Goal: Task Accomplishment & Management: Use online tool/utility

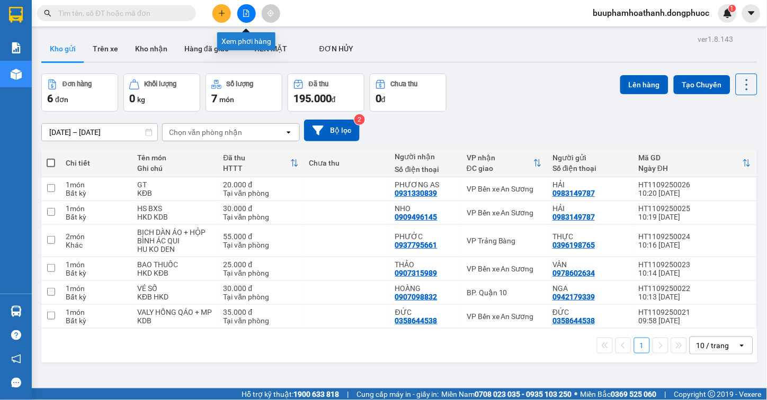
click at [242, 19] on button at bounding box center [246, 13] width 19 height 19
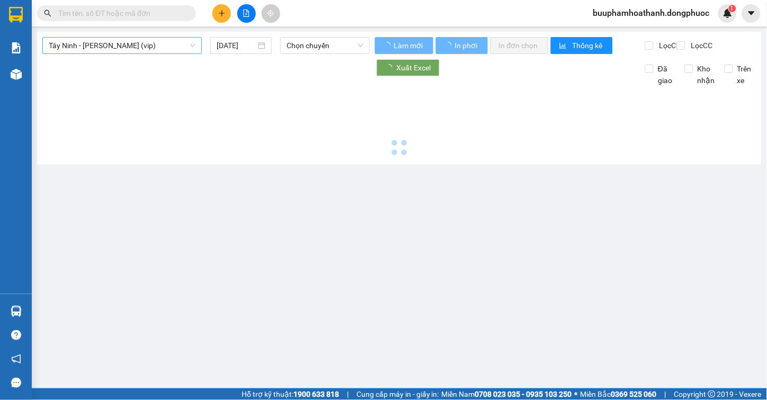
click at [124, 48] on span "Tây Ninh - [PERSON_NAME] (vip)" at bounding box center [122, 46] width 147 height 16
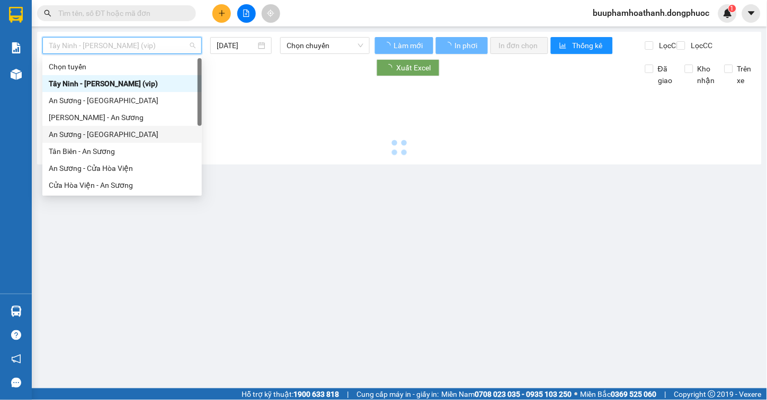
scroll to position [119, 0]
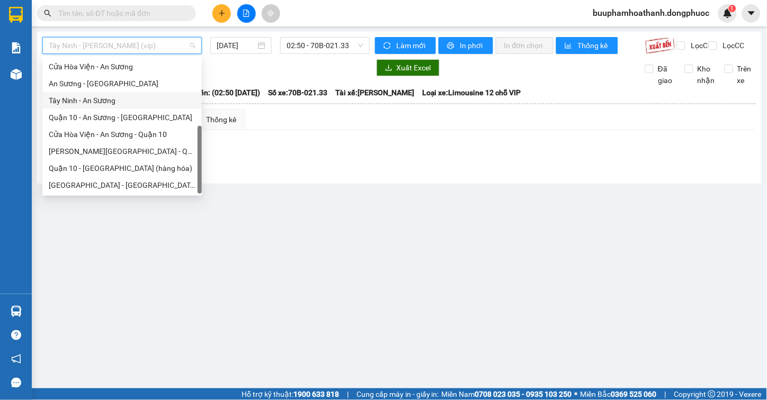
click at [115, 98] on div "Tây Ninh - An Sương" at bounding box center [122, 101] width 147 height 12
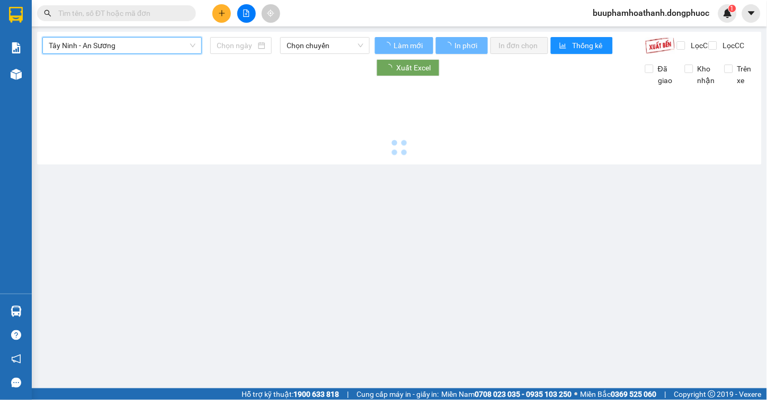
type input "[DATE]"
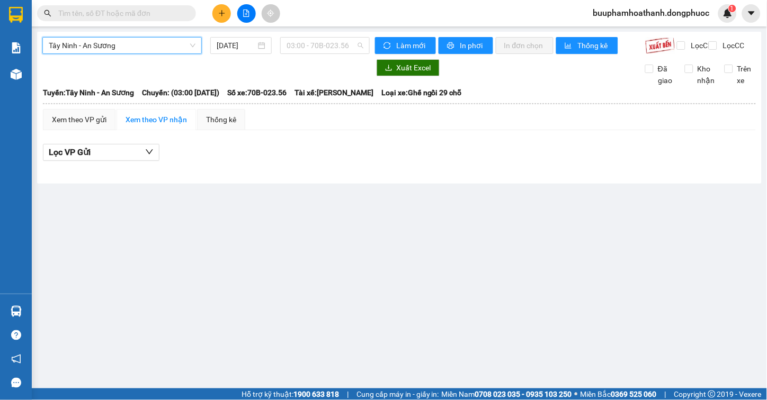
drag, startPoint x: 298, startPoint y: 42, endPoint x: 297, endPoint y: 83, distance: 40.8
click at [300, 50] on span "03:00 - 70B-023.56" at bounding box center [324, 46] width 77 height 16
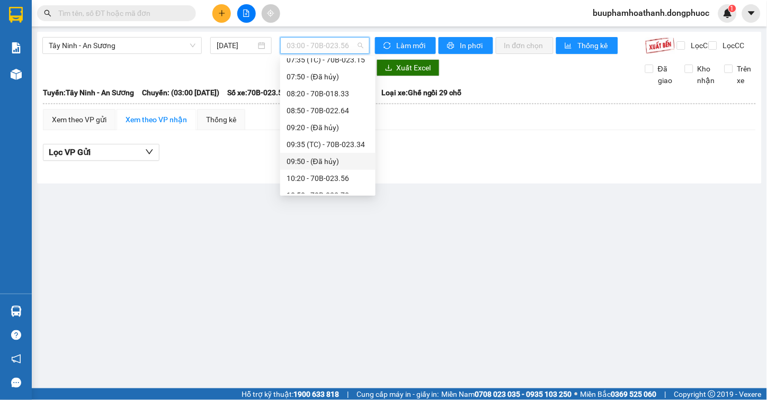
scroll to position [235, 0]
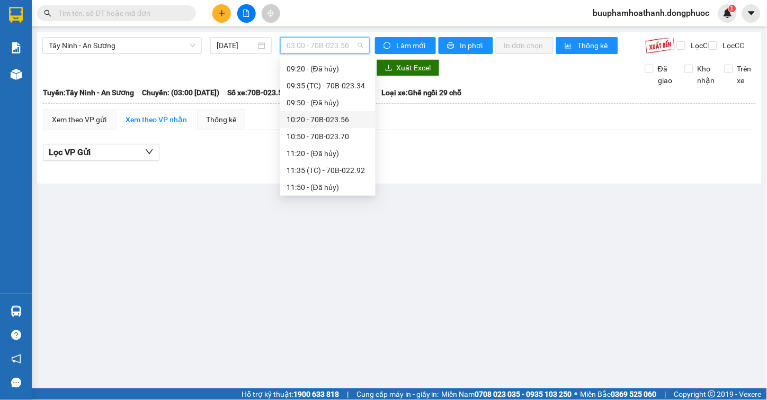
click at [350, 120] on div "10:20 - 70B-023.56" at bounding box center [327, 120] width 83 height 12
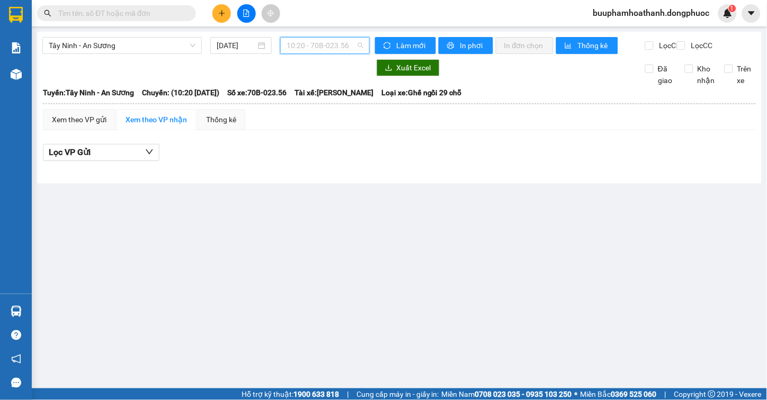
click at [333, 51] on span "10:20 - 70B-023.56" at bounding box center [324, 46] width 77 height 16
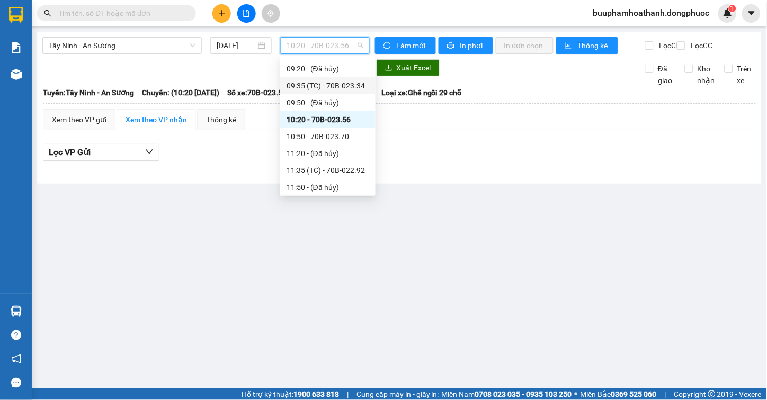
click at [357, 84] on div "09:35 (TC) - 70B-023.34" at bounding box center [327, 86] width 83 height 12
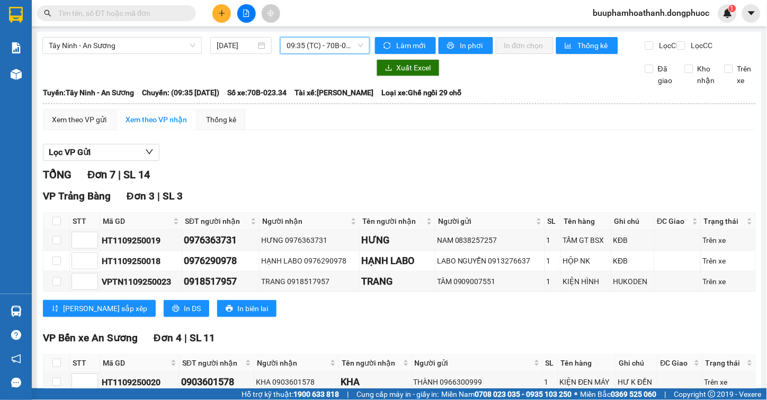
click at [319, 49] on span "09:35 (TC) - 70B-023.34" at bounding box center [324, 46] width 77 height 16
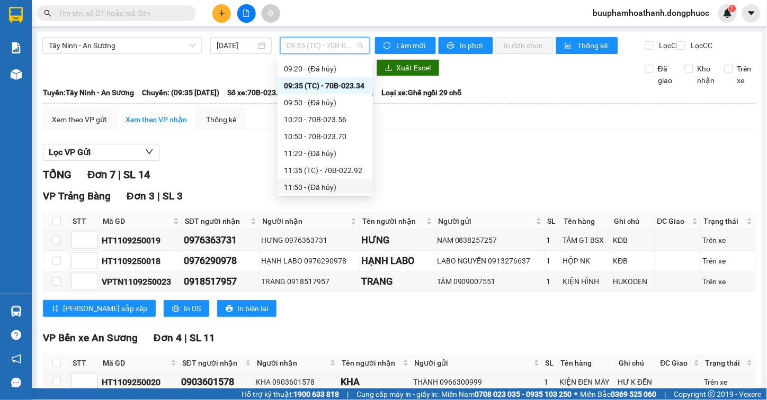
scroll to position [131, 0]
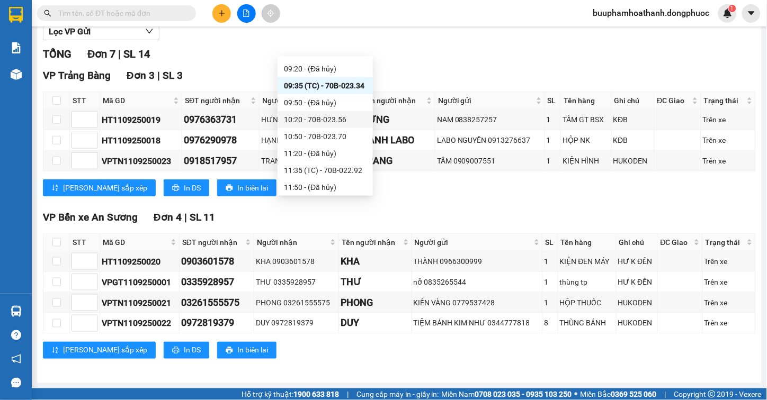
click at [355, 114] on div "10:20 - 70B-023.56" at bounding box center [325, 120] width 83 height 12
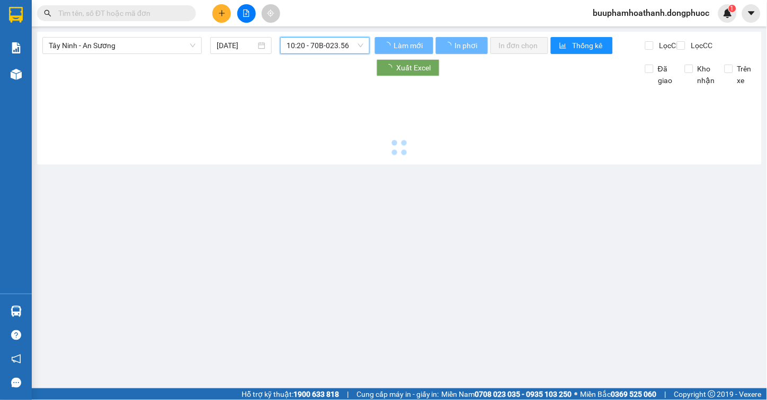
scroll to position [0, 0]
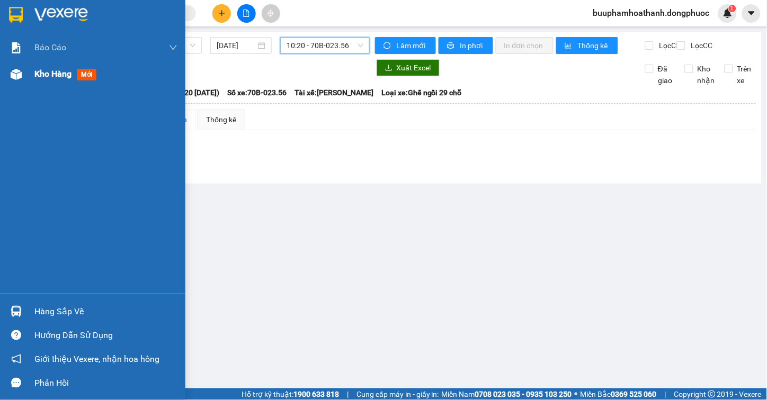
click at [12, 64] on div "Kho hàng mới" at bounding box center [92, 74] width 185 height 26
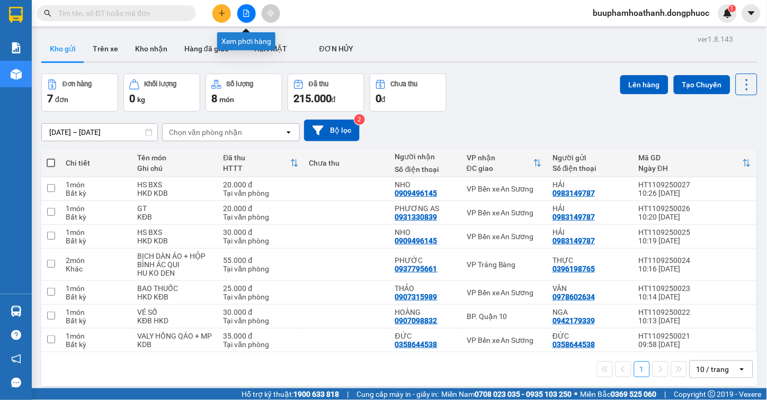
drag, startPoint x: 252, startPoint y: 10, endPoint x: 246, endPoint y: 31, distance: 22.0
click at [251, 11] on button at bounding box center [246, 13] width 19 height 19
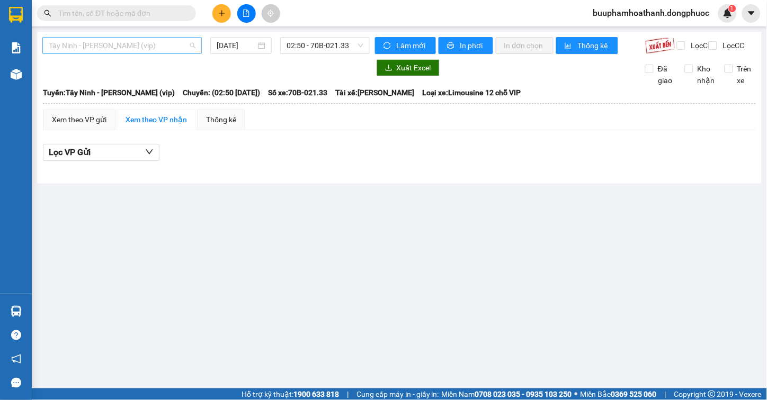
click at [151, 43] on span "Tây Ninh - [PERSON_NAME] (vip)" at bounding box center [122, 46] width 147 height 16
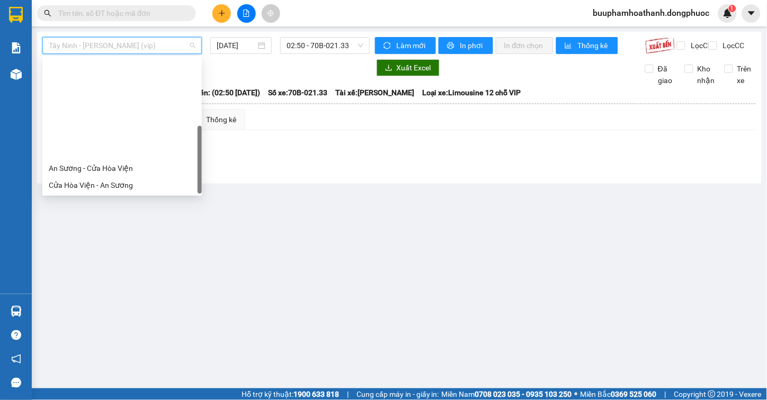
scroll to position [119, 0]
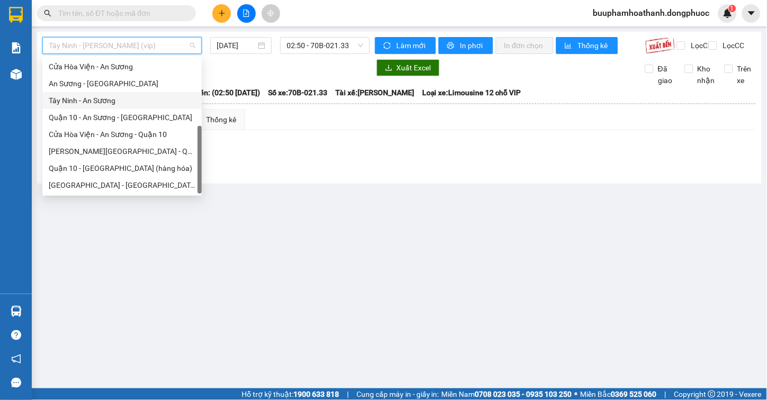
click at [127, 102] on div "Tây Ninh - An Sương" at bounding box center [122, 101] width 147 height 12
type input "[DATE]"
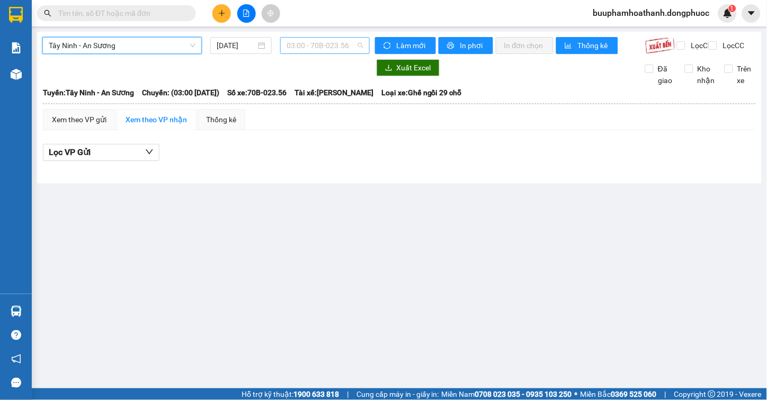
click at [306, 48] on span "03:00 - 70B-023.56" at bounding box center [324, 46] width 77 height 16
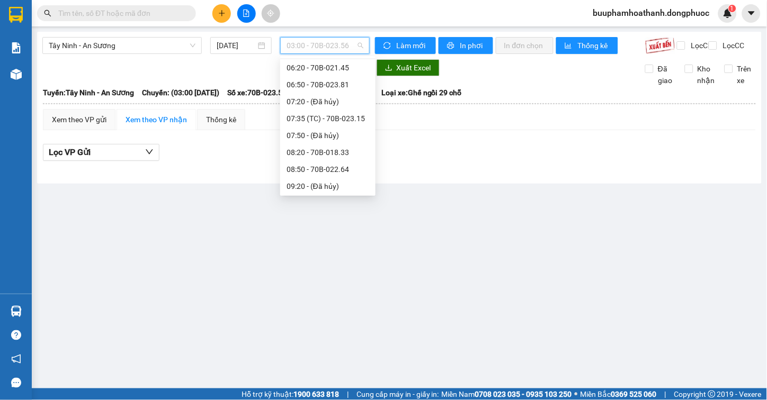
scroll to position [176, 0]
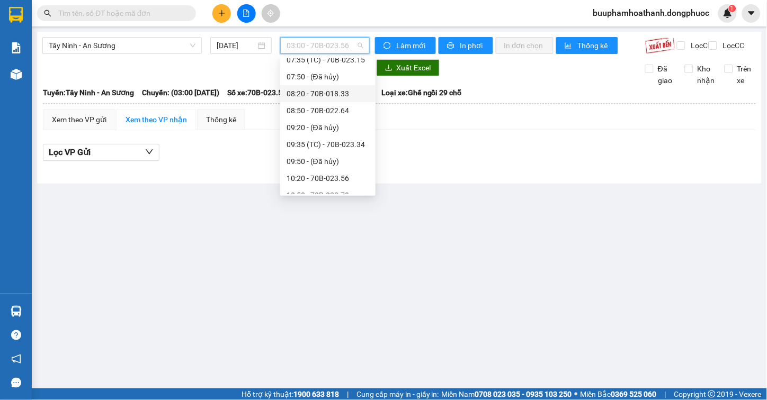
click at [336, 94] on div "08:20 - 70B-018.33" at bounding box center [327, 94] width 83 height 12
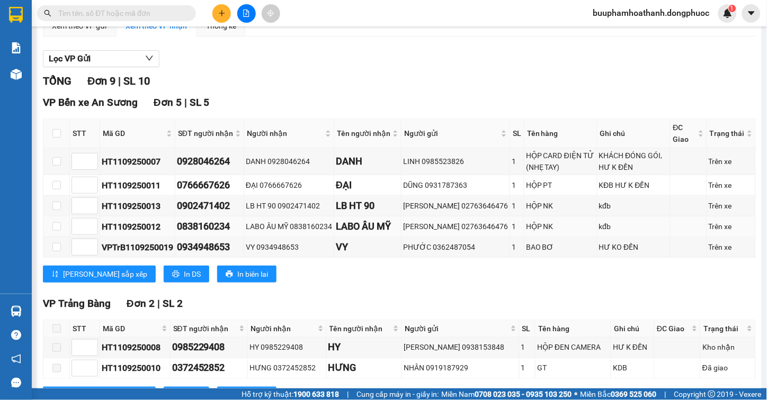
scroll to position [35, 0]
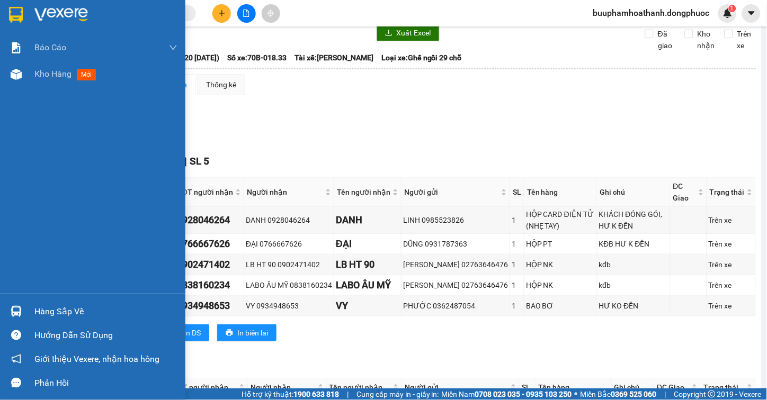
click at [35, 310] on div "Hàng sắp về" at bounding box center [105, 312] width 143 height 16
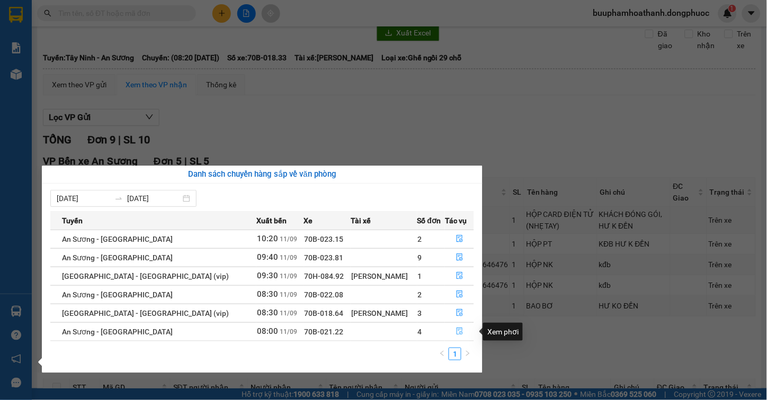
click at [451, 334] on button "button" at bounding box center [459, 332] width 28 height 17
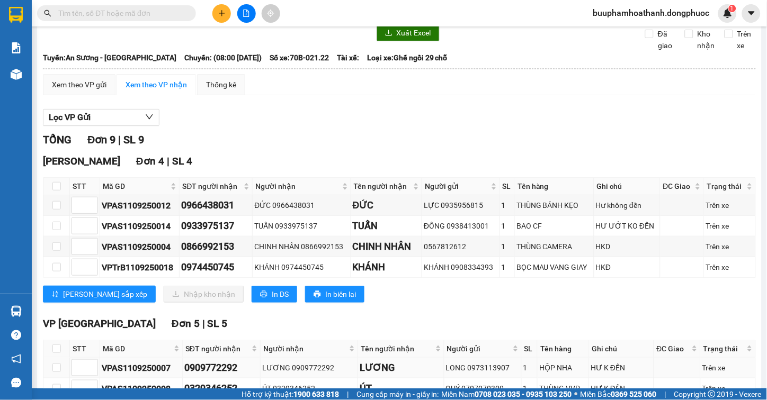
scroll to position [94, 0]
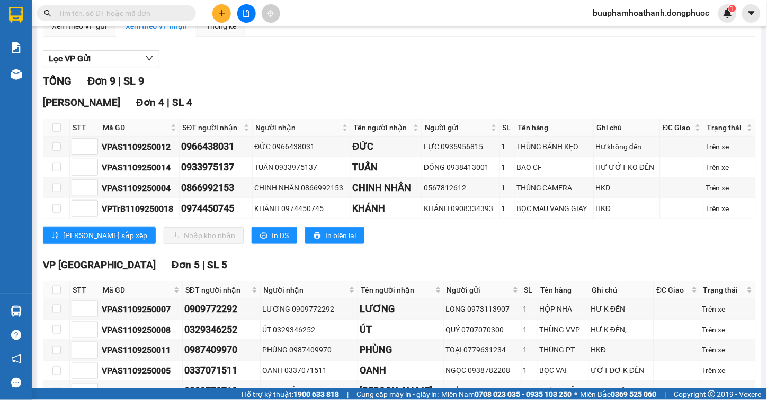
click at [53, 129] on th at bounding box center [56, 127] width 26 height 17
click at [56, 132] on input "checkbox" at bounding box center [56, 127] width 8 height 8
checkbox input "true"
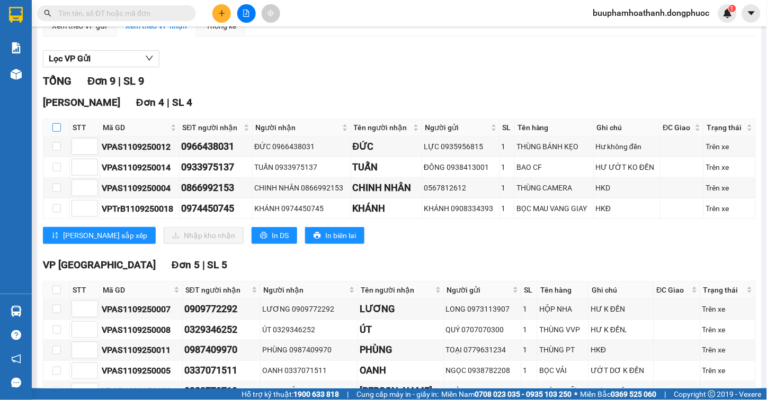
checkbox input "true"
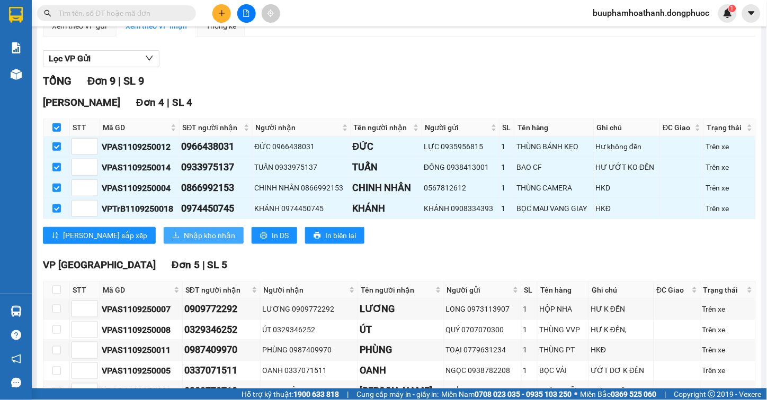
click at [164, 240] on button "Nhập kho nhận" at bounding box center [204, 235] width 80 height 17
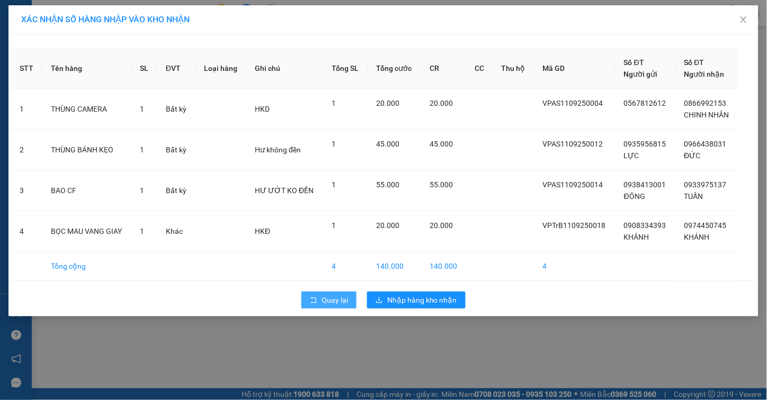
click at [329, 298] on span "Quay lại" at bounding box center [334, 300] width 26 height 12
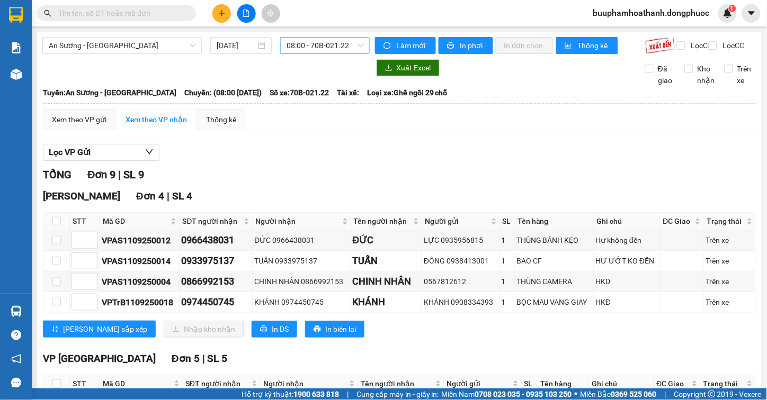
click at [331, 51] on span "08:00 - 70B-021.22" at bounding box center [324, 46] width 77 height 16
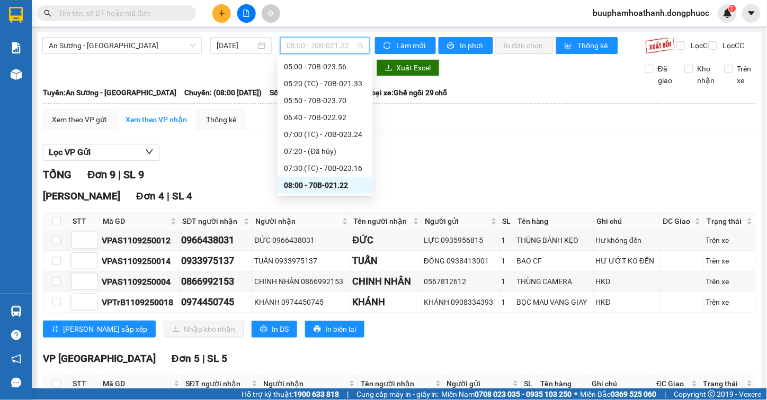
scroll to position [172, 0]
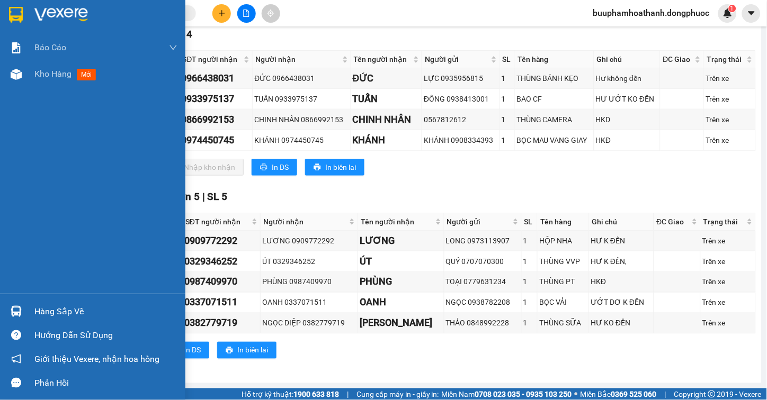
click at [48, 315] on div "Hàng sắp về" at bounding box center [105, 312] width 143 height 16
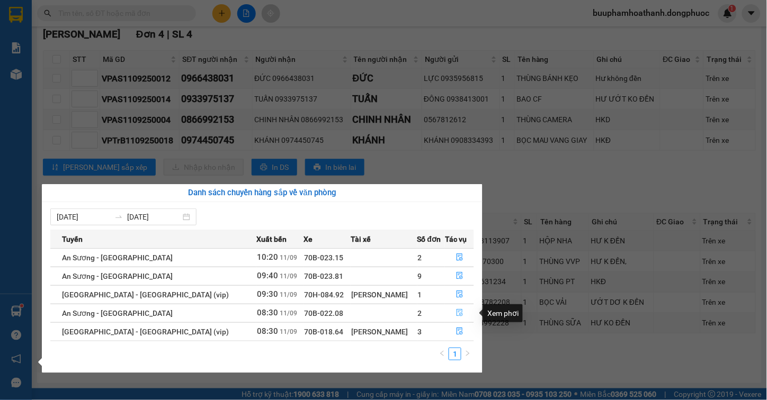
click at [459, 313] on button "button" at bounding box center [459, 313] width 28 height 17
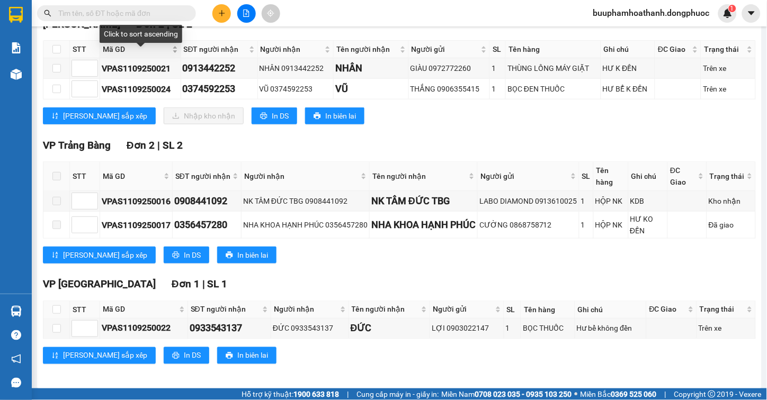
click at [120, 55] on span "Mã GD" at bounding box center [136, 49] width 67 height 12
click at [57, 53] on input "checkbox" at bounding box center [56, 49] width 8 height 8
checkbox input "true"
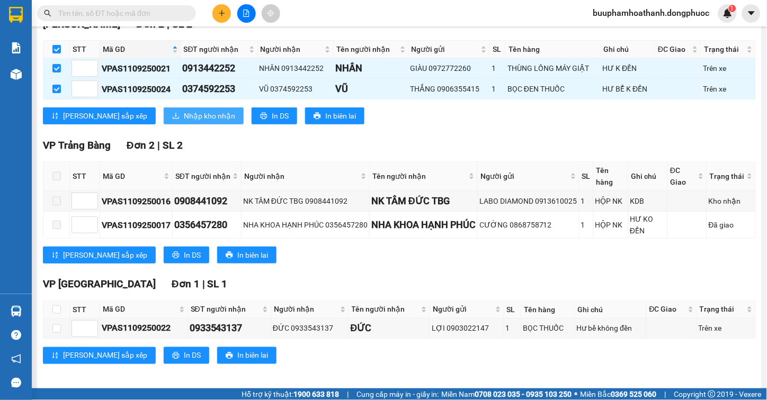
click at [184, 122] on span "Nhập kho nhận" at bounding box center [209, 116] width 51 height 12
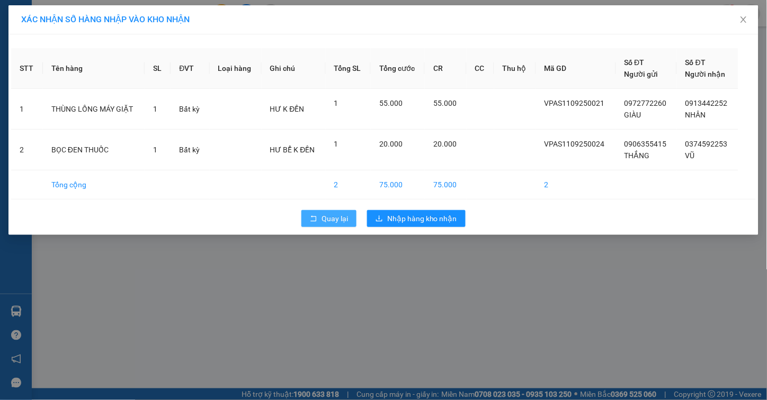
click at [329, 219] on span "Quay lại" at bounding box center [334, 219] width 26 height 12
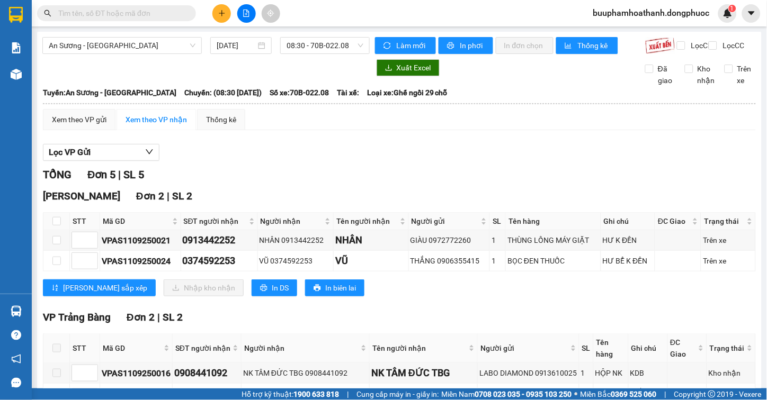
click at [462, 204] on div "Hòa Thành Đơn 2 | SL 2" at bounding box center [399, 196] width 713 height 16
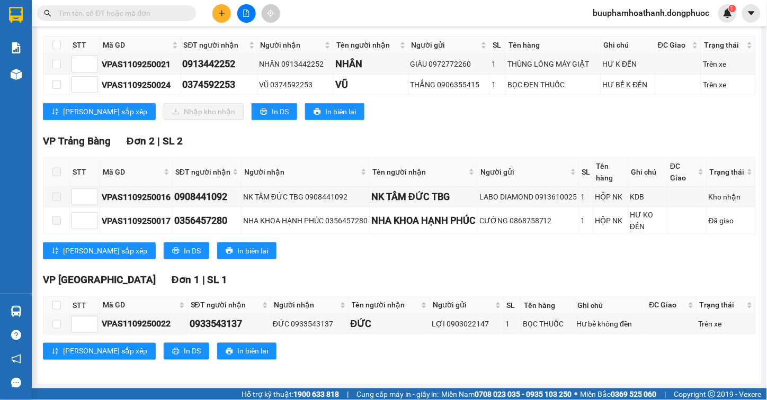
click at [416, 373] on div "TỔNG Đơn 5 | [GEOGRAPHIC_DATA] 2 | SL 2 STT Mã GD SĐT người nhận Người nhận Tên…" at bounding box center [399, 181] width 713 height 383
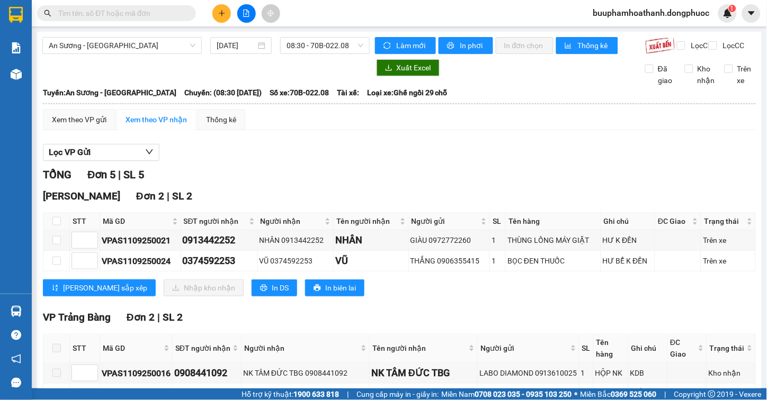
scroll to position [187, 0]
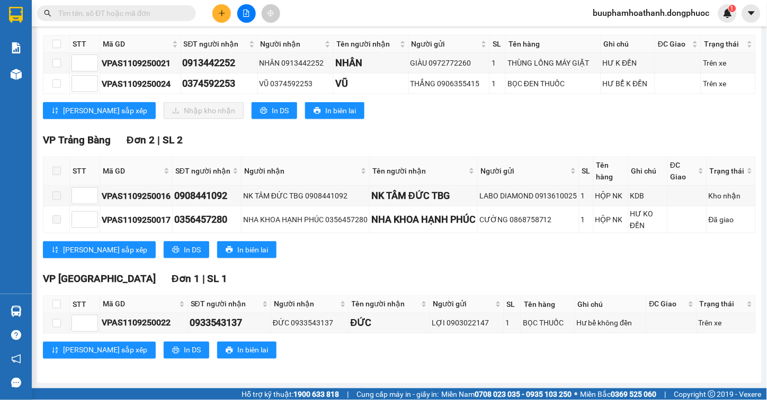
click at [376, 372] on div "TỔNG Đơn 5 | [GEOGRAPHIC_DATA] 2 | SL 2 STT Mã GD SĐT người nhận Người nhận Tên…" at bounding box center [399, 180] width 713 height 383
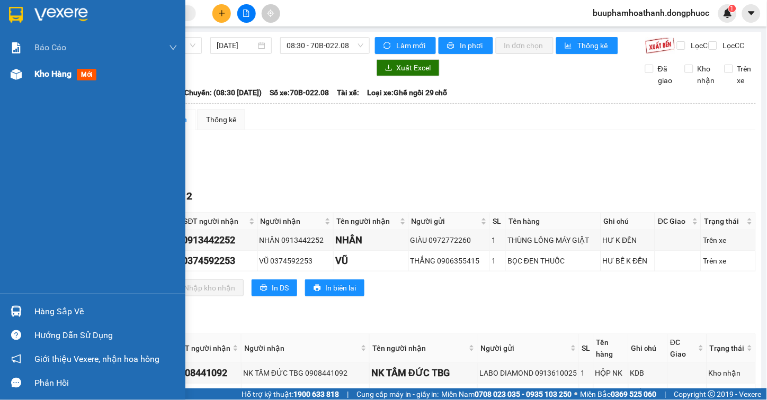
click at [30, 79] on div "Kho hàng mới" at bounding box center [92, 74] width 185 height 26
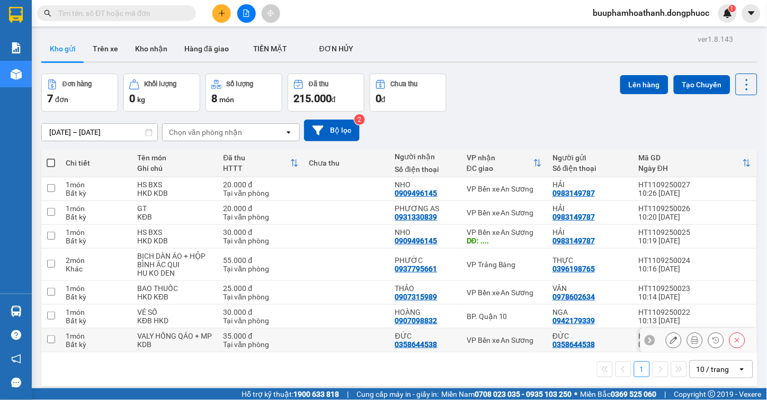
scroll to position [49, 0]
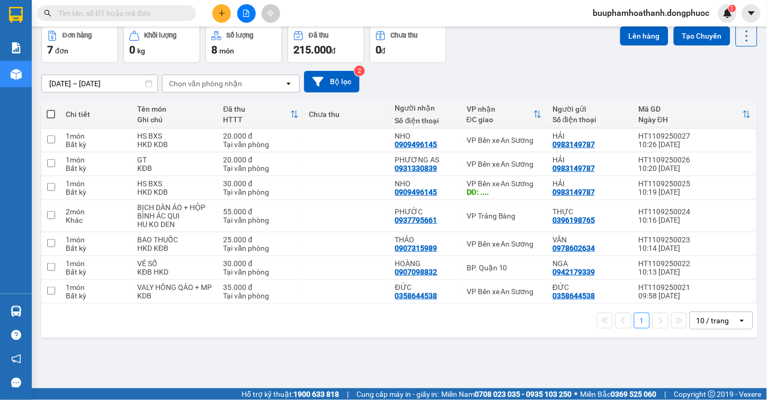
click at [512, 367] on div "ver 1.8.143 Kho gửi Trên xe Kho nhận Hàng đã giao TIỀN MẶT ĐƠN HỦY Đơn hàng 7…" at bounding box center [399, 183] width 724 height 400
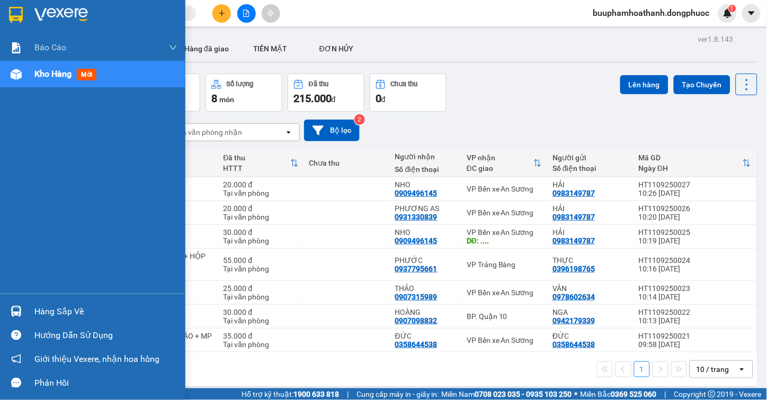
click at [17, 304] on div at bounding box center [16, 311] width 19 height 19
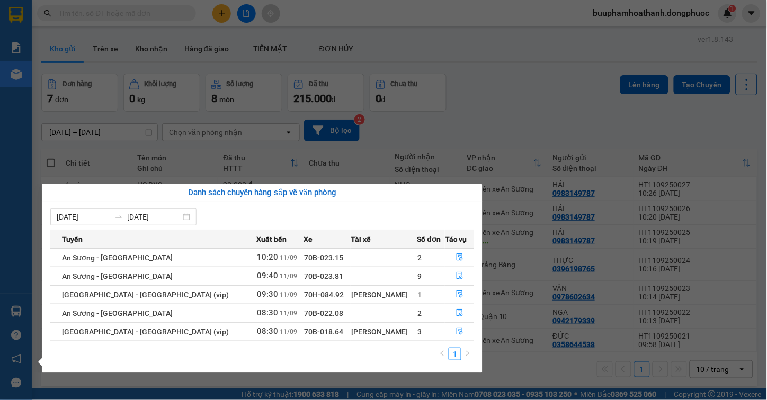
click at [538, 382] on section "Kết quả tìm kiếm ( 0 ) Bộ lọc Thuộc VP này Gửi 3 ngày gần nhất No Data buuphamh…" at bounding box center [383, 200] width 767 height 400
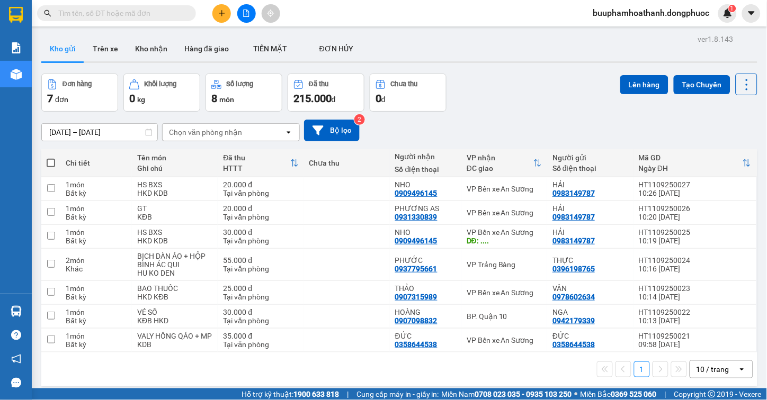
scroll to position [49, 0]
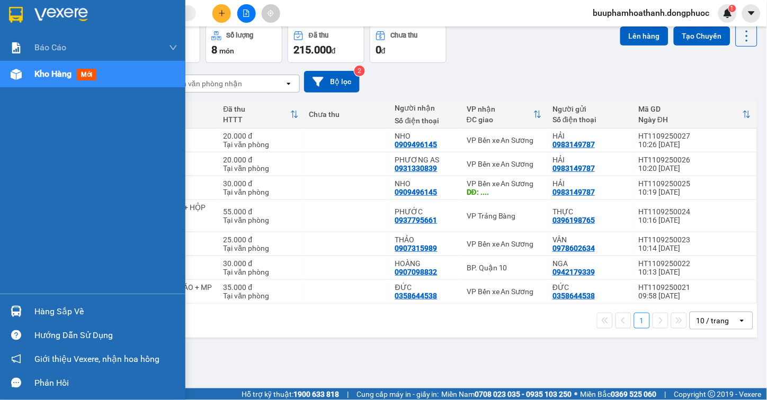
click at [43, 319] on div "Hàng sắp về" at bounding box center [105, 312] width 143 height 16
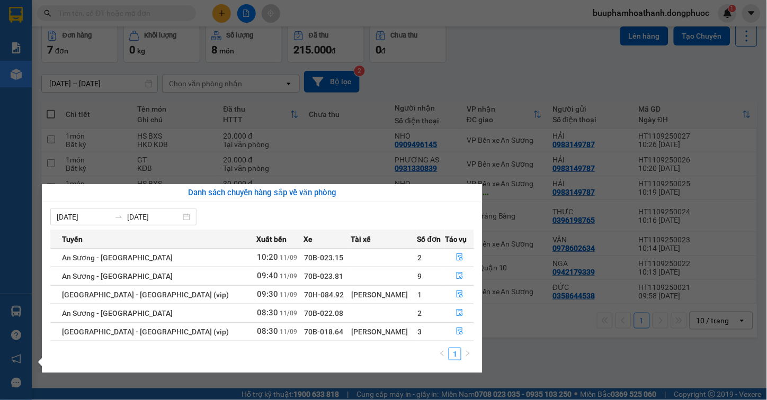
click at [565, 344] on section "Kết quả tìm kiếm ( 0 ) Bộ lọc Thuộc VP này Gửi 3 ngày gần nhất No Data buuphamh…" at bounding box center [383, 200] width 767 height 400
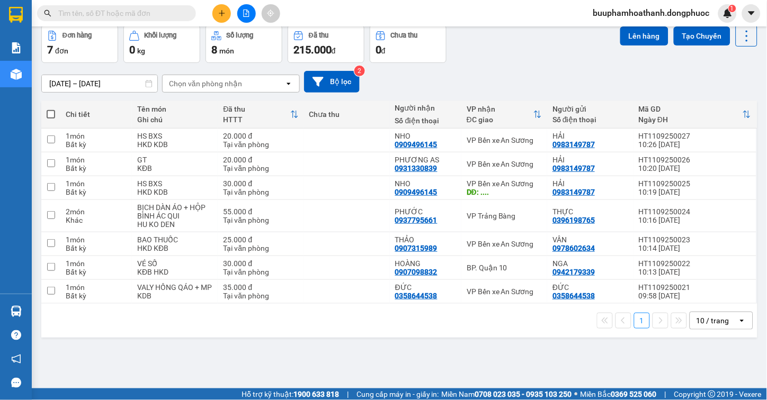
click at [415, 338] on div "1 10 / trang open" at bounding box center [399, 321] width 716 height 34
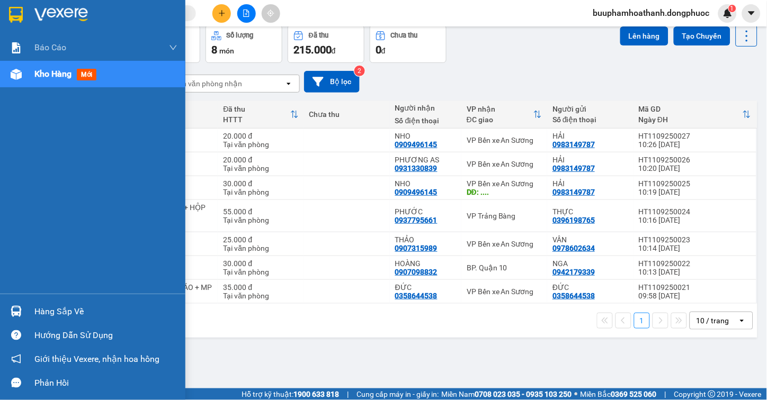
click at [48, 313] on div "Hàng sắp về" at bounding box center [105, 312] width 143 height 16
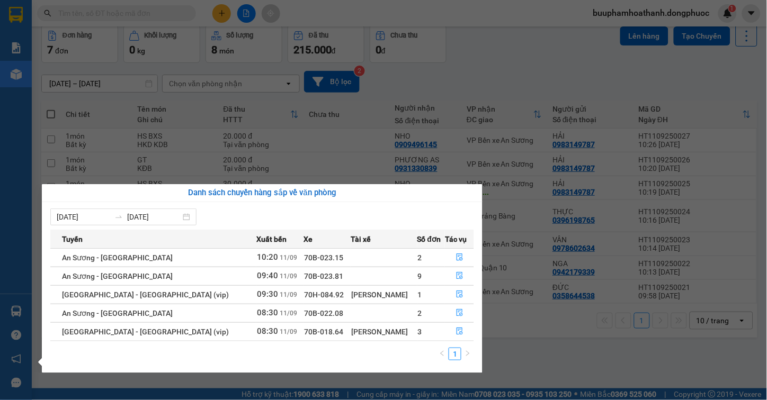
click at [576, 357] on section "Kết quả tìm kiếm ( 0 ) Bộ lọc Thuộc VP này Gửi 3 ngày gần nhất No Data buuphamh…" at bounding box center [383, 200] width 767 height 400
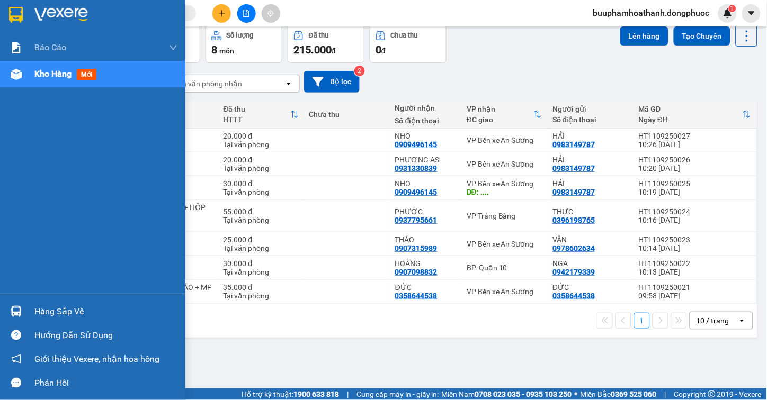
click at [13, 315] on img at bounding box center [16, 311] width 11 height 11
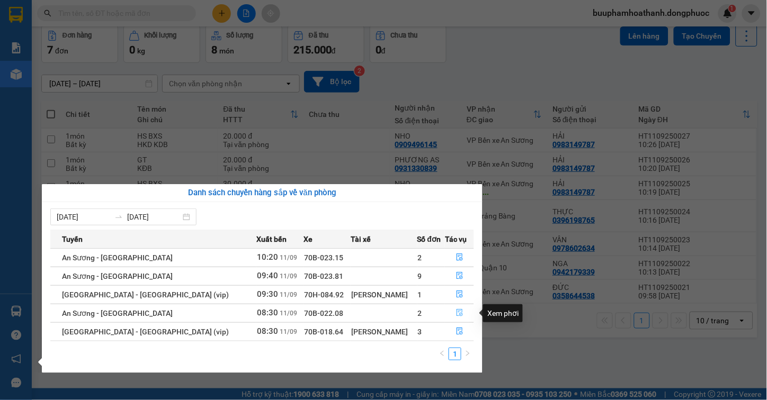
click at [456, 313] on icon "file-done" at bounding box center [459, 312] width 6 height 7
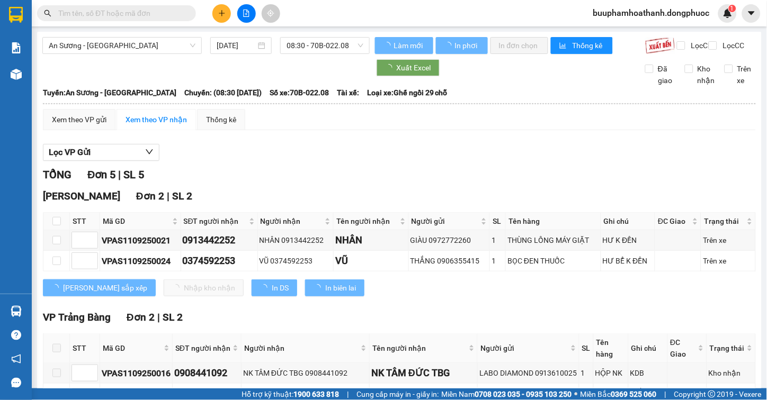
click at [525, 156] on div "Lọc VP Gửi" at bounding box center [399, 152] width 713 height 17
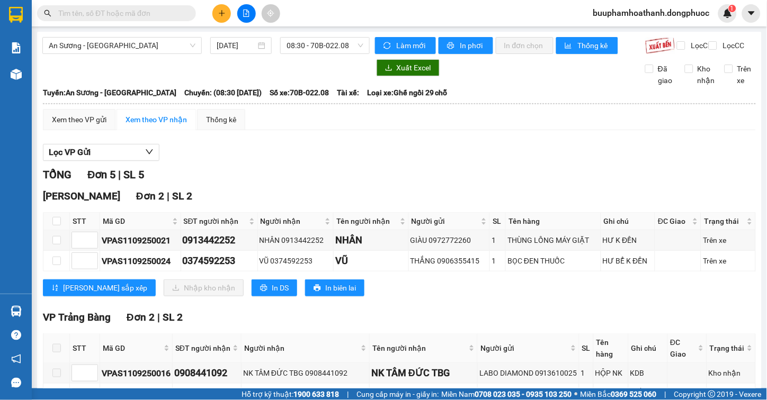
click at [552, 148] on div "Lọc VP Gửi TỔNG Đơn 5 | [GEOGRAPHIC_DATA] 2 | SL 2 STT Mã GD SĐT người nhận Ng…" at bounding box center [399, 344] width 713 height 411
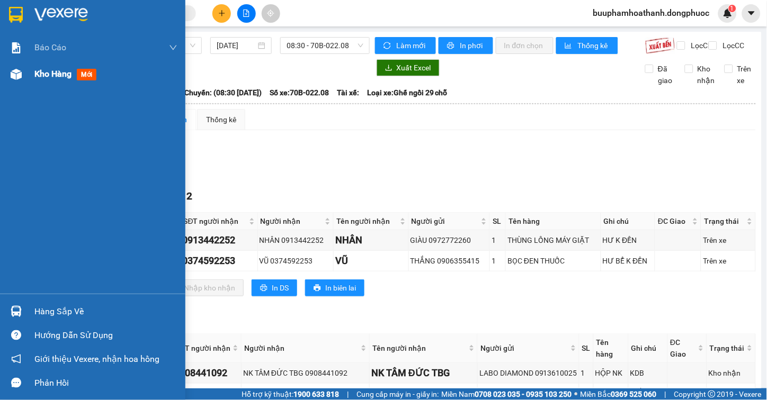
click at [61, 76] on span "Kho hàng" at bounding box center [52, 74] width 37 height 10
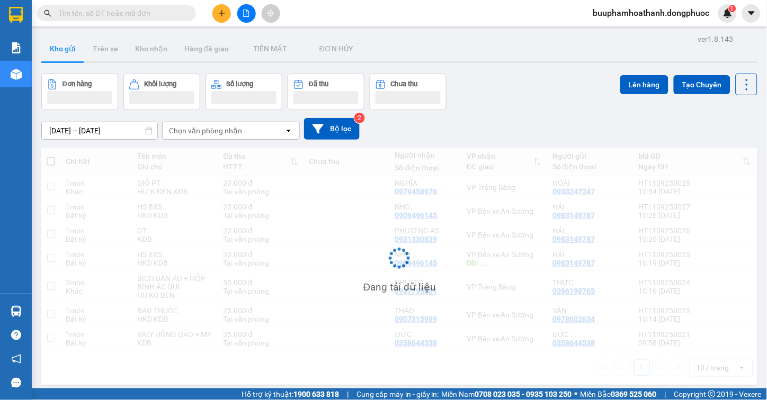
scroll to position [49, 0]
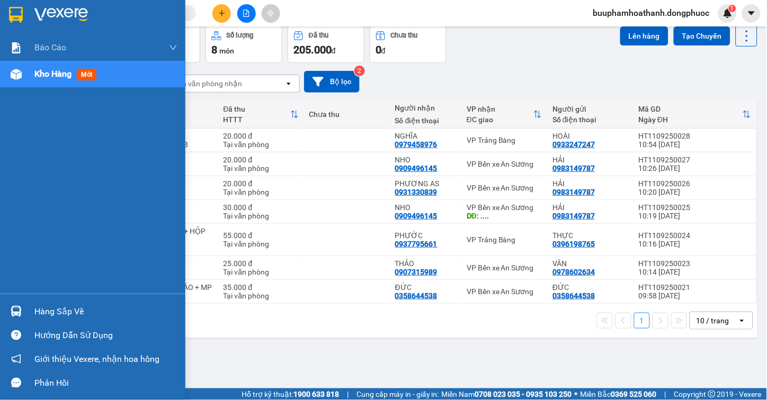
click at [26, 308] on div "Hàng sắp về" at bounding box center [92, 312] width 185 height 24
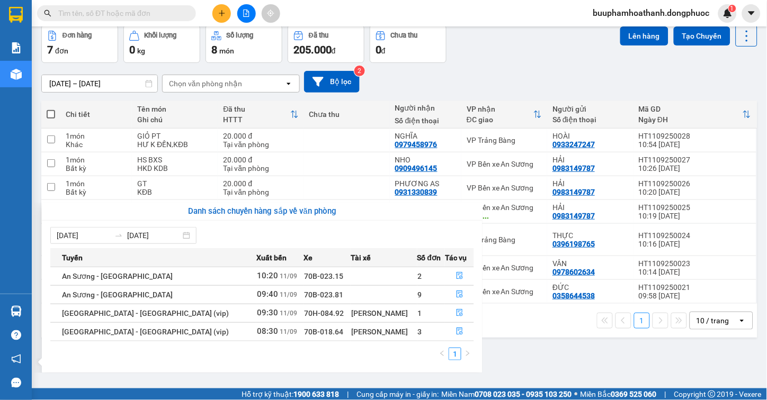
click at [573, 355] on section "Kết quả tìm kiếm ( 0 ) Bộ lọc Thuộc VP này Gửi 3 ngày gần nhất No Data buuphamh…" at bounding box center [383, 200] width 767 height 400
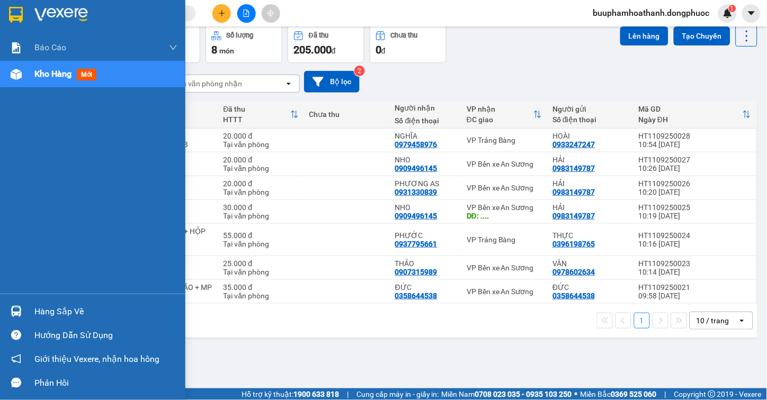
click at [16, 309] on img at bounding box center [16, 311] width 11 height 11
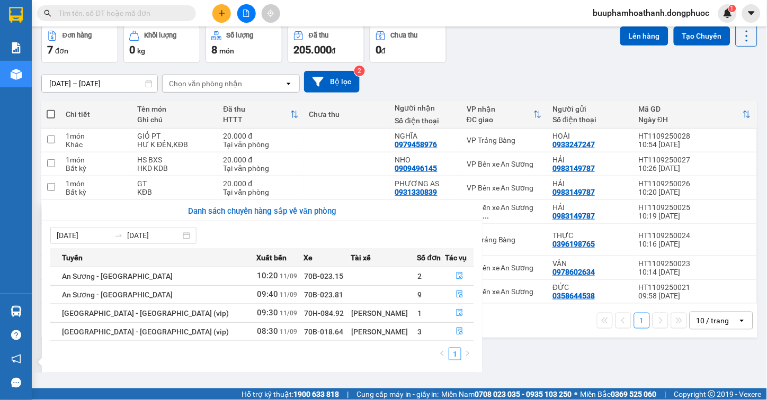
click at [556, 362] on section "Kết quả tìm kiếm ( 0 ) Bộ lọc Thuộc VP này Gửi 3 ngày gần nhất No Data buuphamh…" at bounding box center [383, 200] width 767 height 400
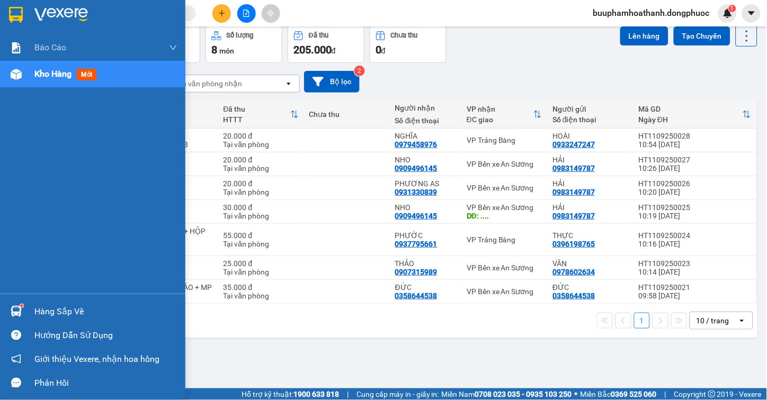
click at [21, 303] on div "Hàng sắp về" at bounding box center [92, 312] width 185 height 24
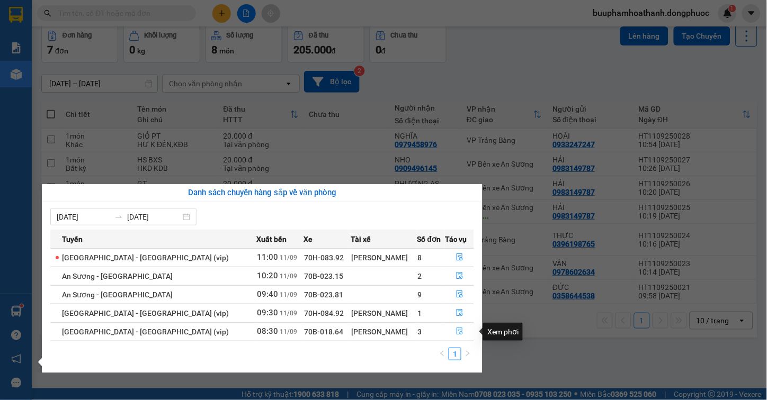
click at [456, 333] on icon "file-done" at bounding box center [459, 331] width 7 height 7
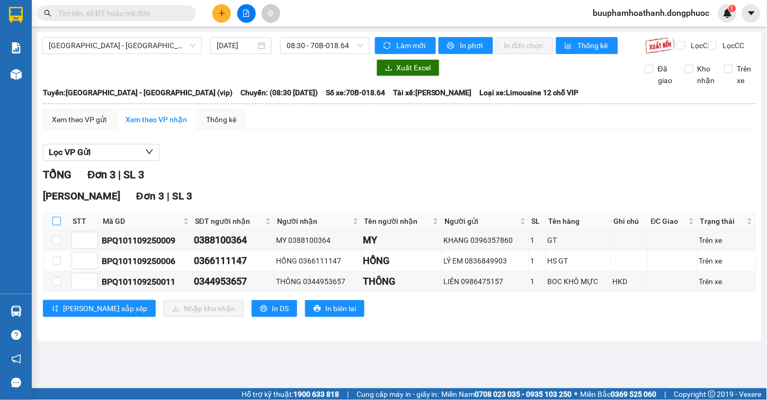
click at [55, 226] on input "checkbox" at bounding box center [56, 221] width 8 height 8
checkbox input "true"
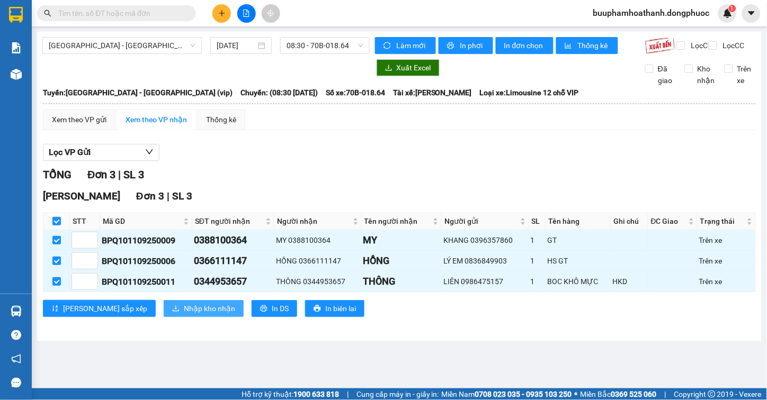
click at [184, 315] on span "Nhập kho nhận" at bounding box center [209, 309] width 51 height 12
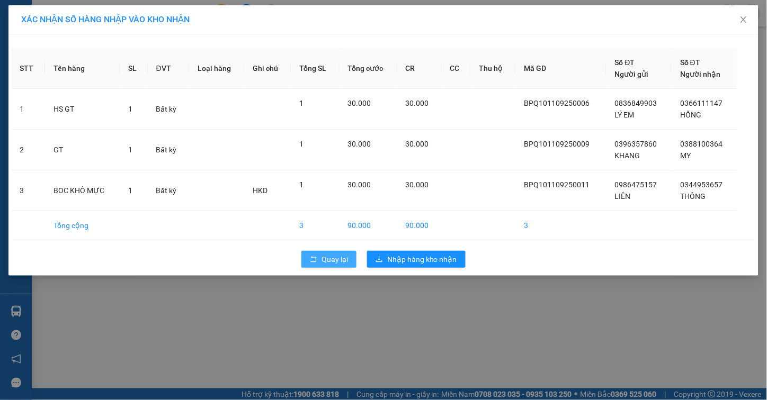
click at [308, 257] on button "Quay lại" at bounding box center [328, 259] width 55 height 17
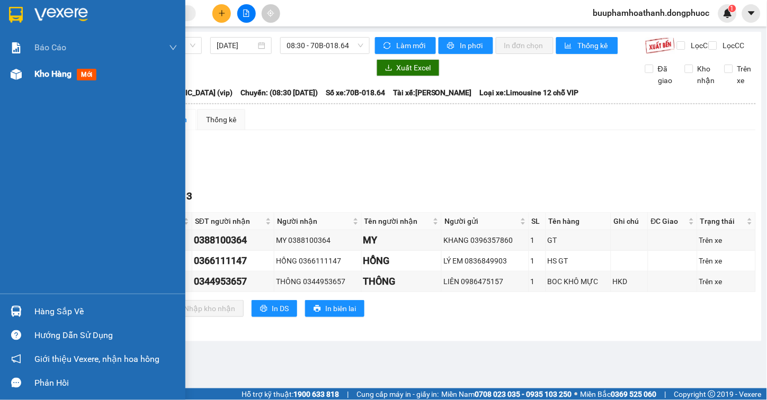
click at [44, 73] on span "Kho hàng" at bounding box center [52, 74] width 37 height 10
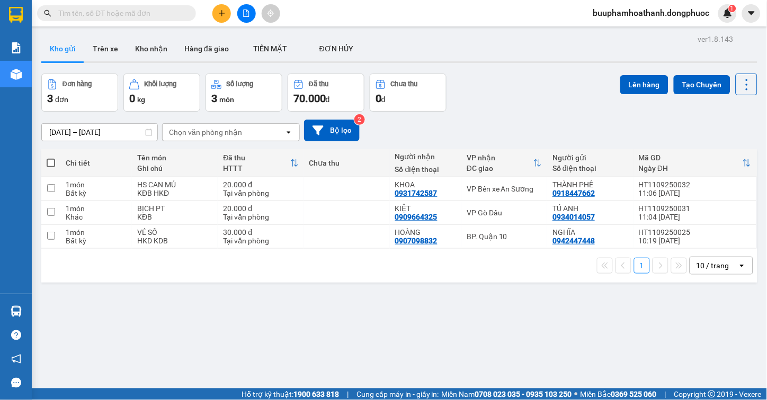
scroll to position [49, 0]
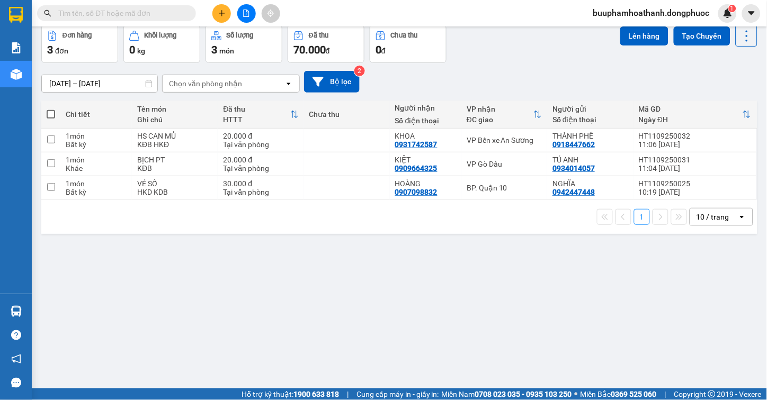
click at [510, 318] on div "ver 1.8.143 Kho gửi Trên xe Kho nhận Hàng đã giao TIỀN MẶT ĐƠN HỦY Đơn hàng 3…" at bounding box center [399, 183] width 724 height 400
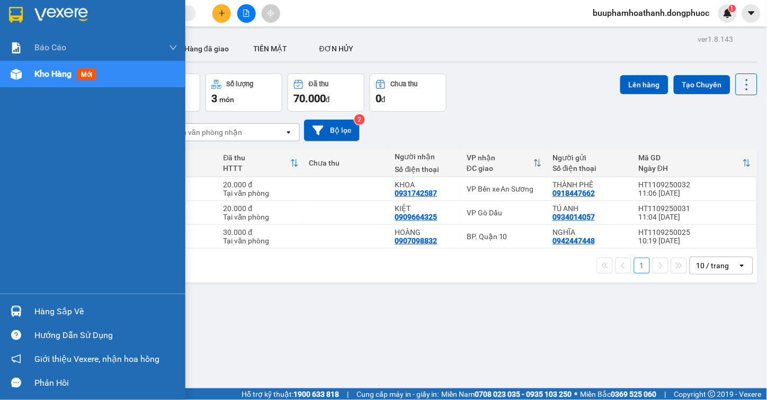
click at [40, 311] on div "Hàng sắp về" at bounding box center [105, 312] width 143 height 16
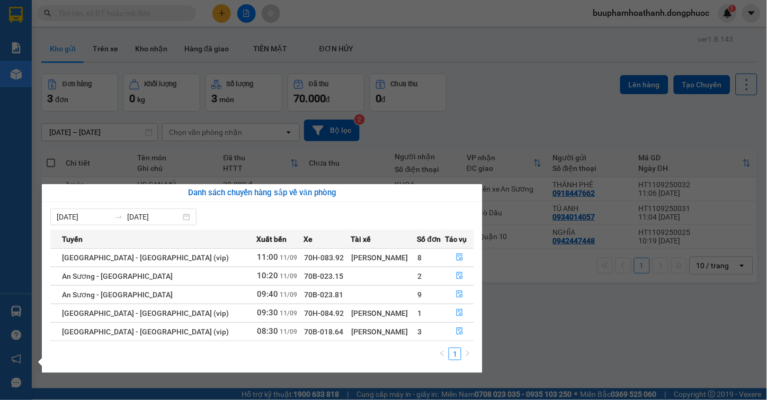
click at [570, 339] on section "Kết quả tìm kiếm ( 0 ) Bộ lọc Thuộc VP này Gửi 3 ngày gần nhất No Data buuphamh…" at bounding box center [383, 200] width 767 height 400
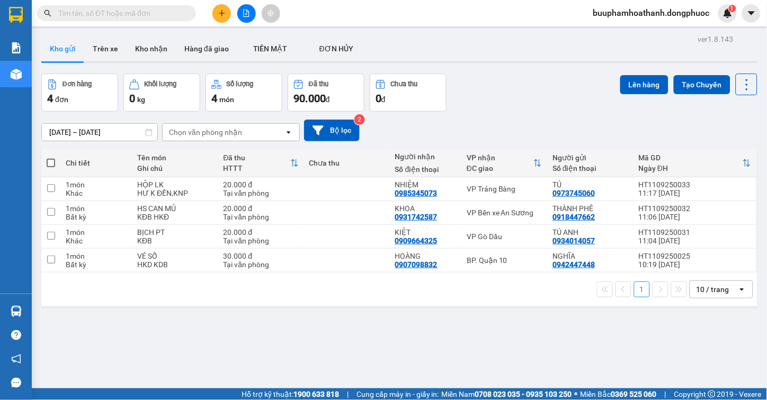
scroll to position [49, 0]
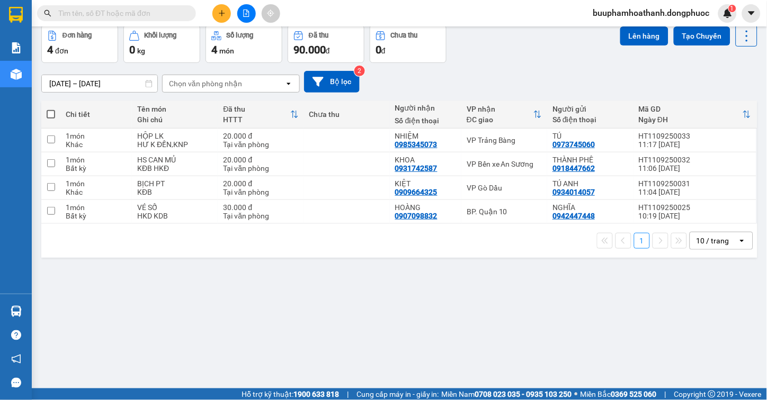
click at [501, 335] on div "ver 1.8.143 Kho gửi Trên xe Kho nhận Hàng đã giao TIỀN MẶT ĐƠN HỦY Đơn hàng 4…" at bounding box center [399, 183] width 724 height 400
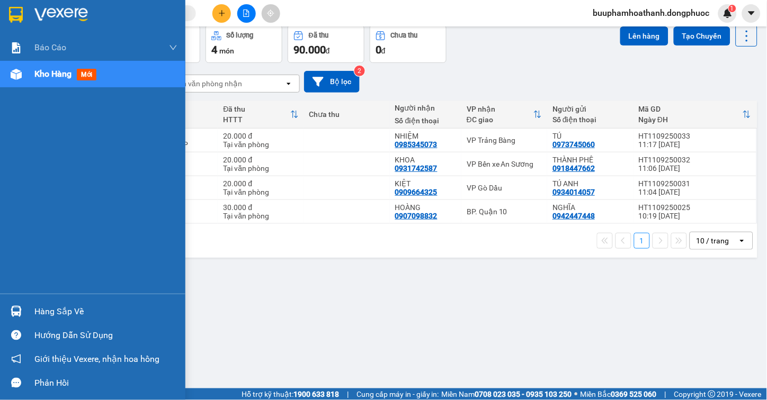
click at [44, 312] on div "Hàng sắp về" at bounding box center [105, 312] width 143 height 16
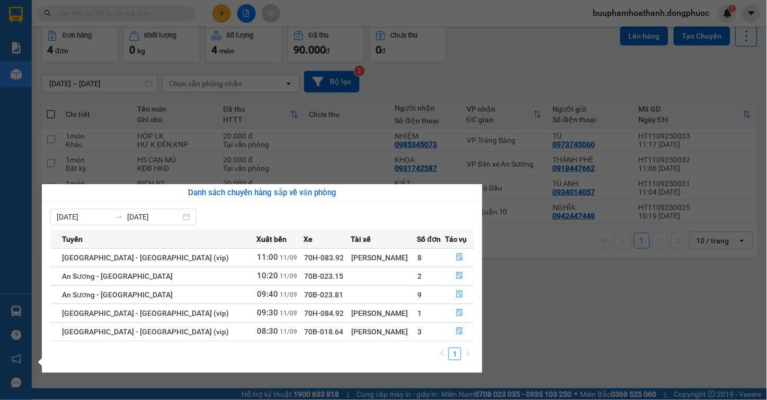
click at [549, 250] on section "Kết quả tìm kiếm ( 0 ) Bộ lọc Thuộc VP này Gửi 3 ngày gần nhất No Data buuphamh…" at bounding box center [383, 200] width 767 height 400
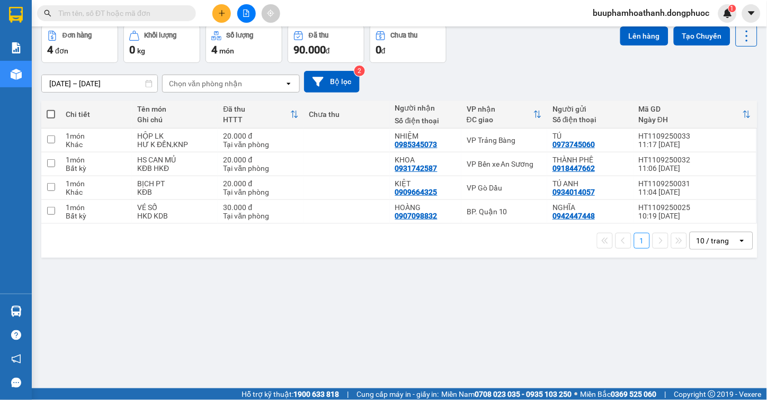
scroll to position [0, 0]
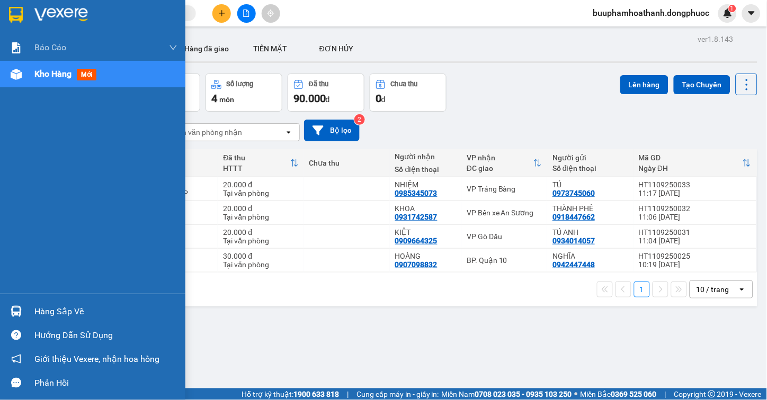
click at [23, 323] on div "Hàng sắp về" at bounding box center [92, 312] width 185 height 24
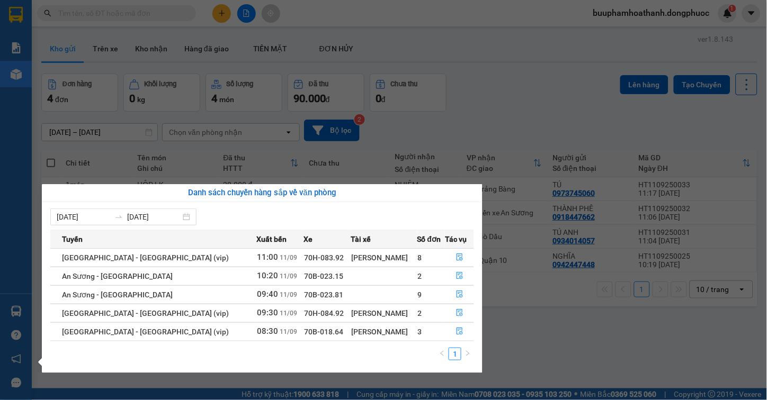
drag, startPoint x: 523, startPoint y: 362, endPoint x: 361, endPoint y: 145, distance: 270.9
click at [522, 362] on section "Kết quả tìm kiếm ( 0 ) Bộ lọc Thuộc VP này Gửi 3 ngày gần nhất No Data buuphamh…" at bounding box center [383, 200] width 767 height 400
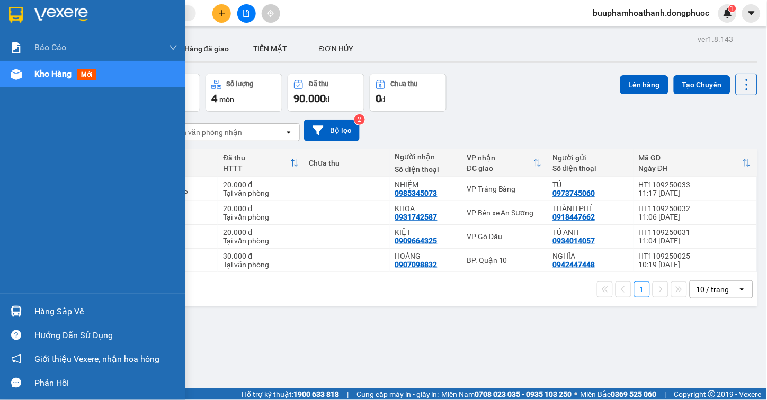
click at [43, 309] on div "Hàng sắp về" at bounding box center [105, 312] width 143 height 16
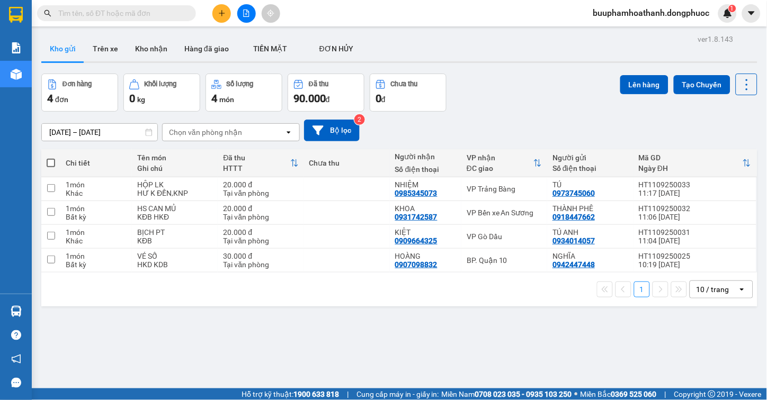
click at [230, 20] on section "Kết quả tìm kiếm ( 0 ) Bộ lọc Thuộc VP này Gửi 3 ngày gần nhất No Data buuphamh…" at bounding box center [383, 200] width 767 height 400
click at [244, 12] on icon "file-add" at bounding box center [246, 13] width 7 height 7
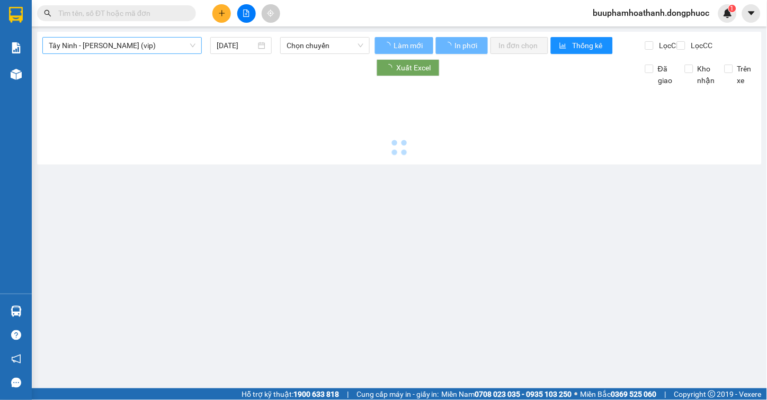
click at [165, 48] on span "Tây Ninh - [PERSON_NAME] (vip)" at bounding box center [122, 46] width 147 height 16
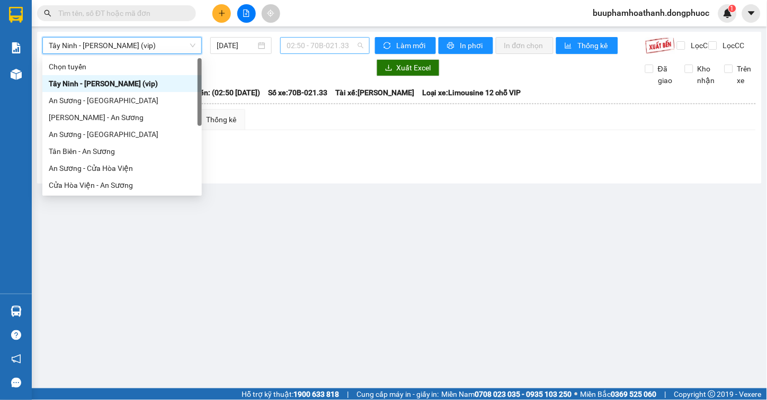
click at [295, 45] on span "02:50 - 70B-021.33" at bounding box center [324, 46] width 77 height 16
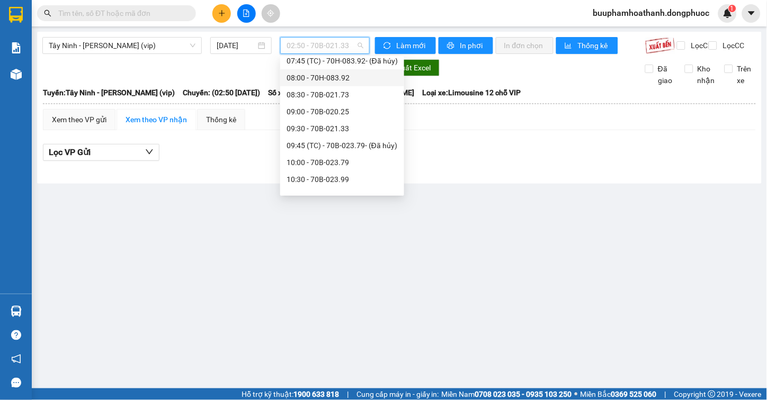
scroll to position [353, 0]
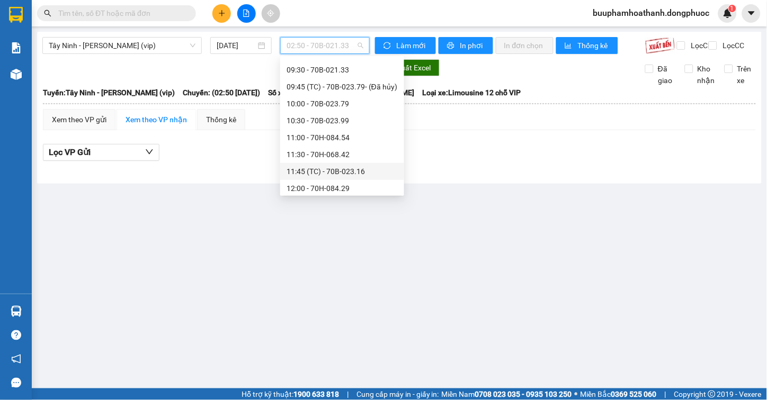
click at [376, 166] on div "11:45 (TC) - 70B-023.16" at bounding box center [341, 172] width 111 height 12
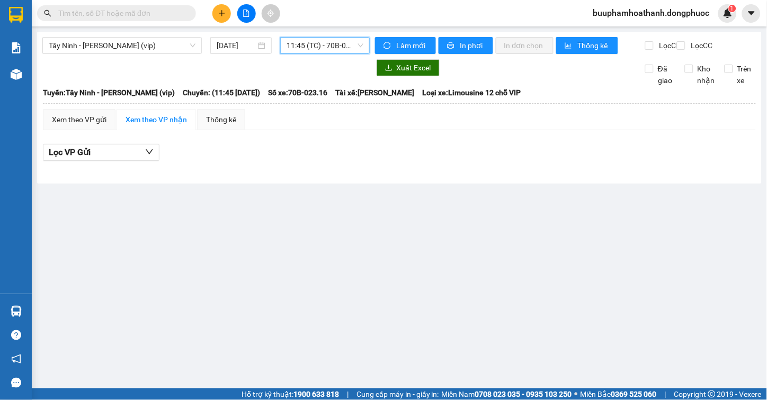
click at [341, 53] on span "11:45 (TC) - 70B-023.16" at bounding box center [324, 46] width 77 height 16
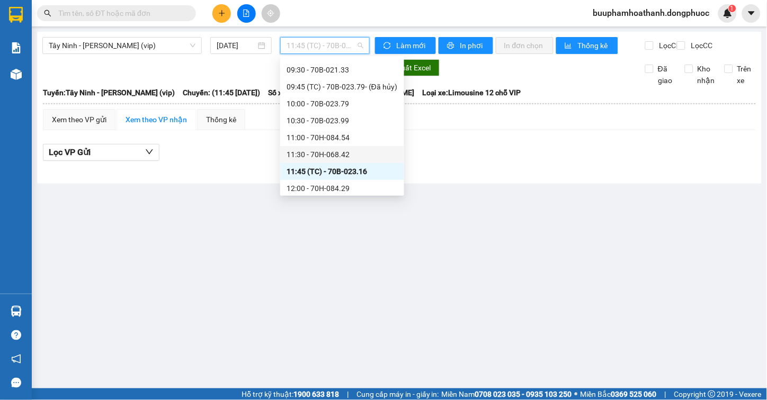
click at [364, 150] on div "11:30 - 70H-068.42" at bounding box center [341, 155] width 111 height 12
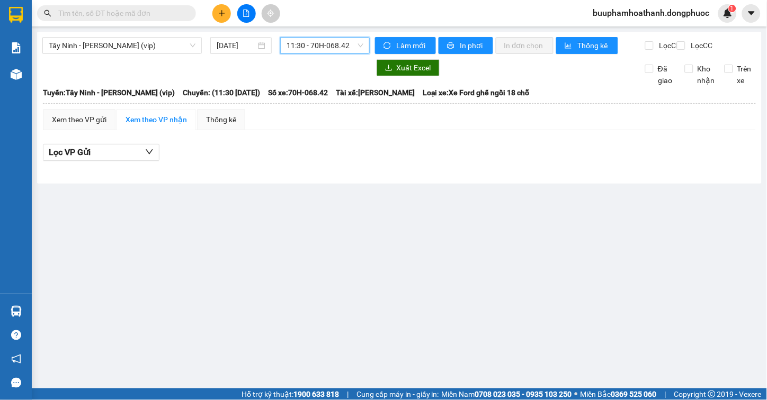
click at [302, 39] on span "11:30 - 70H-068.42" at bounding box center [324, 46] width 77 height 16
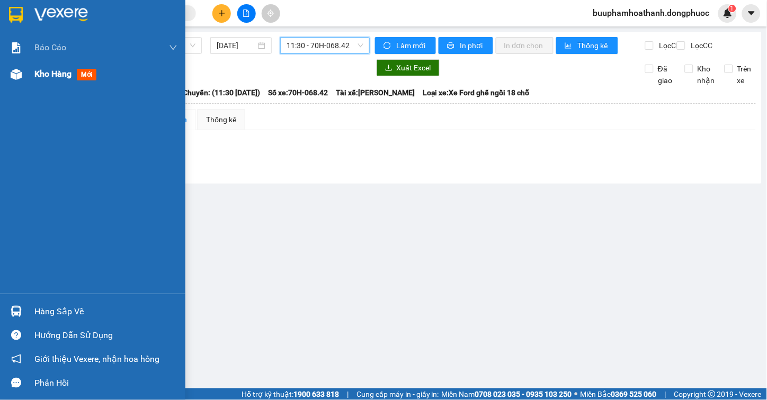
click at [23, 75] on div at bounding box center [16, 74] width 19 height 19
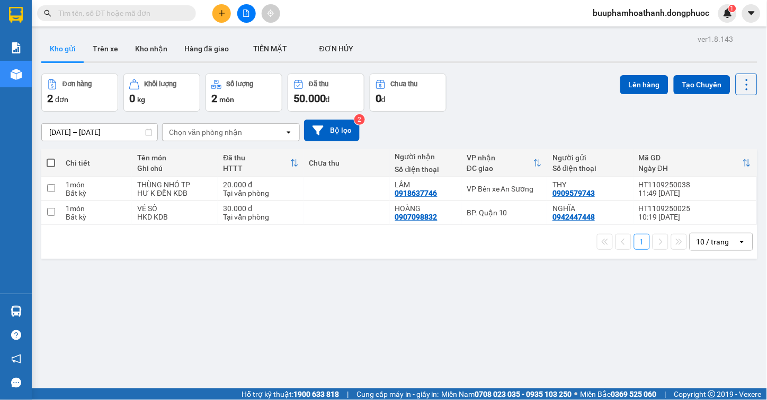
click at [528, 269] on div "ver 1.8.143 Kho gửi Trên xe Kho nhận Hàng đã giao TIỀN MẶT ĐƠN HỦY Đơn hàng 2…" at bounding box center [399, 232] width 724 height 400
click at [670, 215] on icon at bounding box center [673, 212] width 7 height 7
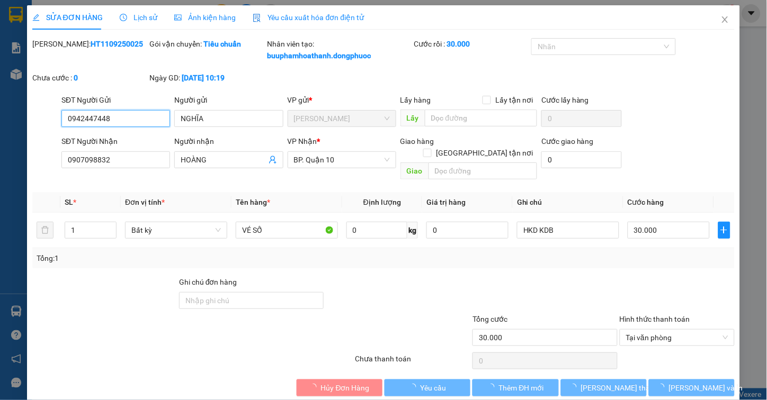
type input "0942447448"
type input "NGHĨA"
type input "0907098832"
type input "HOÀNG"
type input "30.000"
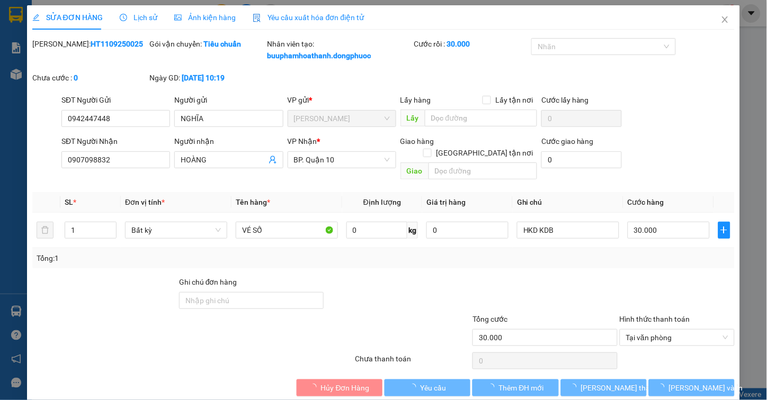
click at [134, 20] on span "Lịch sử" at bounding box center [139, 17] width 38 height 8
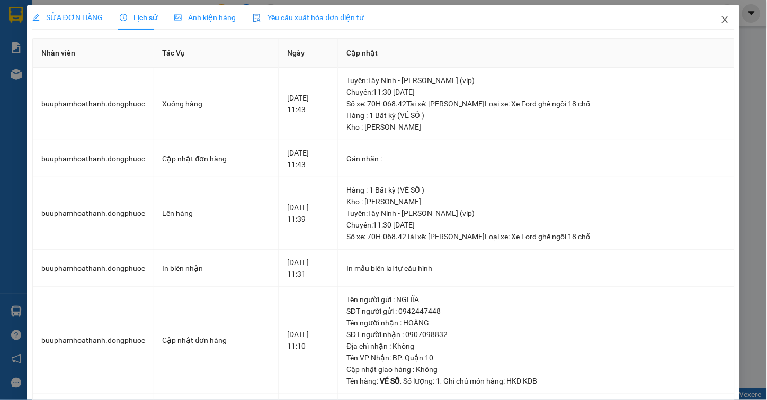
click at [721, 20] on icon "close" at bounding box center [725, 19] width 8 height 8
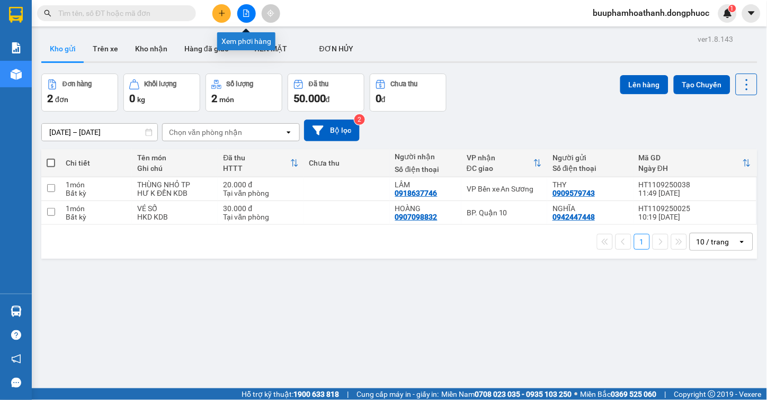
click at [247, 14] on icon "file-add" at bounding box center [246, 13] width 7 height 7
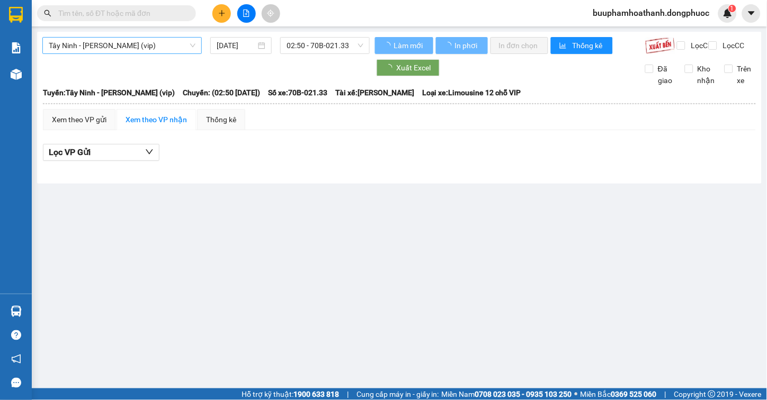
drag, startPoint x: 165, startPoint y: 39, endPoint x: 164, endPoint y: 45, distance: 6.4
click at [164, 39] on span "Tây Ninh - [PERSON_NAME] (vip)" at bounding box center [122, 46] width 147 height 16
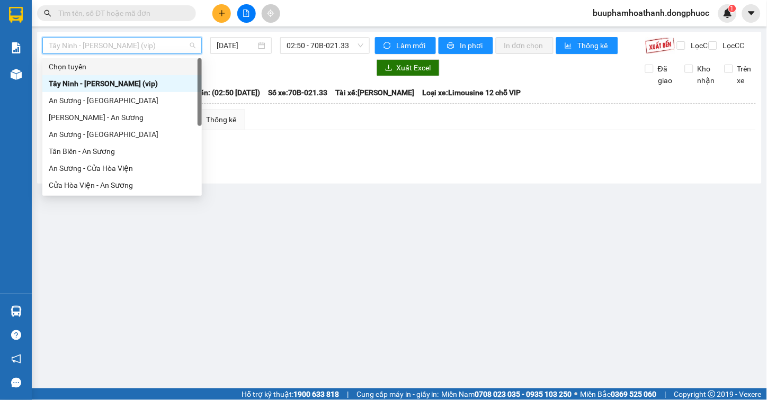
drag, startPoint x: 330, startPoint y: 43, endPoint x: 328, endPoint y: 55, distance: 11.8
click at [329, 45] on span "02:50 - 70B-021.33" at bounding box center [324, 46] width 77 height 16
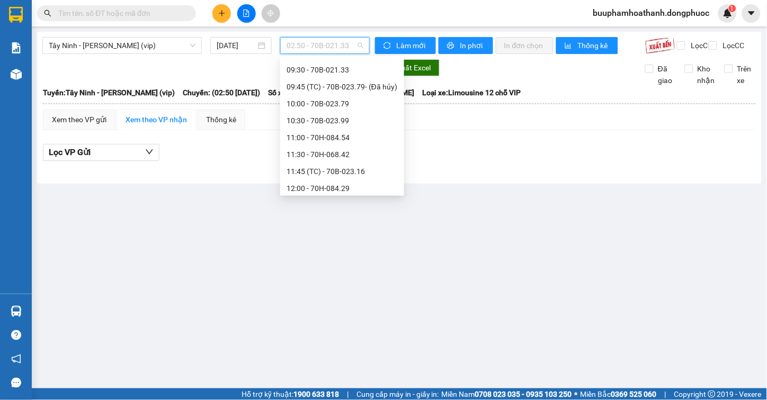
scroll to position [411, 0]
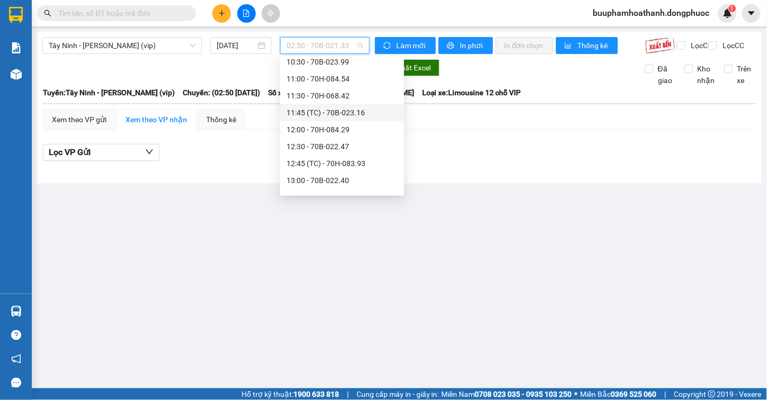
click at [344, 112] on div "11:45 (TC) - 70B-023.16" at bounding box center [341, 113] width 111 height 12
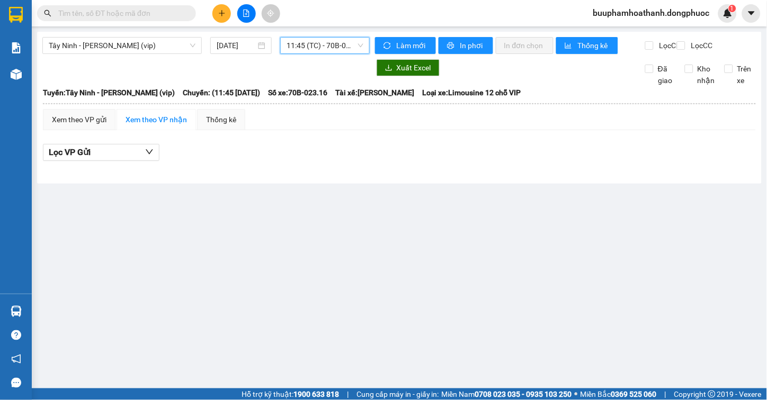
click at [347, 30] on main "Tây Ninh - Hồ Chí Minh (vip) 11/09/2025 11:45 11:45 (TC) - 70B-023.16 Làm mới I…" at bounding box center [383, 194] width 767 height 389
click at [342, 44] on span "11:45 (TC) - 70B-023.16" at bounding box center [324, 46] width 77 height 16
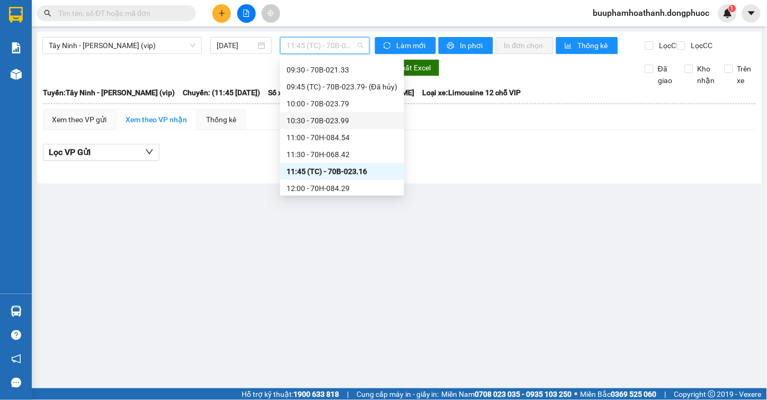
scroll to position [411, 0]
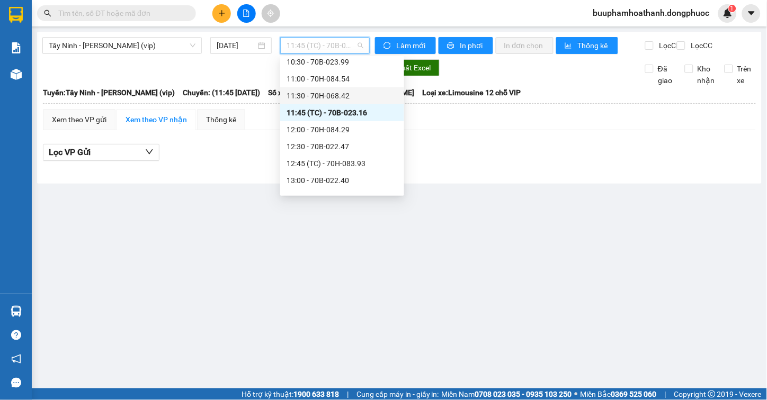
click at [362, 97] on div "11:30 - 70H-068.42" at bounding box center [341, 96] width 111 height 12
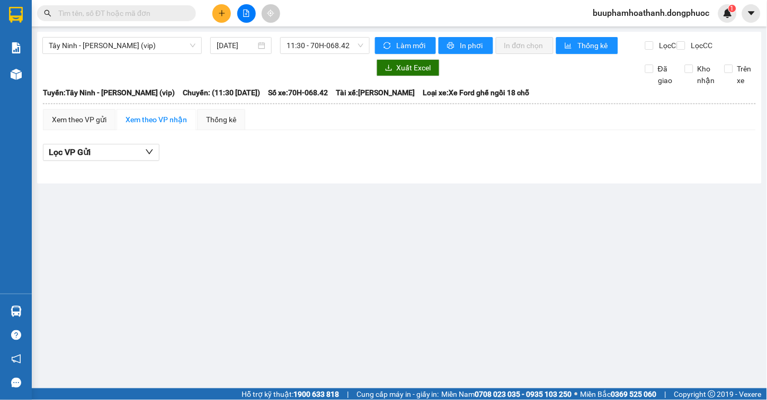
click at [348, 34] on div "Tây Ninh - Hồ Chí Minh (vip) 11/09/2025 11:30 - 70H-068.42 Làm mới In phơi In đ…" at bounding box center [399, 108] width 724 height 152
click at [348, 39] on span "11:30 - 70H-068.42" at bounding box center [324, 46] width 77 height 16
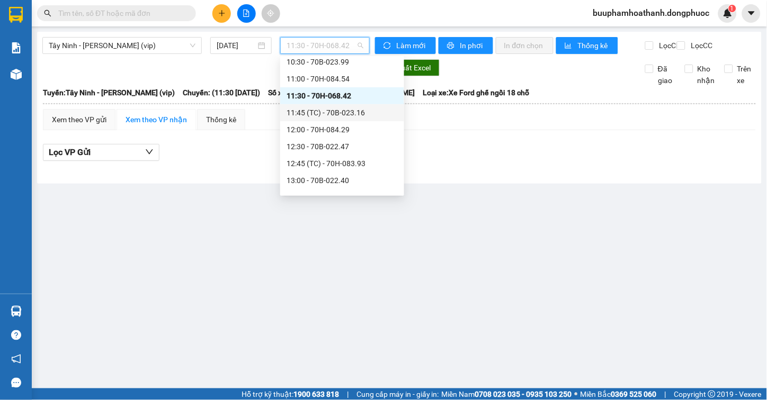
click at [364, 110] on div "11:45 (TC) - 70B-023.16" at bounding box center [341, 113] width 111 height 12
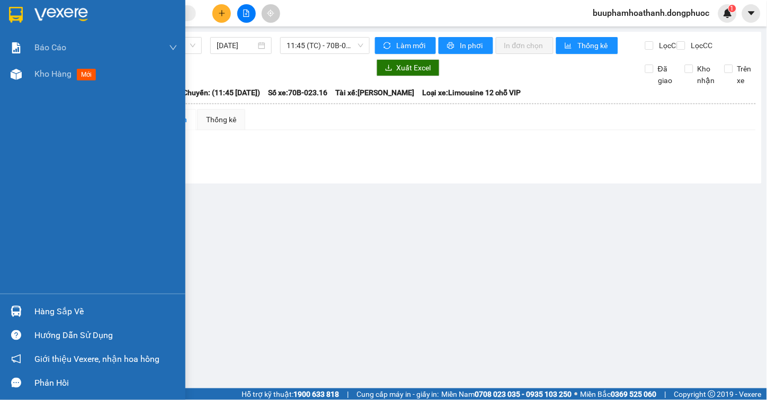
click at [16, 299] on div "Hàng sắp về Hướng dẫn sử dụng Giới thiệu Vexere, nhận hoa hồng Phản hồi" at bounding box center [92, 344] width 185 height 101
click at [67, 312] on div "Hàng sắp về" at bounding box center [105, 312] width 143 height 16
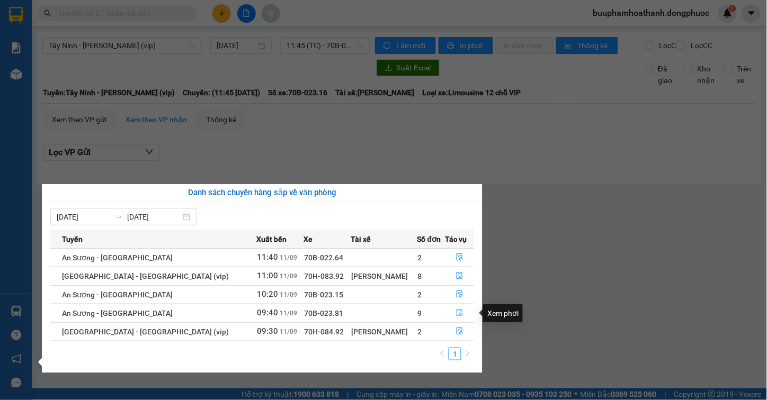
click at [451, 314] on button "button" at bounding box center [459, 313] width 28 height 17
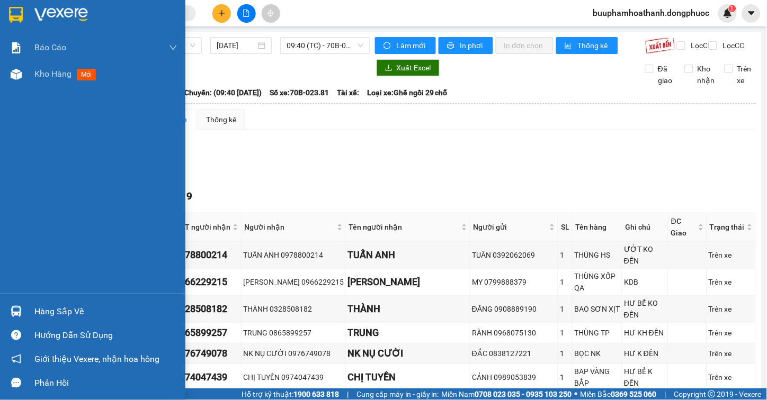
click at [24, 311] on div at bounding box center [16, 311] width 19 height 19
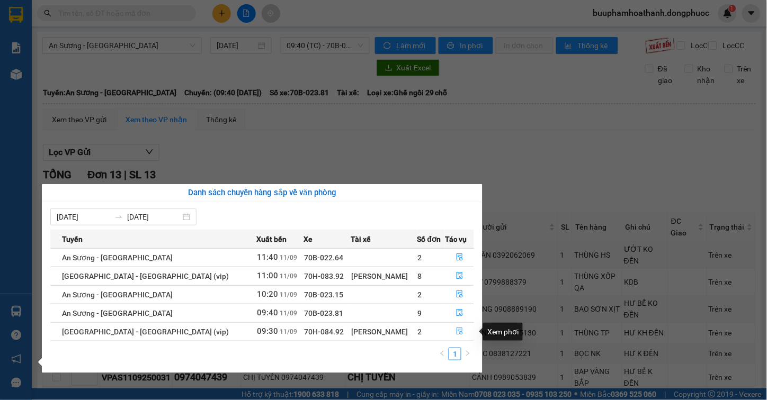
click at [446, 331] on button "button" at bounding box center [459, 332] width 28 height 17
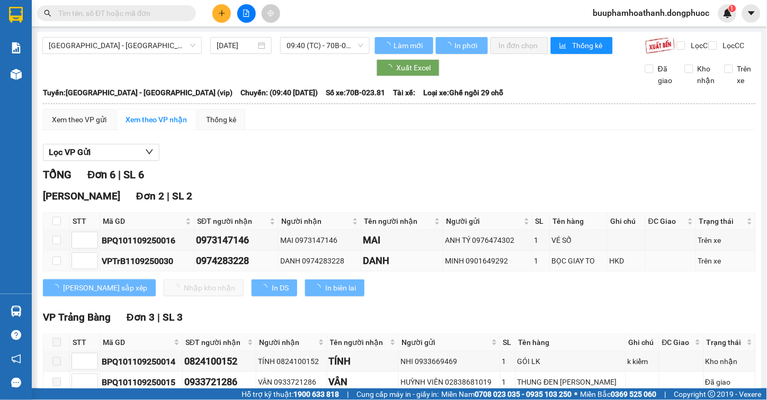
click at [519, 183] on div "TỔNG Đơn 6 | SL 6" at bounding box center [399, 175] width 713 height 16
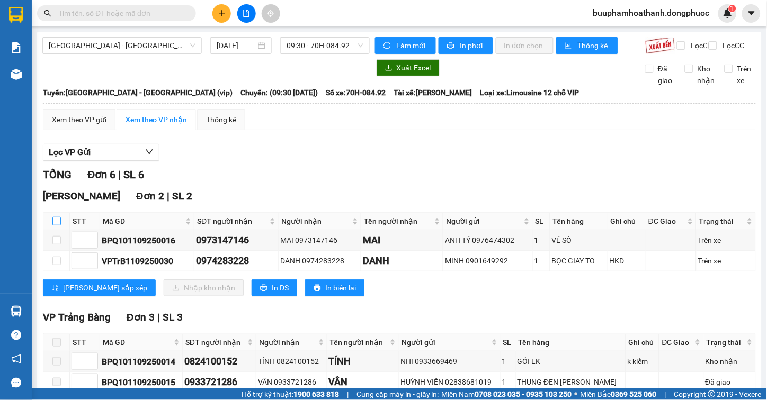
click at [55, 226] on input "checkbox" at bounding box center [56, 221] width 8 height 8
checkbox input "true"
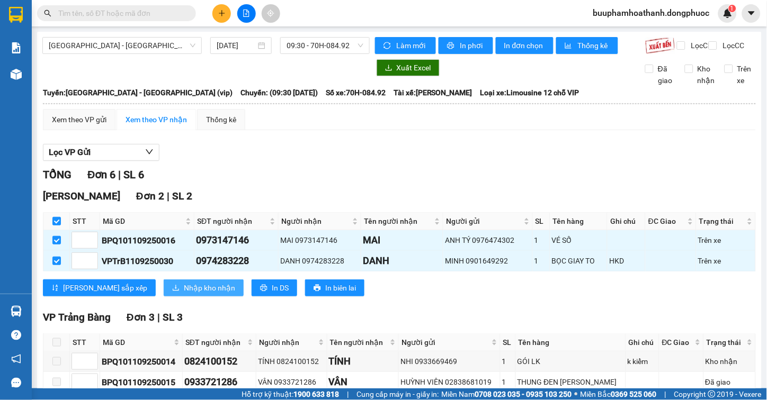
click at [184, 294] on span "Nhập kho nhận" at bounding box center [209, 288] width 51 height 12
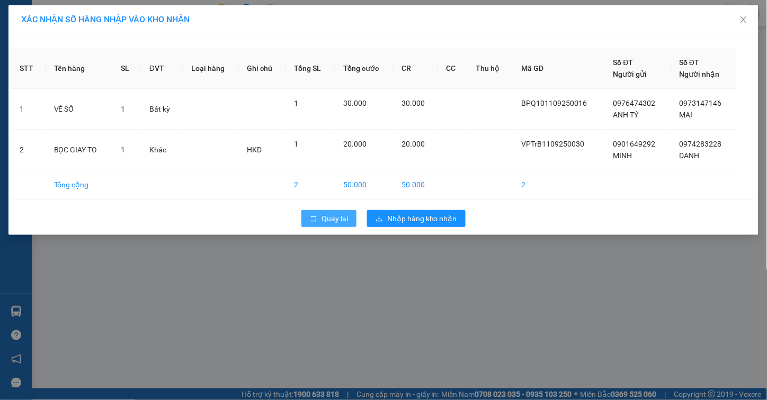
click at [329, 212] on button "Quay lại" at bounding box center [328, 218] width 55 height 17
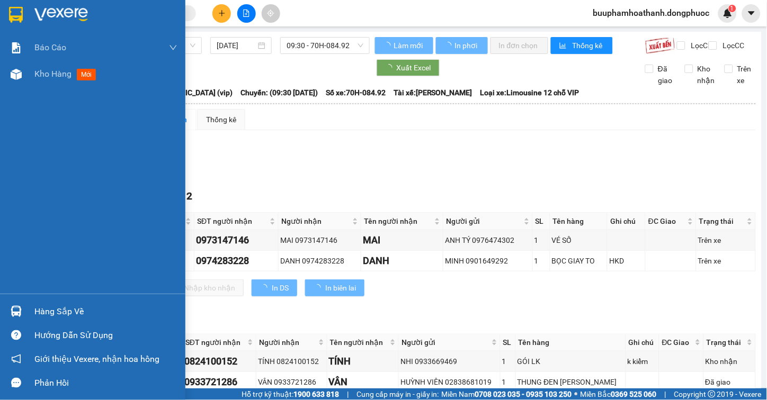
click at [22, 317] on div at bounding box center [16, 311] width 19 height 19
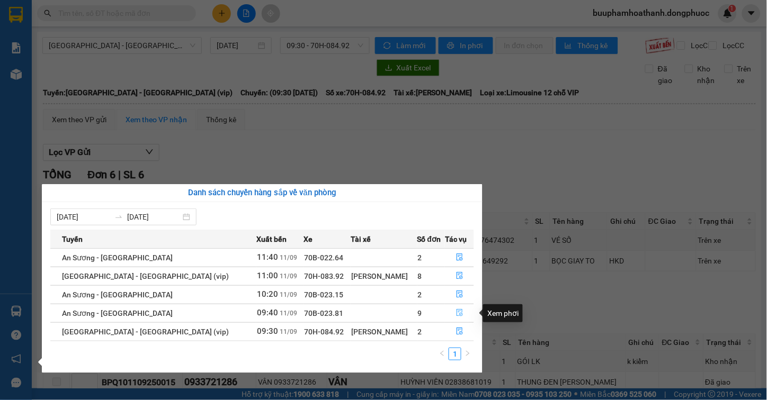
click at [456, 313] on icon "file-done" at bounding box center [459, 312] width 6 height 7
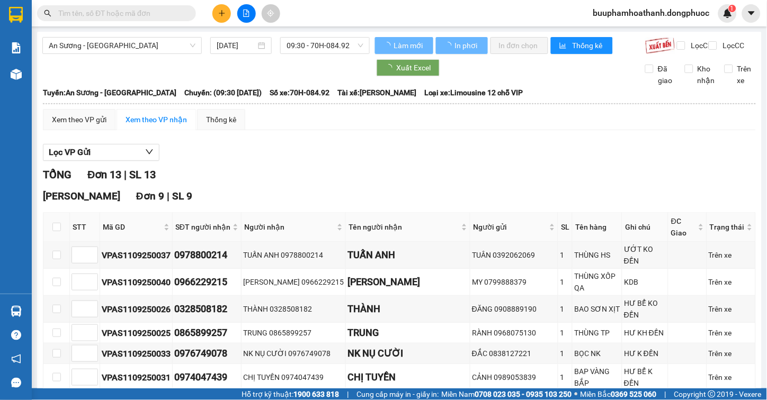
click at [546, 183] on div "TỔNG Đơn 13 | SL 13" at bounding box center [399, 175] width 713 height 16
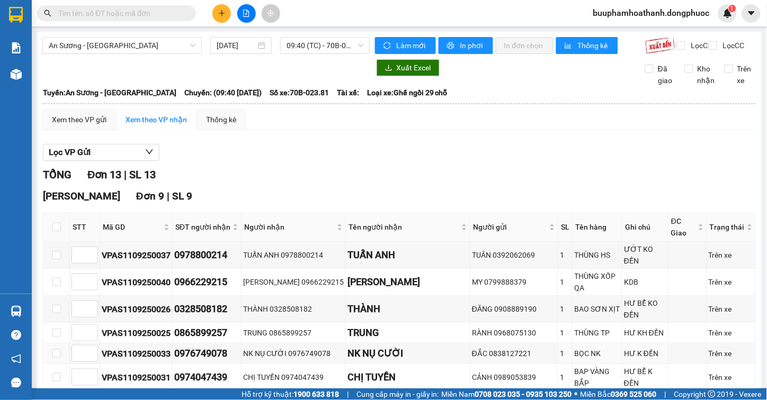
scroll to position [118, 0]
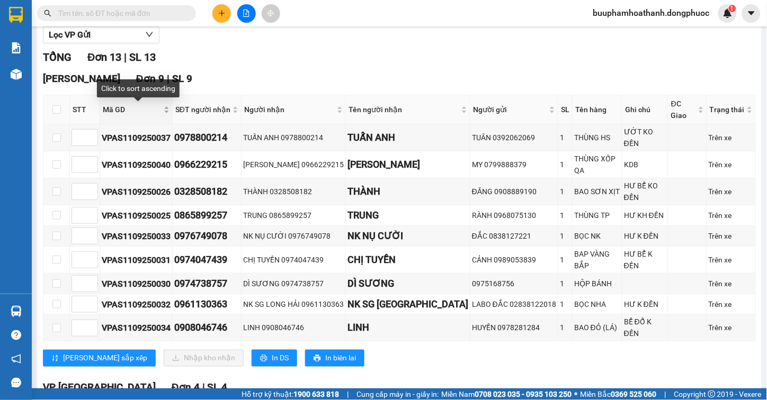
click at [115, 107] on span "Mã GD" at bounding box center [132, 110] width 59 height 12
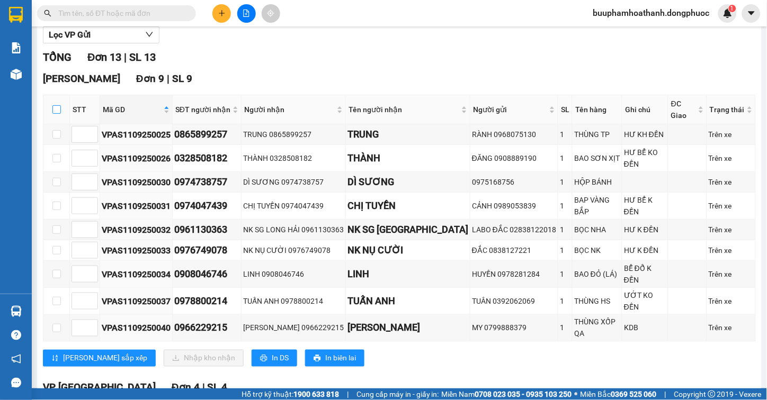
click at [59, 111] on input "checkbox" at bounding box center [56, 109] width 8 height 8
checkbox input "true"
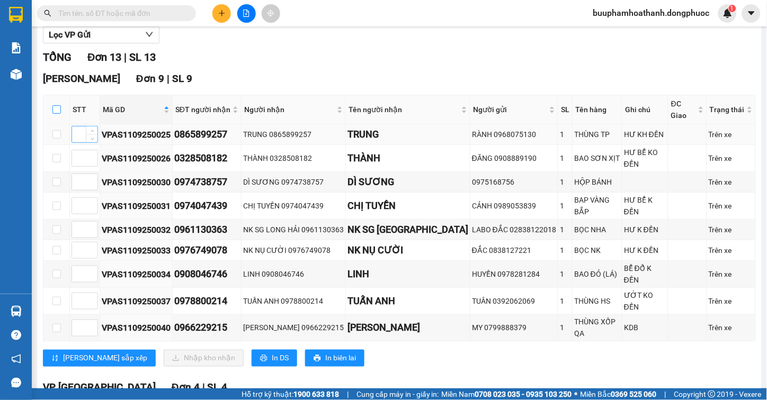
checkbox input "true"
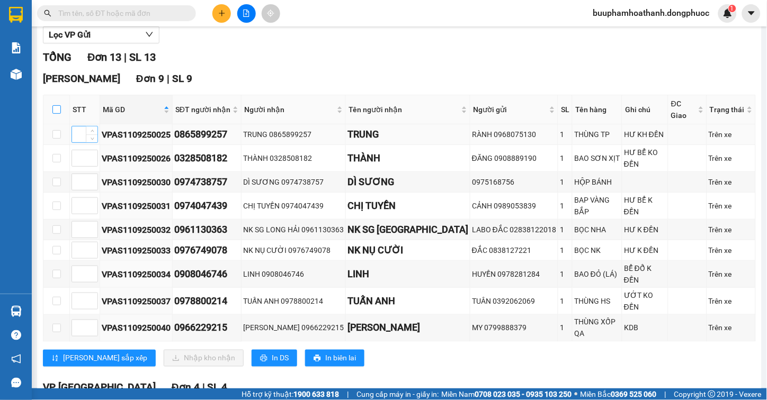
checkbox input "true"
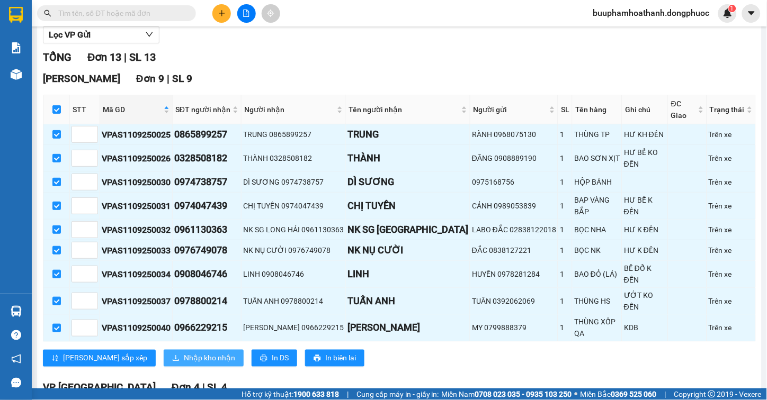
click at [184, 353] on span "Nhập kho nhận" at bounding box center [209, 359] width 51 height 12
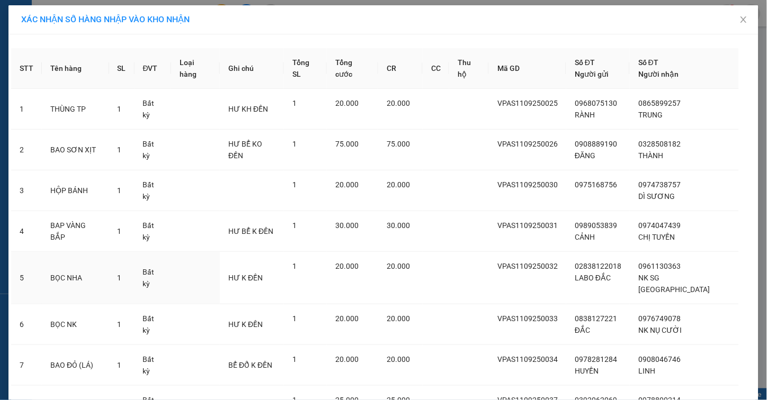
scroll to position [133, 0]
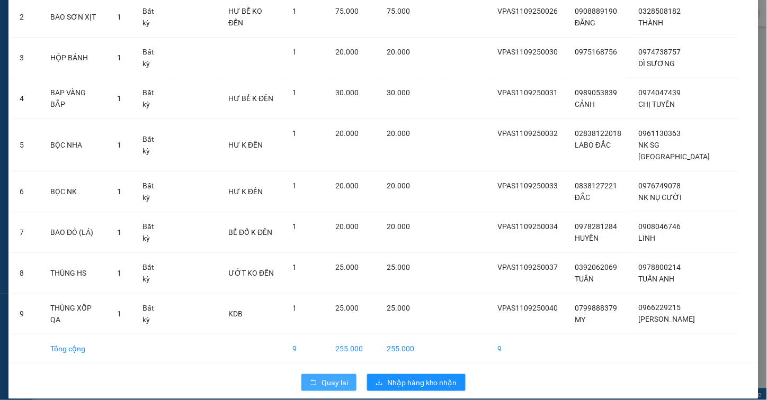
click at [321, 377] on span "Quay lại" at bounding box center [334, 383] width 26 height 12
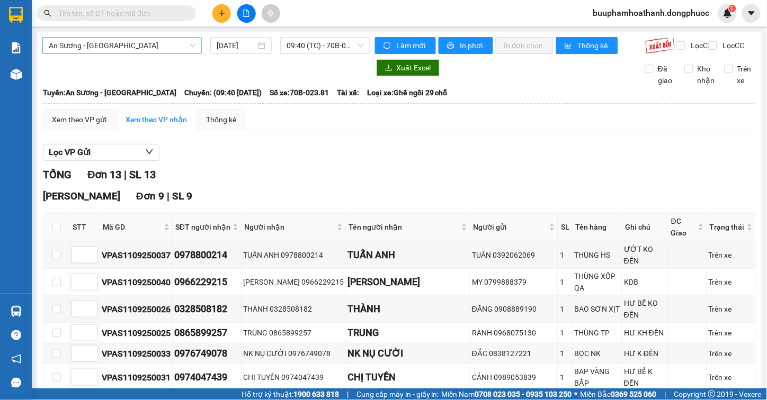
click at [188, 45] on span "An Sương - [GEOGRAPHIC_DATA]" at bounding box center [122, 46] width 147 height 16
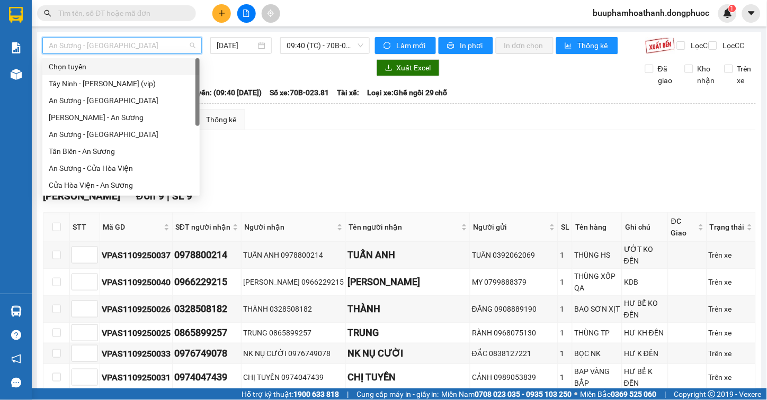
click at [146, 69] on div "Chọn tuyến" at bounding box center [121, 67] width 145 height 12
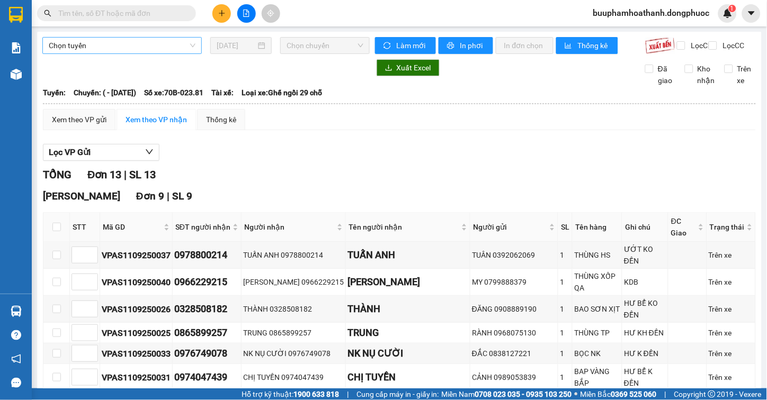
click at [132, 36] on div "Chọn tuyến 11/09/2025 Chọn chuyến Làm mới In phơi In đơn chọn Thống kê Lọc CR L…" at bounding box center [399, 352] width 724 height 640
click at [131, 49] on span "Chọn tuyến" at bounding box center [122, 46] width 147 height 16
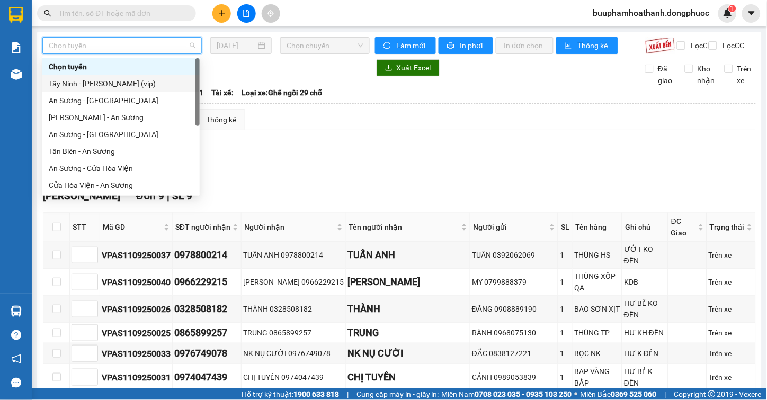
click at [120, 87] on div "Tây Ninh - [PERSON_NAME] (vip)" at bounding box center [121, 84] width 145 height 12
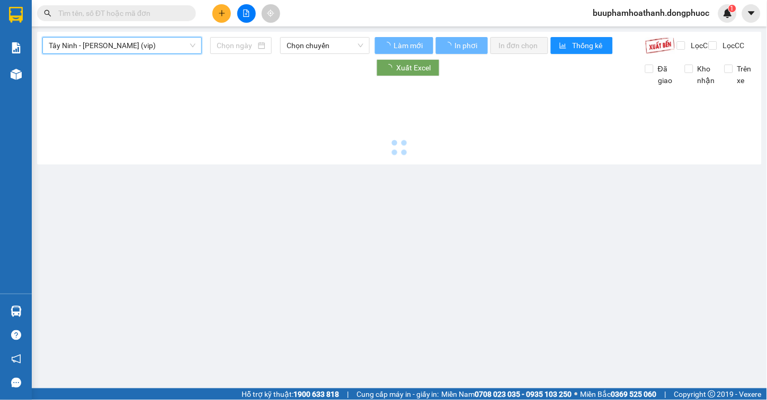
type input "[DATE]"
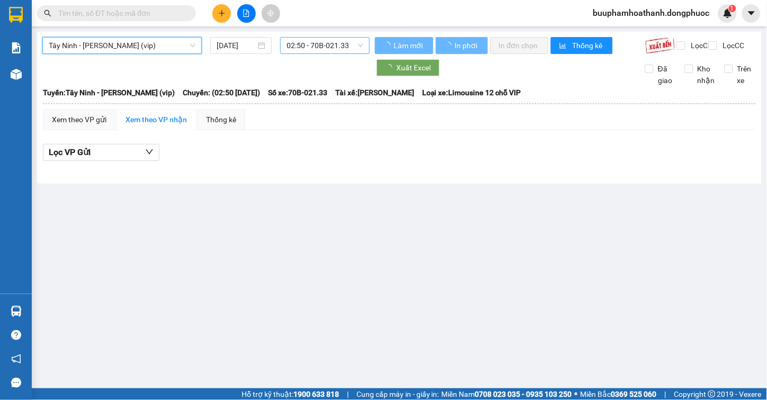
click at [323, 53] on span "02:50 - 70B-021.33" at bounding box center [324, 46] width 77 height 16
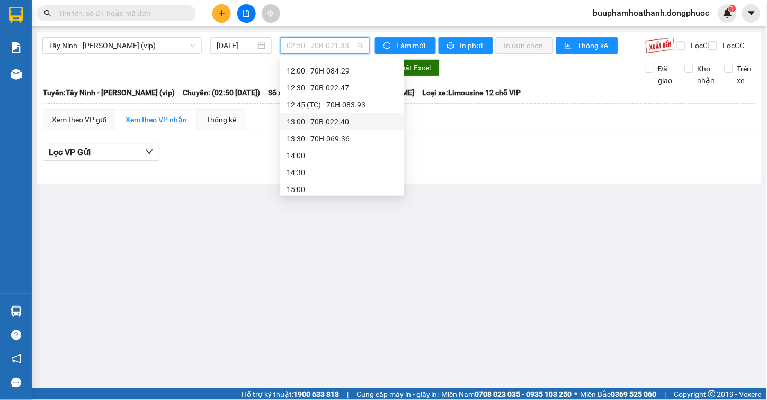
scroll to position [353, 0]
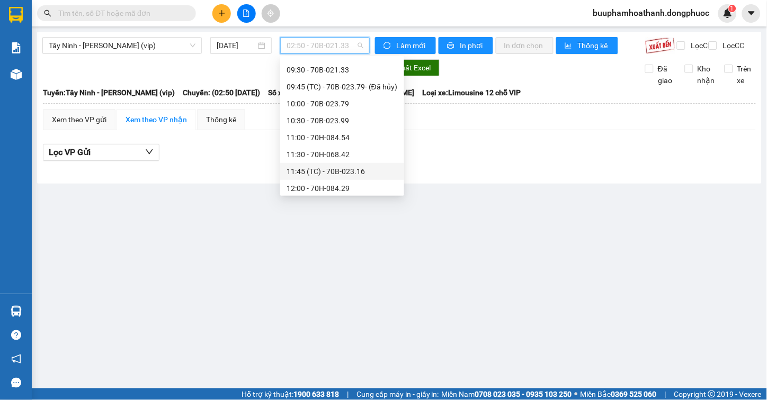
click at [303, 168] on div "11:45 (TC) - 70B-023.16" at bounding box center [341, 172] width 111 height 12
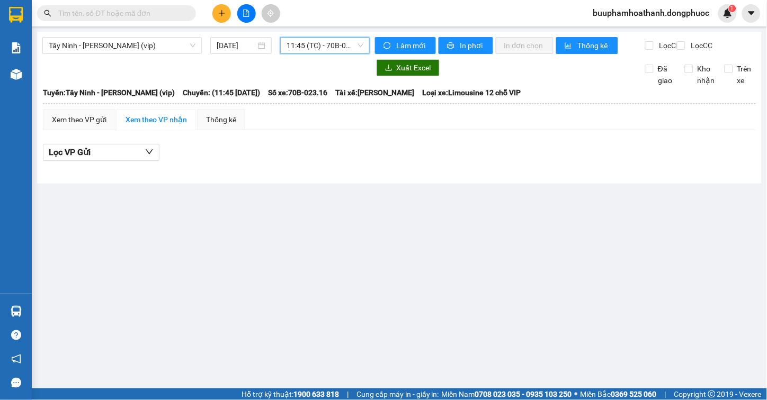
click at [323, 48] on span "11:45 (TC) - 70B-023.16" at bounding box center [324, 46] width 77 height 16
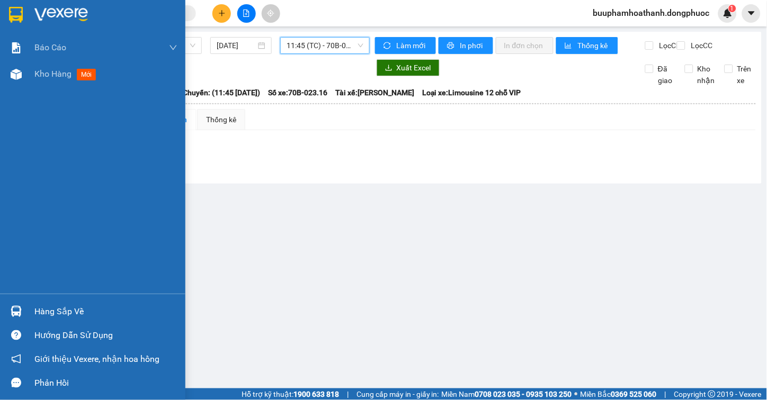
click at [14, 316] on img at bounding box center [16, 311] width 11 height 11
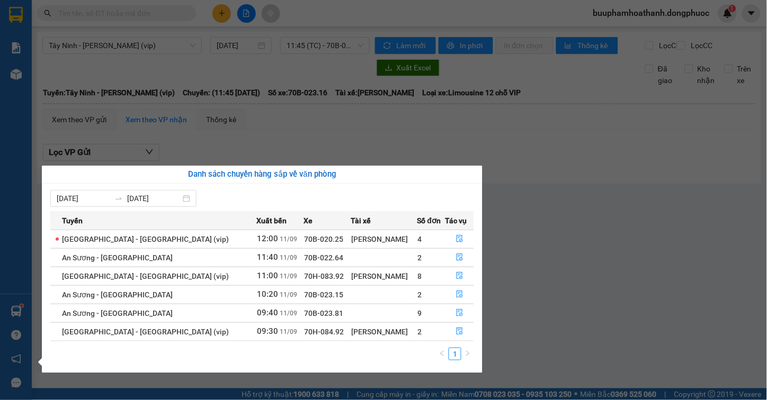
click at [228, 148] on section "Kết quả tìm kiếm ( 0 ) Bộ lọc Thuộc VP này Gửi 3 ngày gần nhất No Data buuphamh…" at bounding box center [383, 200] width 767 height 400
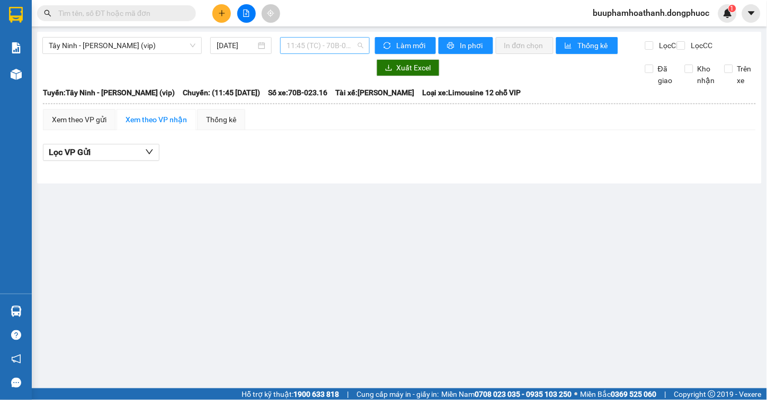
click at [347, 51] on span "11:45 (TC) - 70B-023.16" at bounding box center [324, 46] width 77 height 16
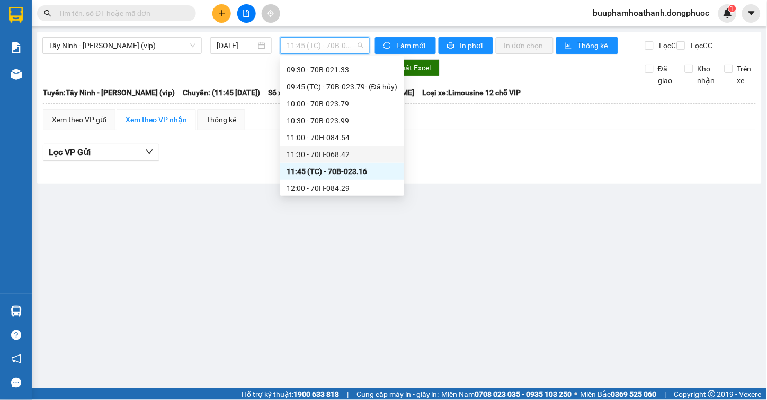
click at [363, 152] on div "11:30 - 70H-068.42" at bounding box center [341, 155] width 111 height 12
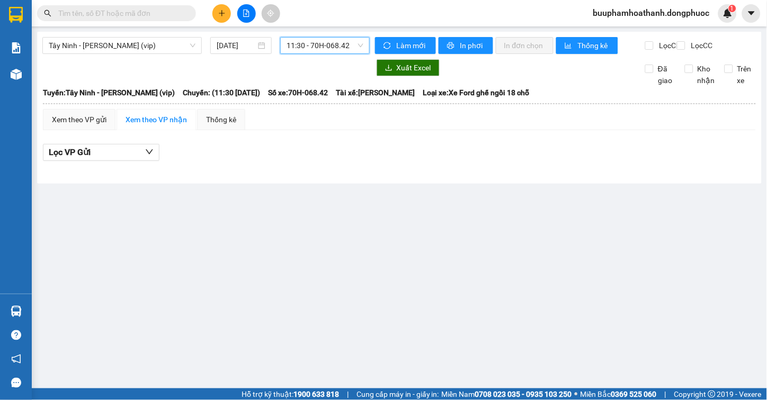
click at [340, 39] on span "11:30 - 70H-068.42" at bounding box center [324, 46] width 77 height 16
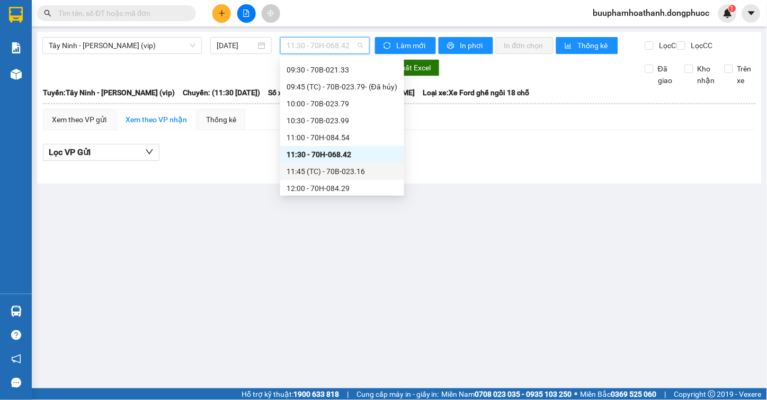
click at [332, 178] on div "11:45 (TC) - 70B-023.16" at bounding box center [342, 171] width 124 height 17
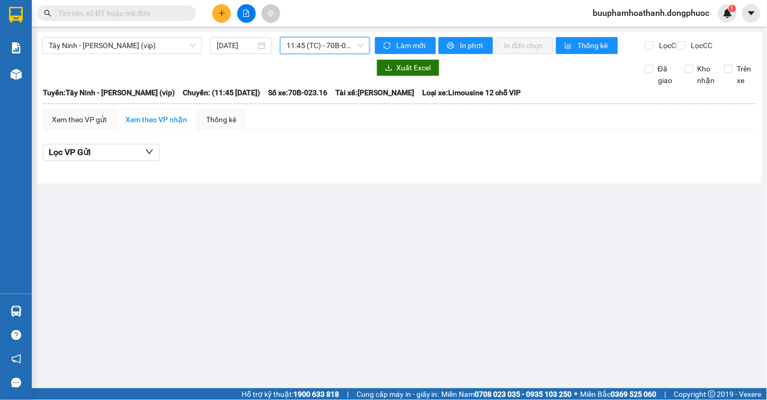
click at [349, 49] on span "11:45 (TC) - 70B-023.16" at bounding box center [324, 46] width 77 height 16
click at [124, 44] on span "Tây Ninh - [PERSON_NAME] (vip)" at bounding box center [122, 46] width 147 height 16
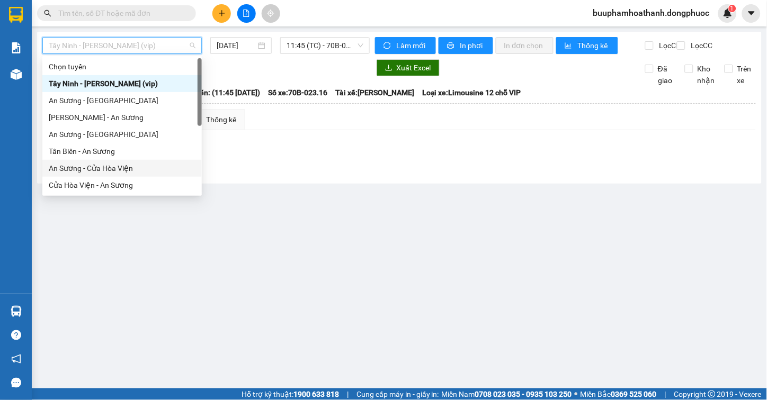
scroll to position [119, 0]
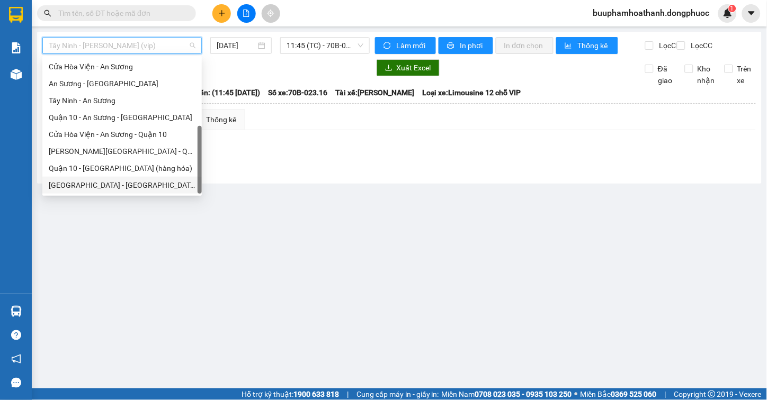
click at [128, 188] on div "[GEOGRAPHIC_DATA] - [GEOGRAPHIC_DATA] (vip)" at bounding box center [122, 185] width 147 height 12
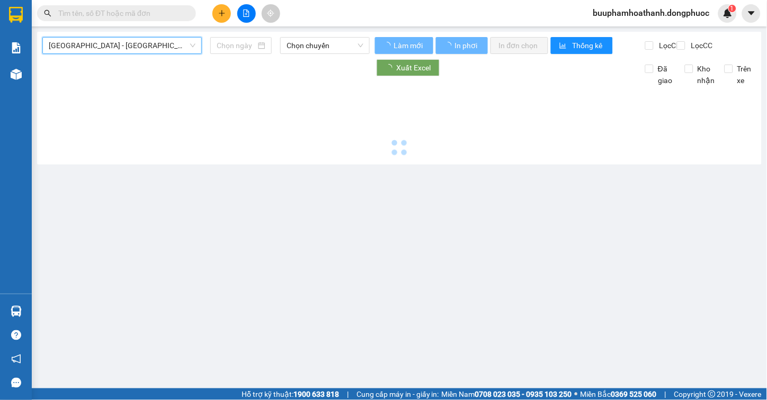
type input "[DATE]"
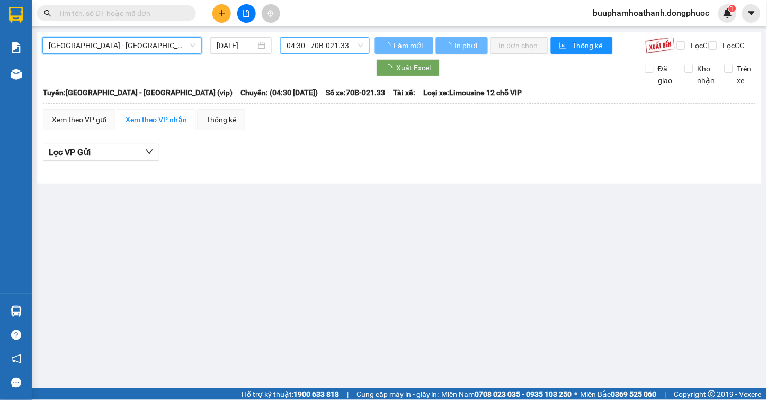
click at [337, 45] on span "04:30 - 70B-021.33" at bounding box center [324, 46] width 77 height 16
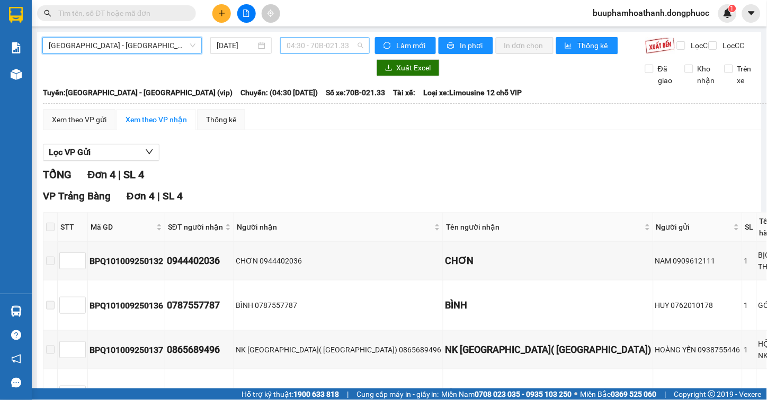
scroll to position [17, 0]
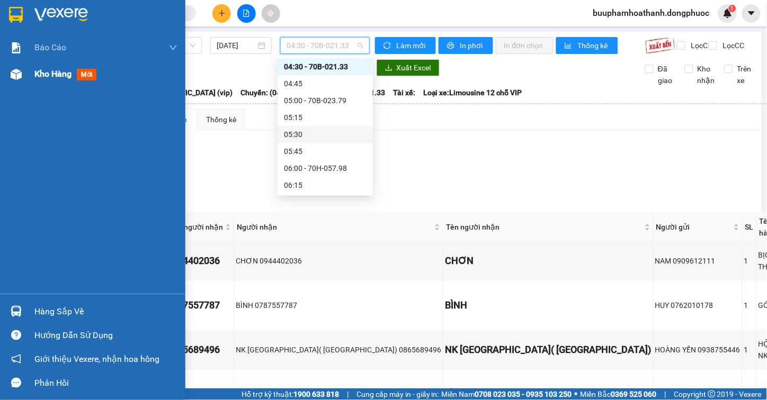
click at [22, 70] on div at bounding box center [16, 74] width 19 height 19
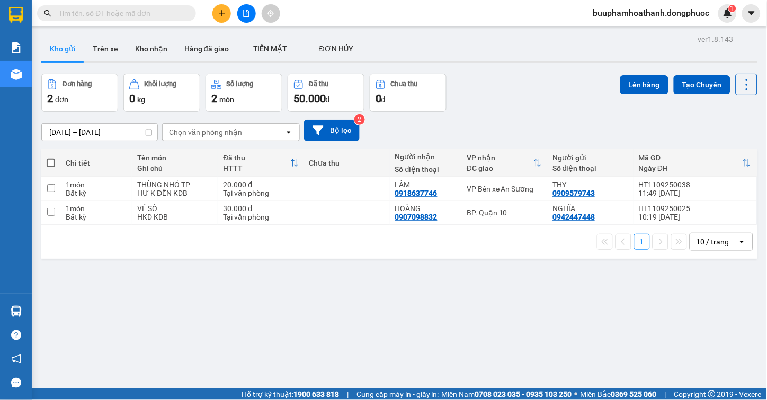
click at [120, 17] on input "text" at bounding box center [120, 13] width 125 height 12
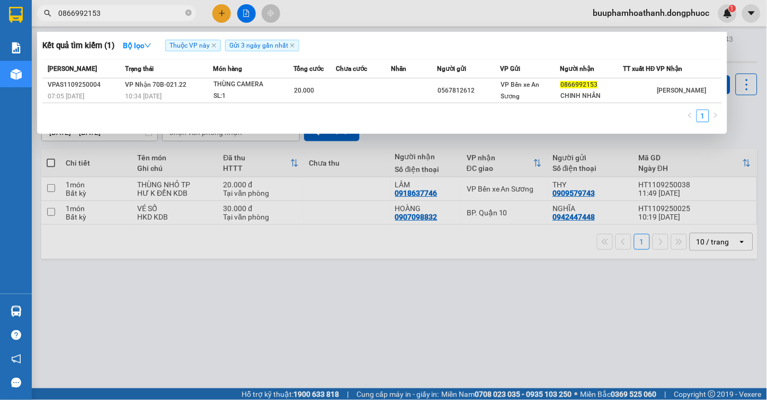
type input "0866992153"
click at [168, 257] on div at bounding box center [383, 200] width 767 height 400
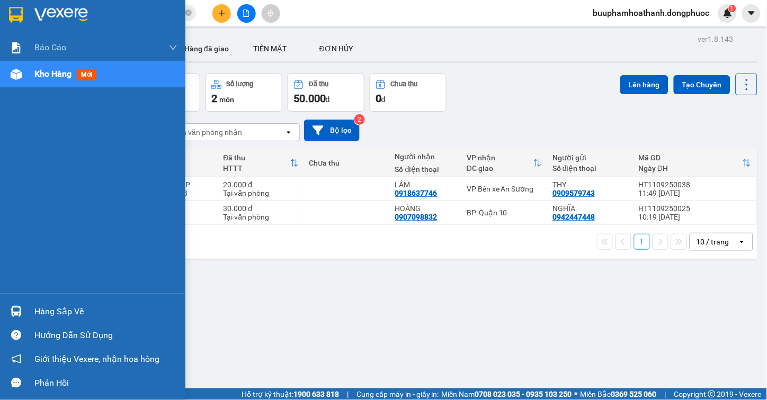
click at [22, 309] on div at bounding box center [16, 311] width 19 height 19
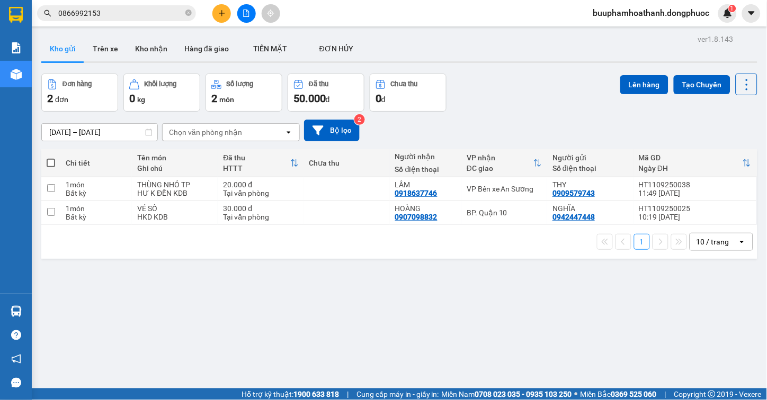
click at [546, 297] on section "Kết quả tìm kiếm ( 1 ) Bộ lọc Thuộc VP này Gửi 3 ngày gần nhất Mã ĐH Trạng thái…" at bounding box center [383, 200] width 767 height 400
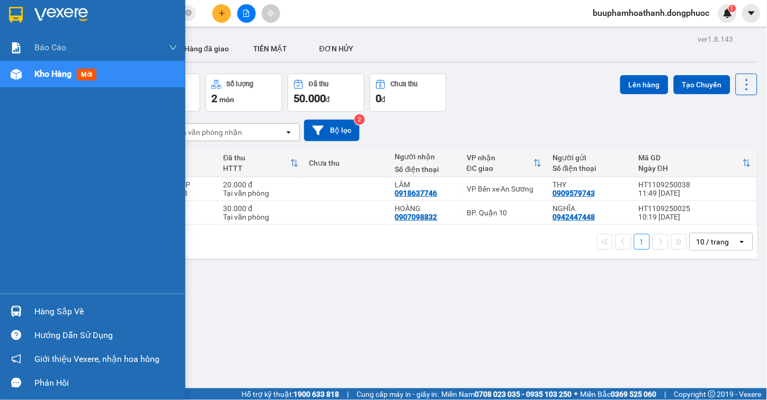
click at [29, 315] on div "Hàng sắp về" at bounding box center [92, 312] width 185 height 24
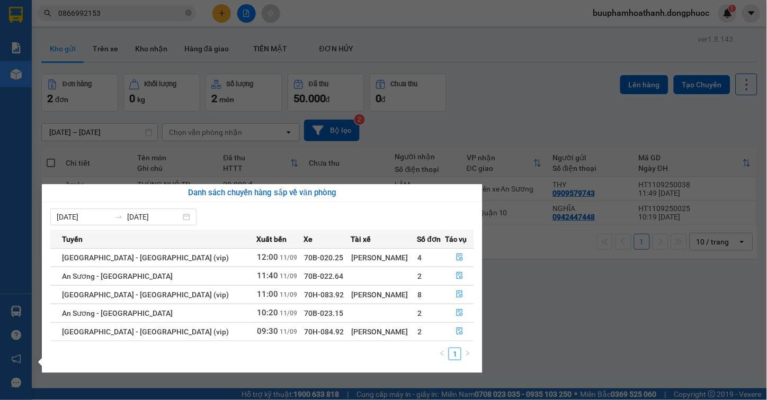
click at [608, 299] on section "Kết quả tìm kiếm ( 1 ) Bộ lọc Thuộc VP này Gửi 3 ngày gần nhất Mã ĐH Trạng thái…" at bounding box center [383, 200] width 767 height 400
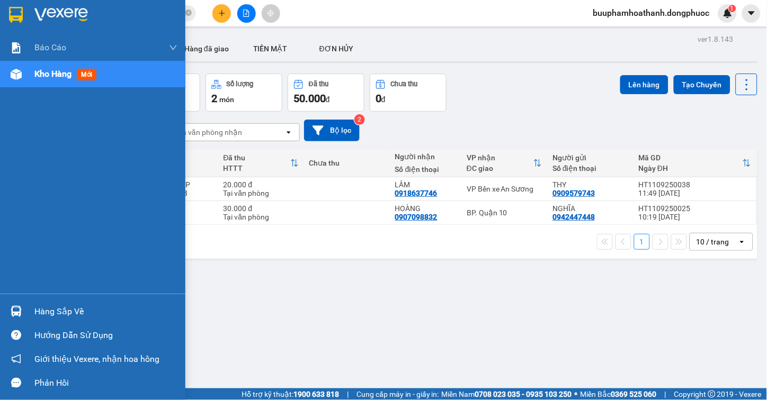
click at [9, 299] on div "Hàng sắp về Hướng dẫn sử dụng Giới thiệu Vexere, nhận hoa hồng Phản hồi" at bounding box center [92, 344] width 185 height 101
click at [43, 308] on div "Hàng sắp về" at bounding box center [105, 312] width 143 height 16
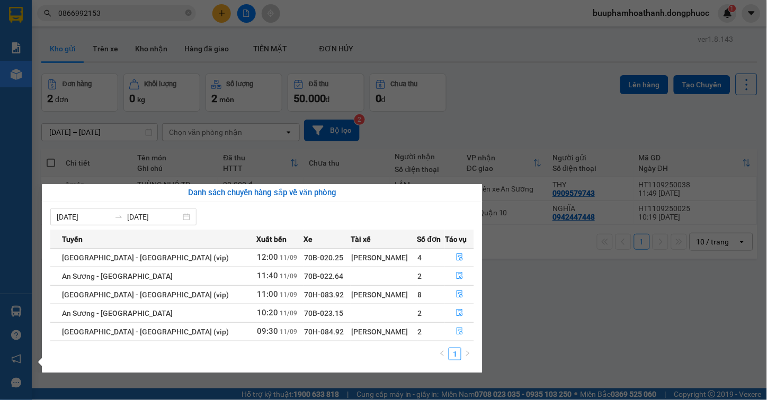
click at [451, 329] on button "button" at bounding box center [459, 332] width 28 height 17
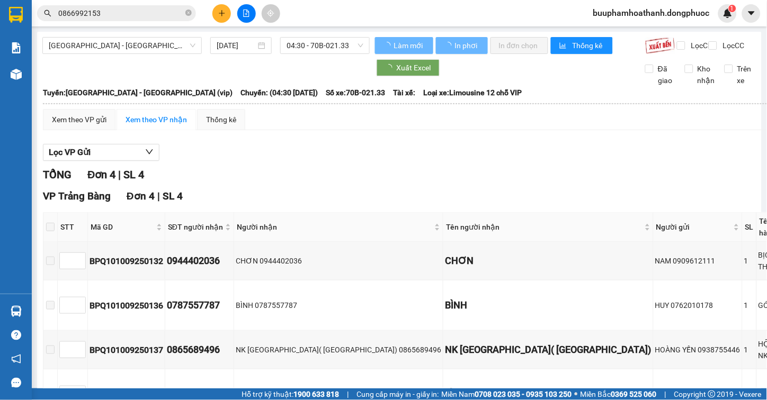
click at [460, 161] on div "Lọc VP Gửi" at bounding box center [468, 152] width 851 height 17
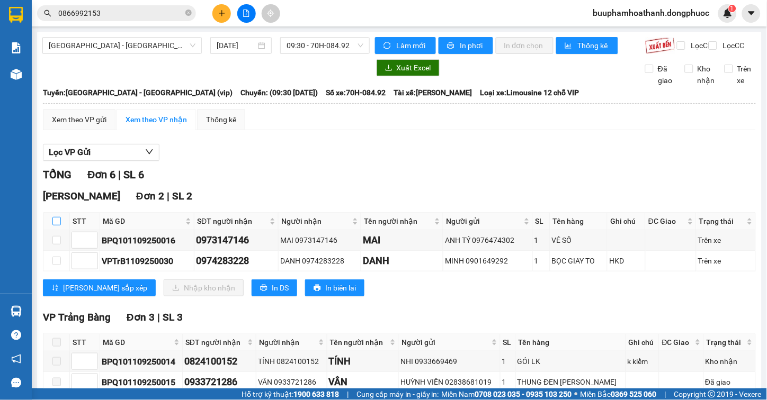
click at [57, 226] on input "checkbox" at bounding box center [56, 221] width 8 height 8
checkbox input "true"
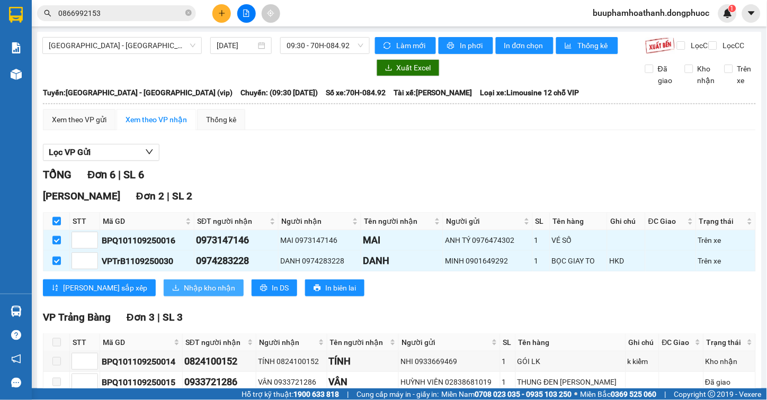
click at [164, 289] on button "Nhập kho nhận" at bounding box center [204, 288] width 80 height 17
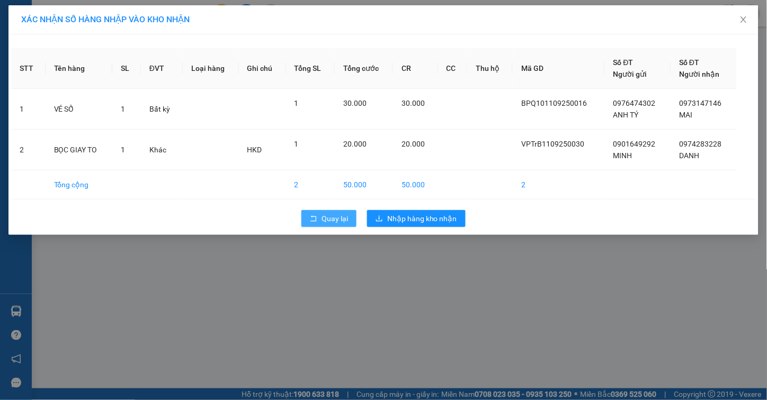
click at [350, 224] on button "Quay lại" at bounding box center [328, 218] width 55 height 17
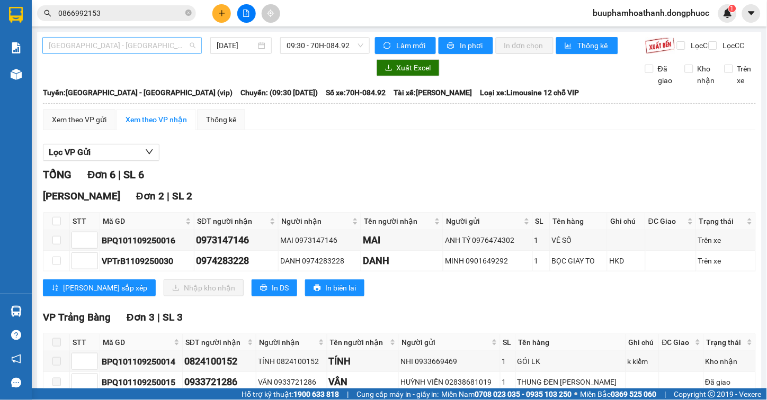
click at [144, 46] on span "[GEOGRAPHIC_DATA] - [GEOGRAPHIC_DATA] (vip)" at bounding box center [122, 46] width 147 height 16
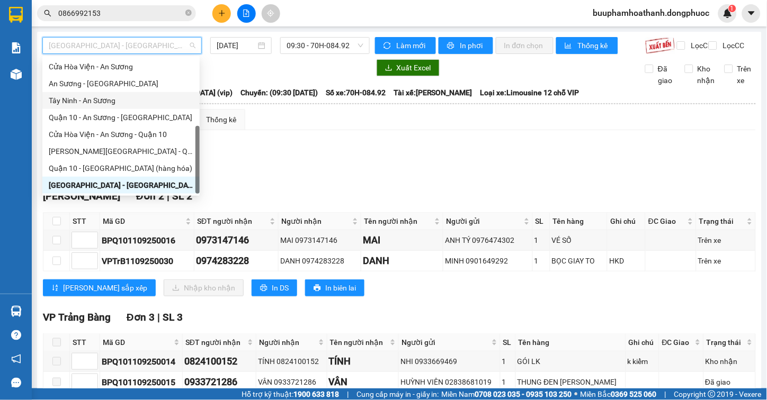
click at [127, 100] on div "Tây Ninh - An Sương" at bounding box center [121, 101] width 145 height 12
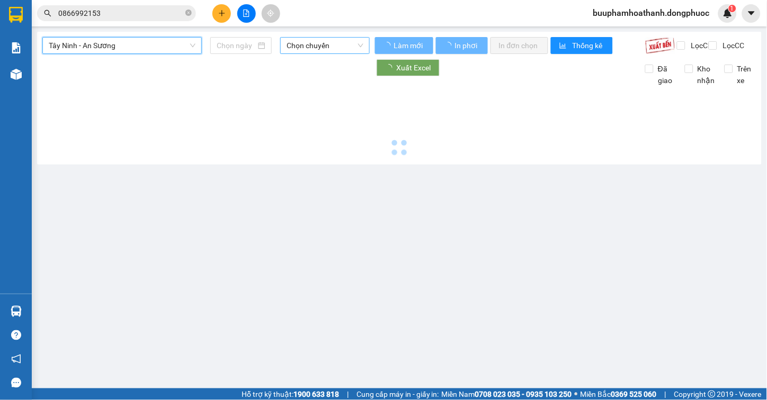
drag, startPoint x: 333, startPoint y: 44, endPoint x: 342, endPoint y: 86, distance: 42.8
click at [333, 44] on span "Chọn chuyến" at bounding box center [324, 46] width 77 height 16
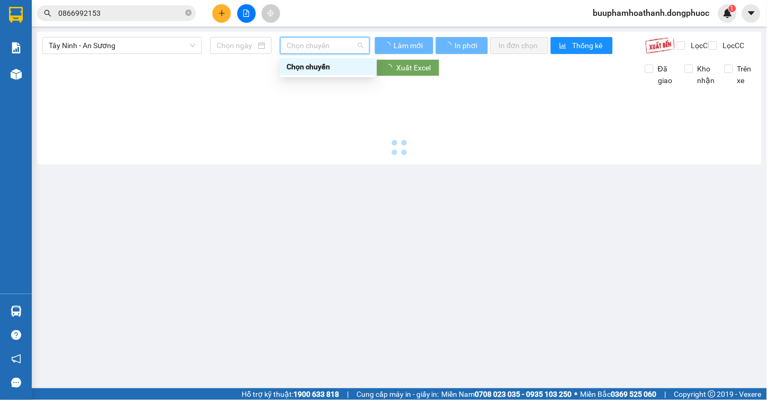
type input "[DATE]"
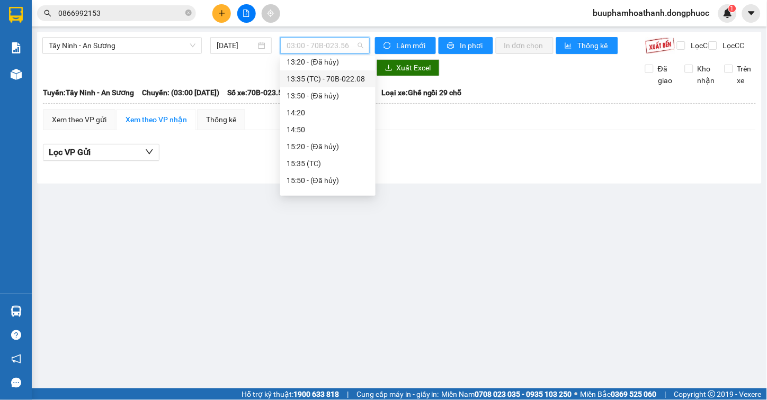
scroll to position [353, 0]
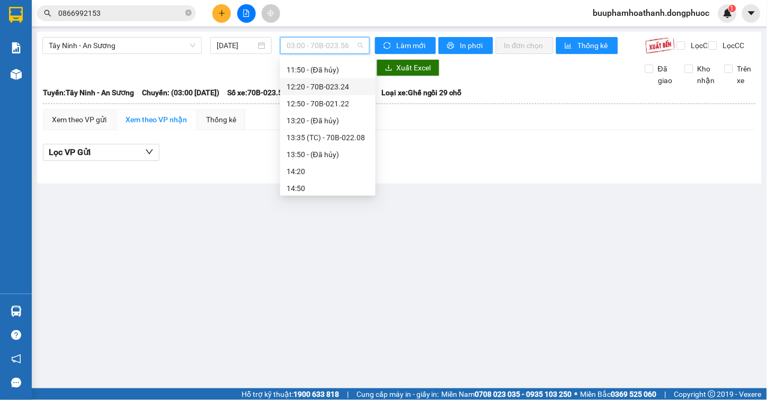
click at [355, 88] on div "12:20 - 70B-023.24" at bounding box center [327, 87] width 83 height 12
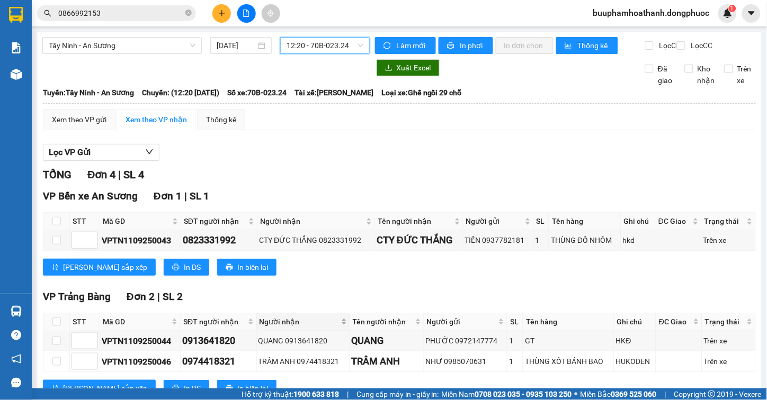
scroll to position [148, 0]
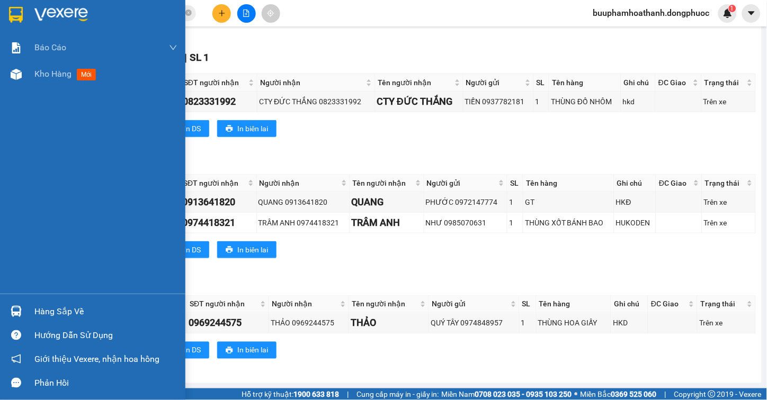
click at [33, 300] on div "Hàng sắp về" at bounding box center [92, 312] width 185 height 24
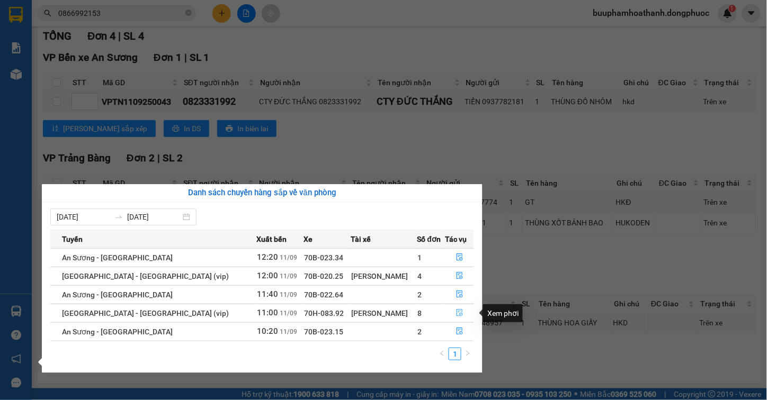
click at [455, 309] on button "button" at bounding box center [459, 313] width 28 height 17
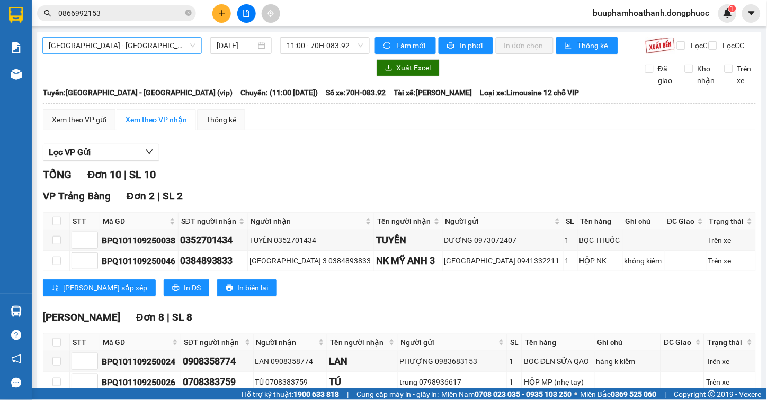
drag, startPoint x: 161, startPoint y: 35, endPoint x: 159, endPoint y: 41, distance: 6.0
click at [160, 39] on div "Hồ Chí Minh - Tây Ninh (vip) 11/09/2025 11:00 - 70H-083.92 Làm mới In phơi In đ…" at bounding box center [399, 299] width 724 height 534
click at [149, 48] on span "[GEOGRAPHIC_DATA] - [GEOGRAPHIC_DATA] (vip)" at bounding box center [122, 46] width 147 height 16
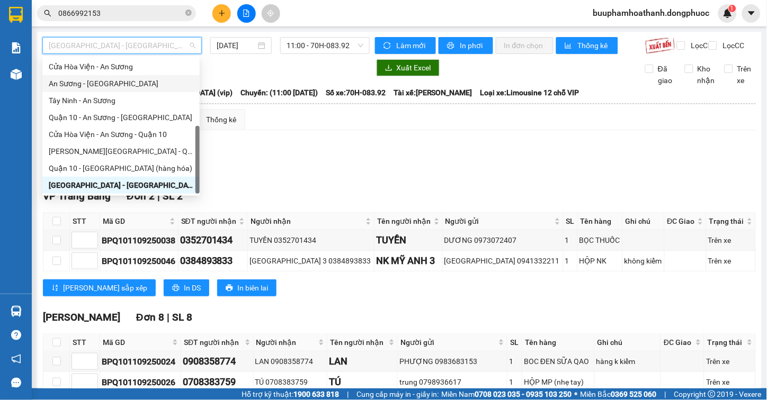
click at [110, 82] on div "An Sương - [GEOGRAPHIC_DATA]" at bounding box center [121, 84] width 145 height 12
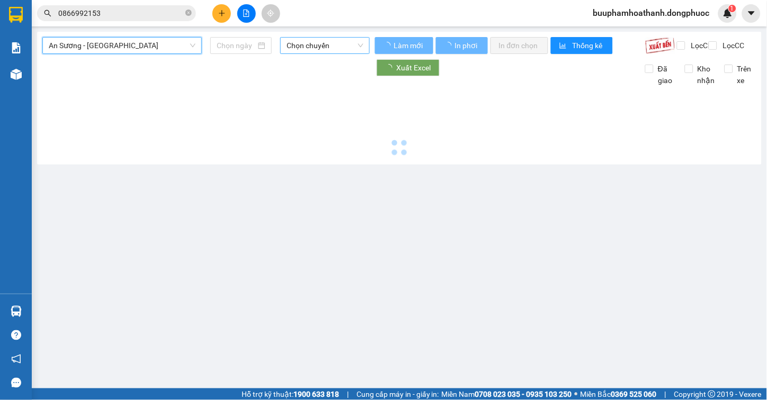
type input "[DATE]"
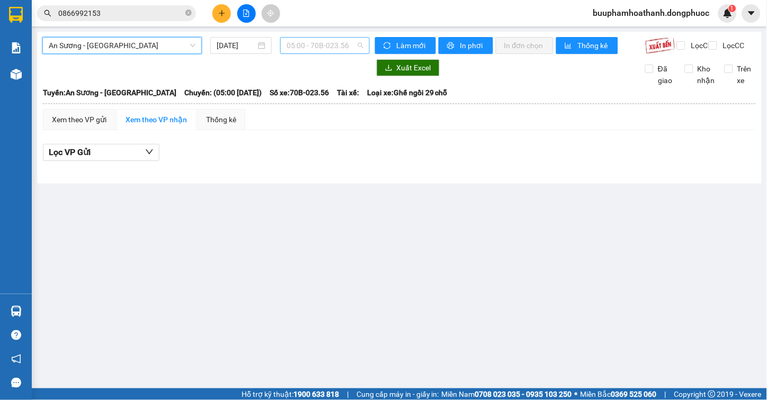
click at [318, 40] on span "05:00 - 70B-023.56" at bounding box center [324, 46] width 77 height 16
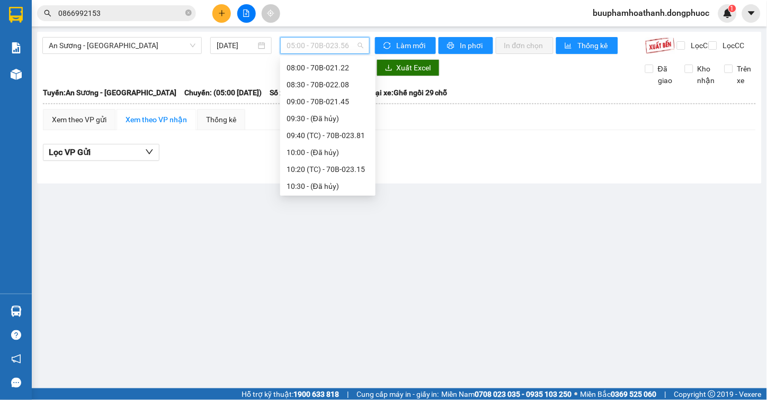
scroll to position [193, 0]
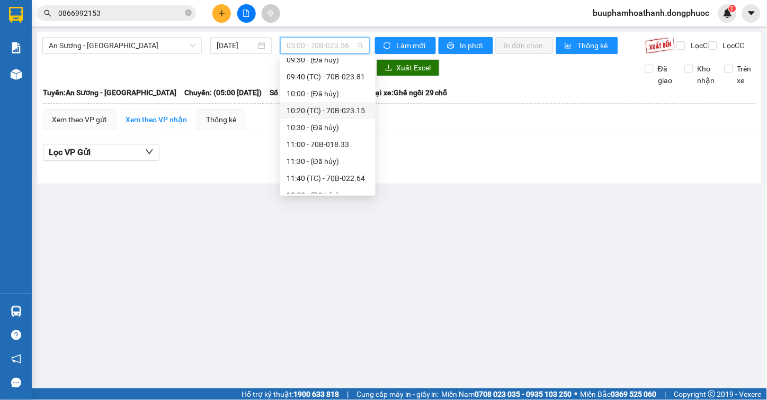
click at [338, 109] on div "10:20 (TC) - 70B-023.15" at bounding box center [327, 111] width 83 height 12
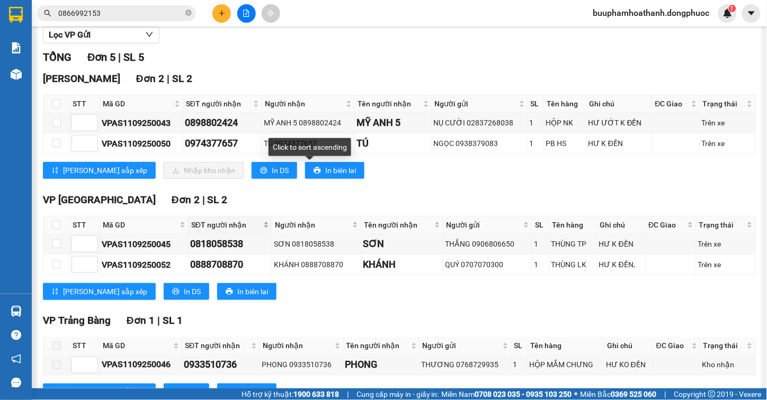
scroll to position [169, 0]
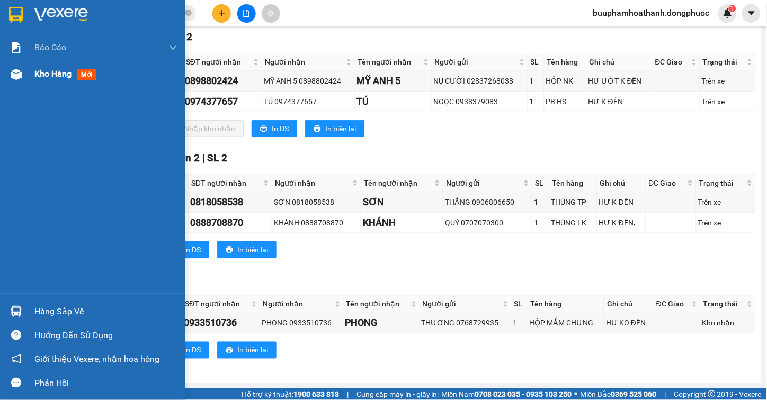
click at [59, 82] on div "Kho hàng mới" at bounding box center [105, 74] width 143 height 26
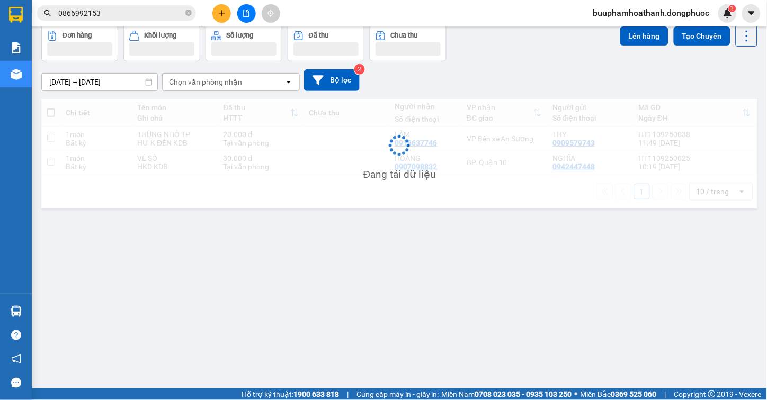
scroll to position [49, 0]
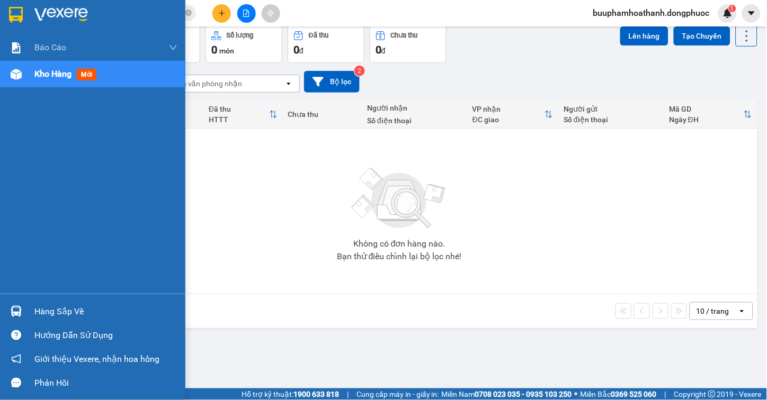
click at [46, 314] on div "Hàng sắp về" at bounding box center [105, 312] width 143 height 16
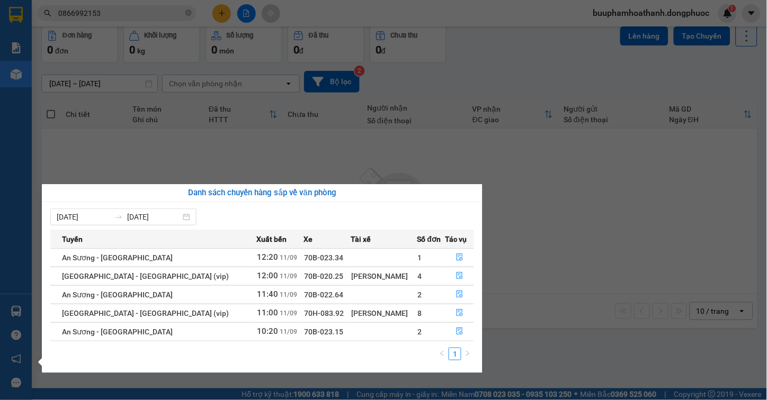
click at [539, 215] on section "Kết quả tìm kiếm ( 1 ) Bộ lọc Thuộc VP này Gửi 3 ngày gần nhất Mã ĐH Trạng thái…" at bounding box center [383, 200] width 767 height 400
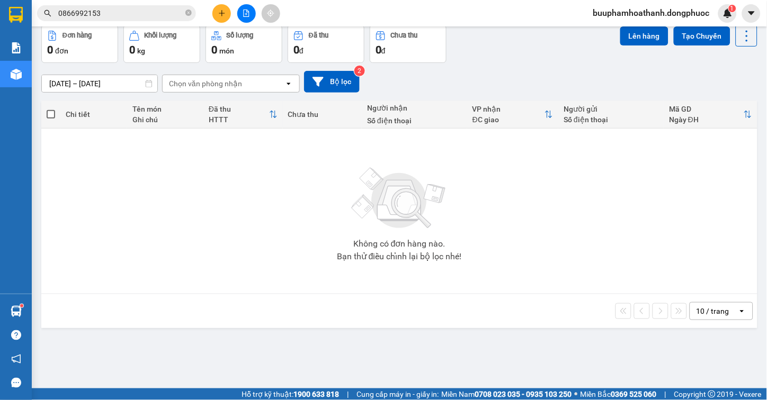
drag, startPoint x: -37, startPoint y: 237, endPoint x: -37, endPoint y: 269, distance: 31.8
click at [0, 269] on html "Kết quả tìm kiếm ( 1 ) Bộ lọc Thuộc VP này Gửi 3 ngày gần nhất Mã ĐH Trạng thái…" at bounding box center [383, 200] width 767 height 400
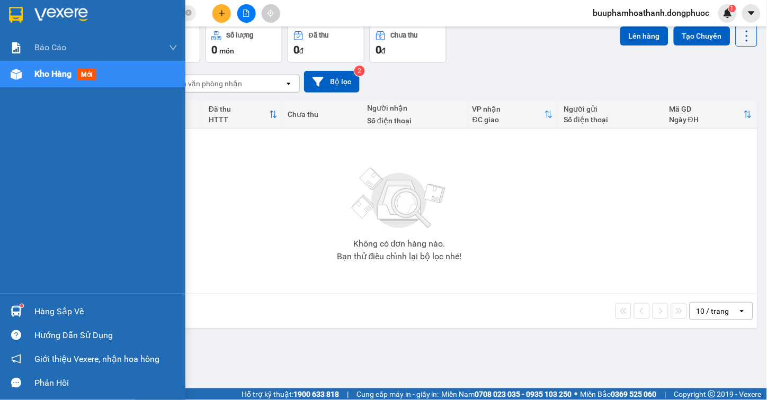
click at [30, 304] on div "Hàng sắp về" at bounding box center [92, 312] width 185 height 24
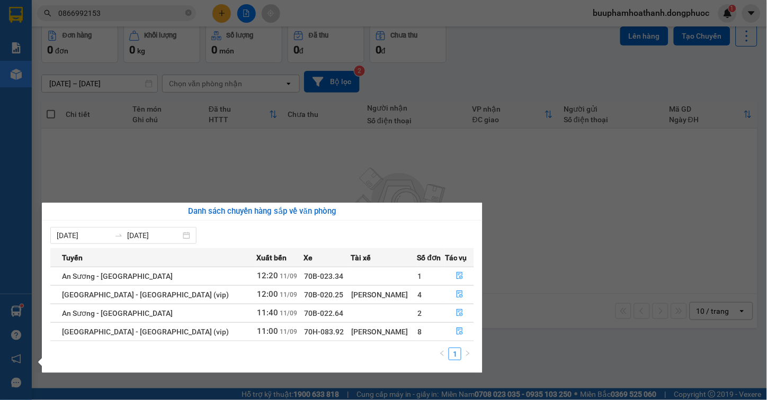
drag, startPoint x: 657, startPoint y: 231, endPoint x: 585, endPoint y: 163, distance: 99.6
click at [655, 231] on section "Kết quả tìm kiếm ( 1 ) Bộ lọc Thuộc VP này Gửi 3 ngày gần nhất Mã ĐH Trạng thái…" at bounding box center [383, 200] width 767 height 400
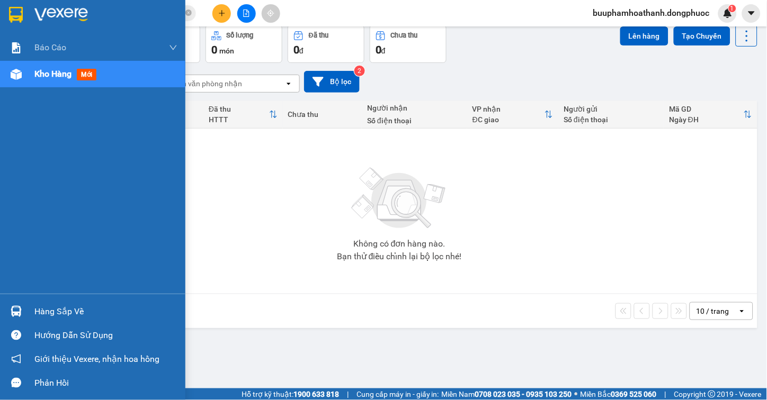
click at [34, 314] on div "Hàng sắp về" at bounding box center [105, 312] width 143 height 16
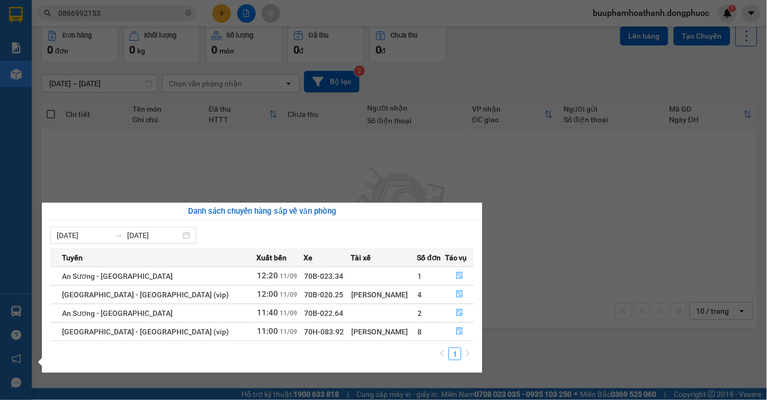
click at [618, 262] on section "Kết quả tìm kiếm ( 1 ) Bộ lọc Thuộc VP này Gửi 3 ngày gần nhất Mã ĐH Trạng thái…" at bounding box center [383, 200] width 767 height 400
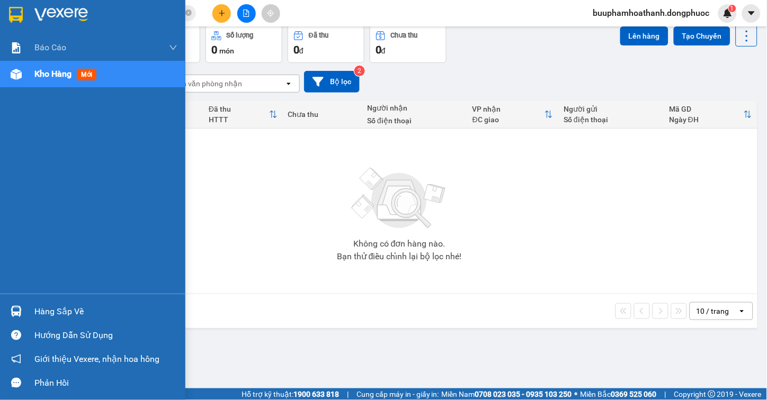
click at [106, 306] on div "Hàng sắp về" at bounding box center [105, 312] width 143 height 16
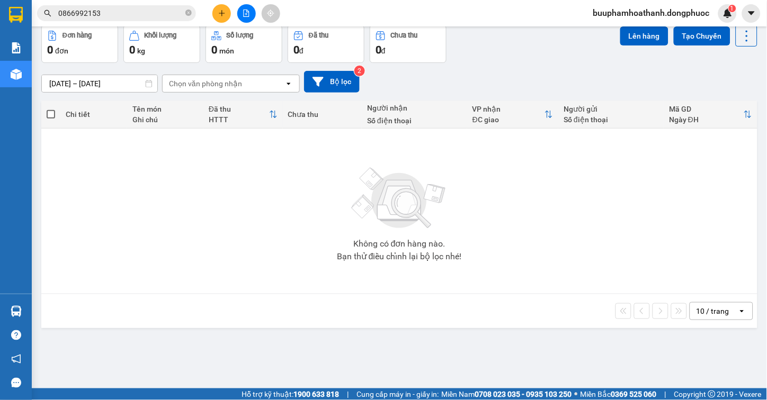
click at [583, 277] on section "Kết quả tìm kiếm ( 1 ) Bộ lọc Thuộc VP này Gửi 3 ngày gần nhất Mã ĐH Trạng thái…" at bounding box center [383, 200] width 767 height 400
click at [249, 5] on button at bounding box center [246, 13] width 19 height 19
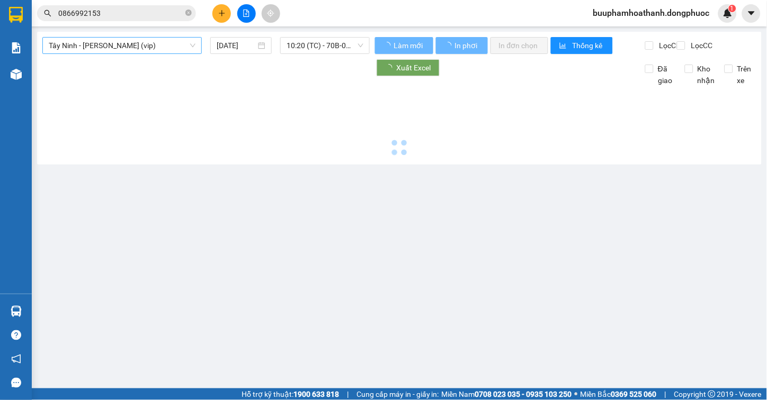
click at [169, 53] on div "Tây Ninh - [PERSON_NAME] (vip)" at bounding box center [121, 45] width 159 height 17
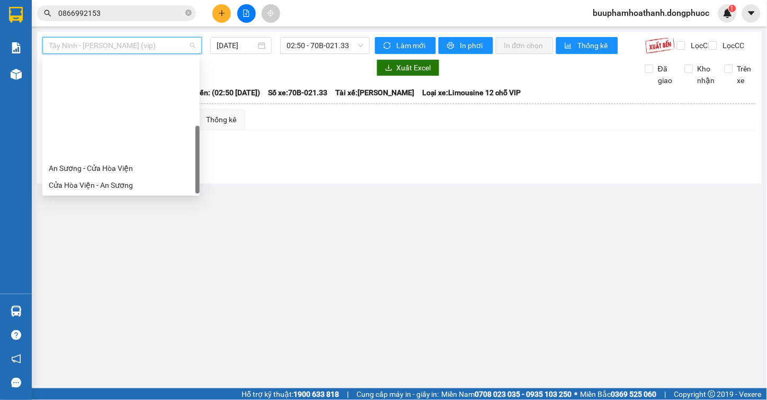
scroll to position [119, 0]
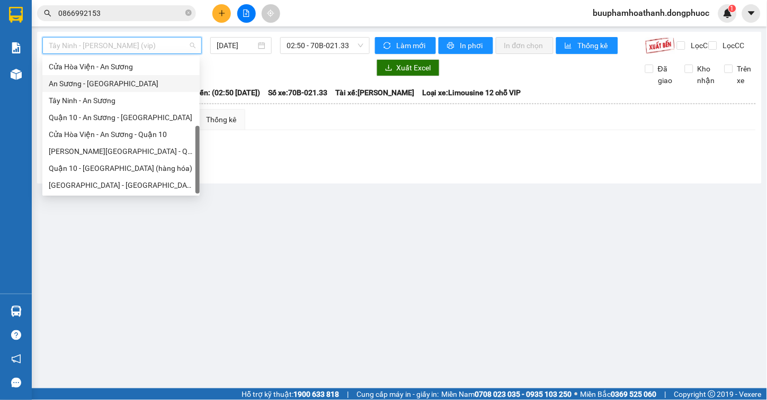
click at [141, 80] on div "An Sương - [GEOGRAPHIC_DATA]" at bounding box center [121, 84] width 145 height 12
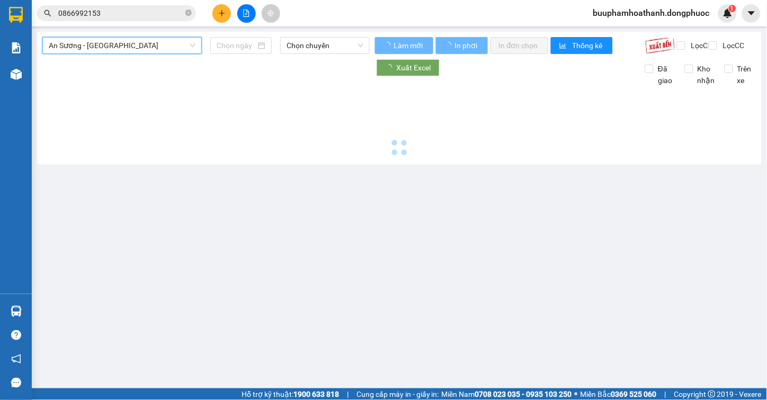
type input "[DATE]"
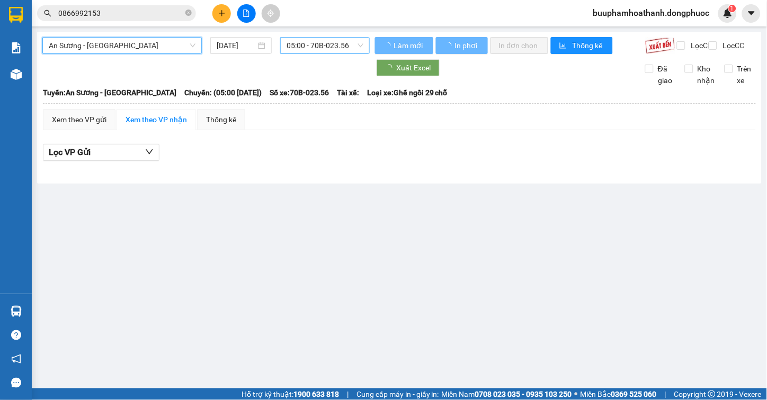
click at [303, 46] on span "05:00 - 70B-023.56" at bounding box center [324, 46] width 77 height 16
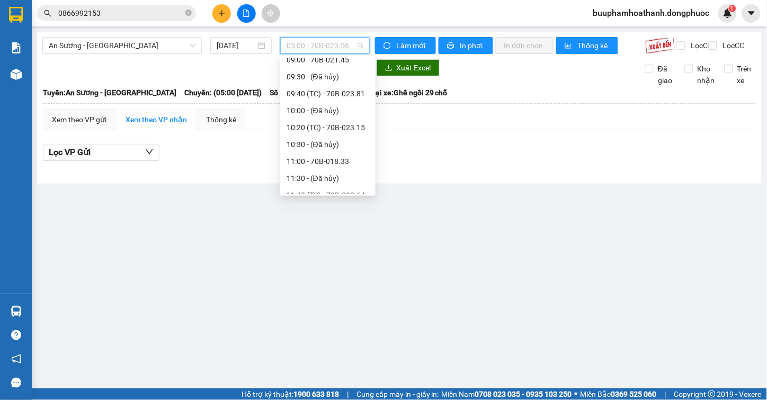
scroll to position [235, 0]
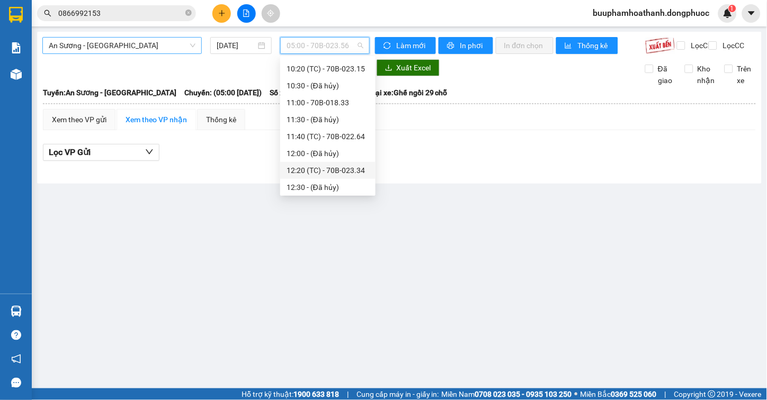
click at [152, 46] on span "An Sương - [GEOGRAPHIC_DATA]" at bounding box center [122, 46] width 147 height 16
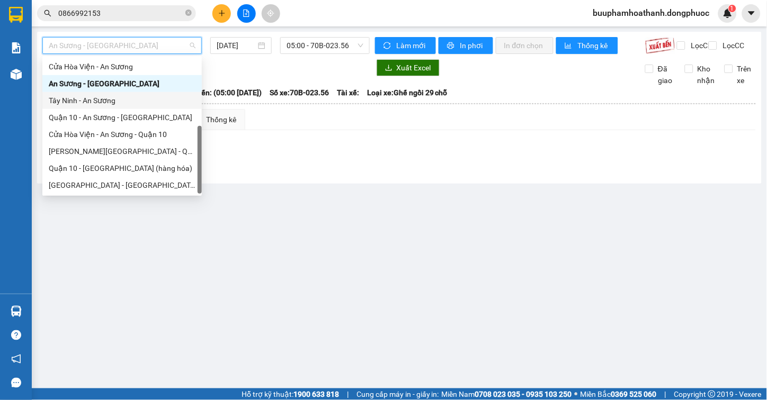
click at [151, 102] on div "Tây Ninh - An Sương" at bounding box center [122, 101] width 147 height 12
type input "[DATE]"
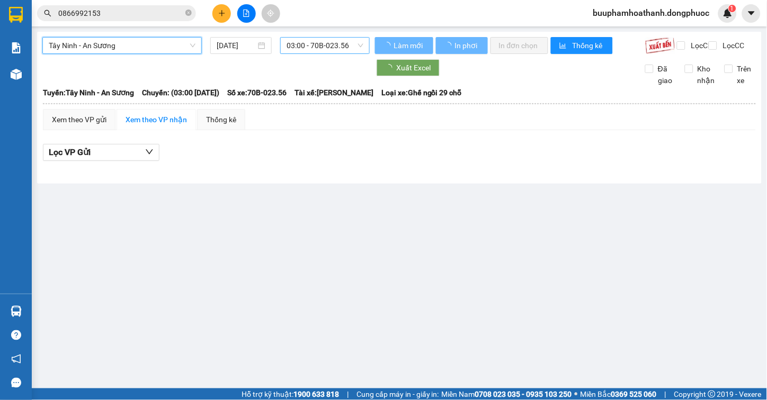
click at [287, 41] on span "03:00 - 70B-023.56" at bounding box center [324, 46] width 77 height 16
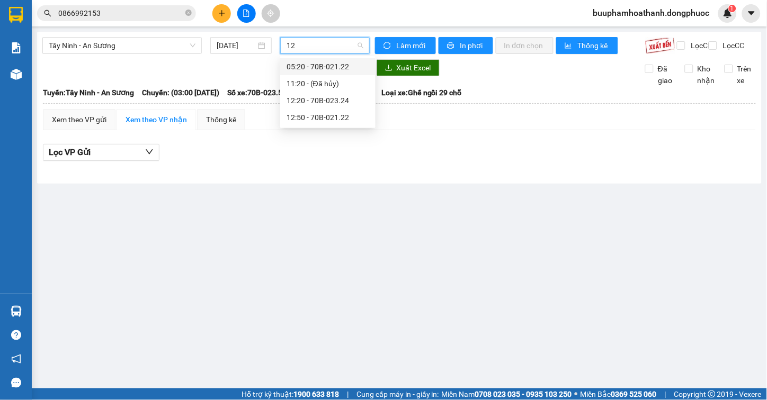
type input "125"
click at [299, 61] on div "12:50 - 70B-021.22" at bounding box center [327, 67] width 83 height 12
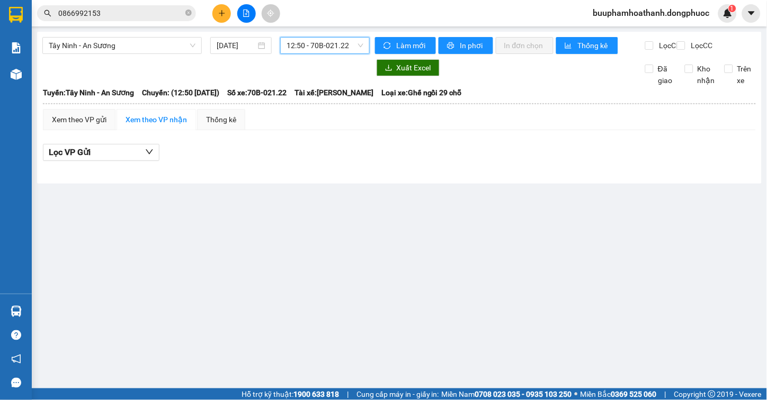
click at [345, 38] on span "12:50 - 70B-021.22" at bounding box center [324, 46] width 77 height 16
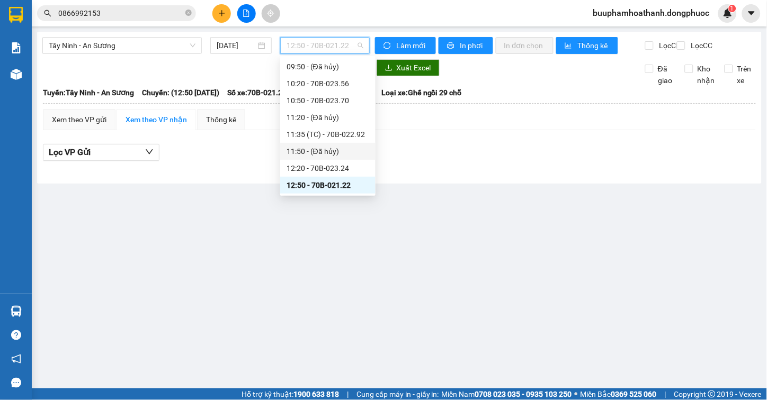
scroll to position [330, 0]
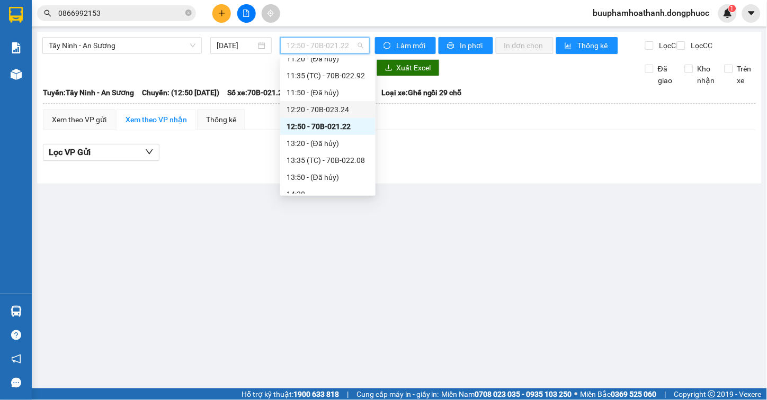
click at [363, 112] on div "12:20 - 70B-023.24" at bounding box center [327, 109] width 95 height 17
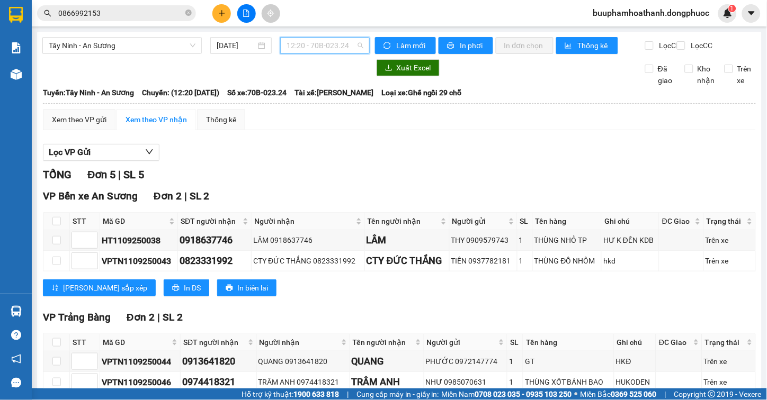
drag, startPoint x: 346, startPoint y: 41, endPoint x: 334, endPoint y: 47, distance: 12.8
click at [344, 41] on span "12:20 - 70B-023.24" at bounding box center [324, 46] width 77 height 16
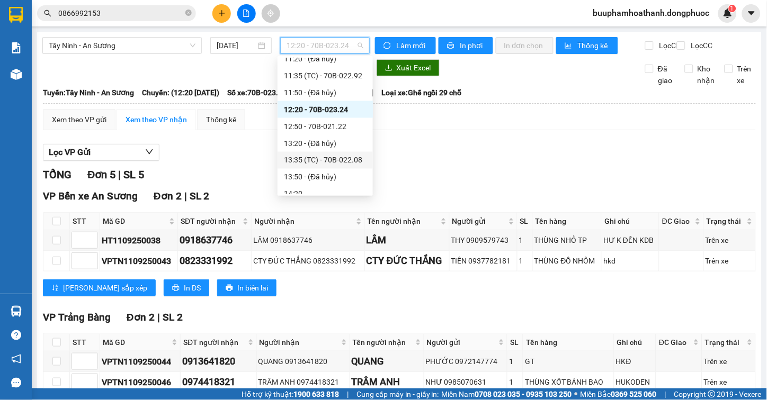
click at [331, 164] on div "13:35 (TC) - 70B-022.08" at bounding box center [325, 161] width 83 height 12
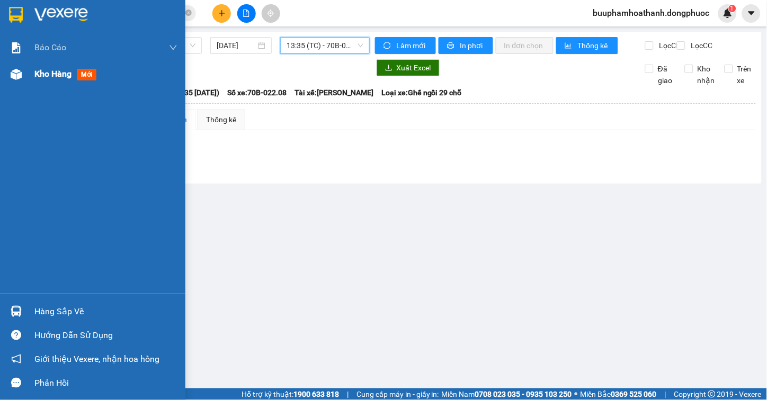
click at [20, 73] on img at bounding box center [16, 74] width 11 height 11
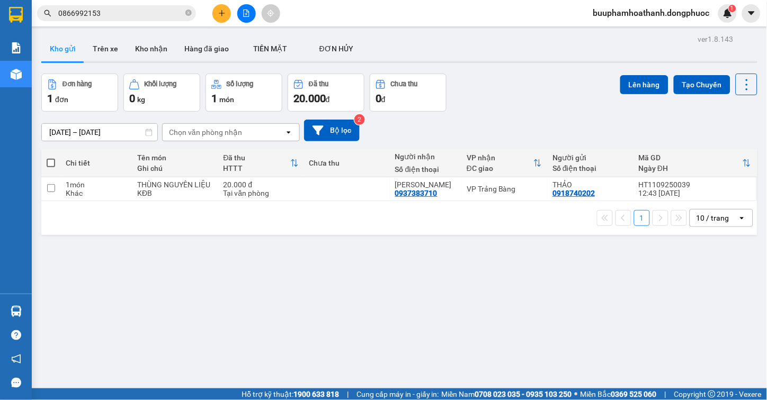
click at [466, 329] on div "ver 1.8.143 Kho gửi Trên xe Kho nhận Hàng đã giao TIỀN MẶT ĐƠN HỦY Đơn hàng 1…" at bounding box center [399, 232] width 724 height 400
